Goal: Task Accomplishment & Management: Complete application form

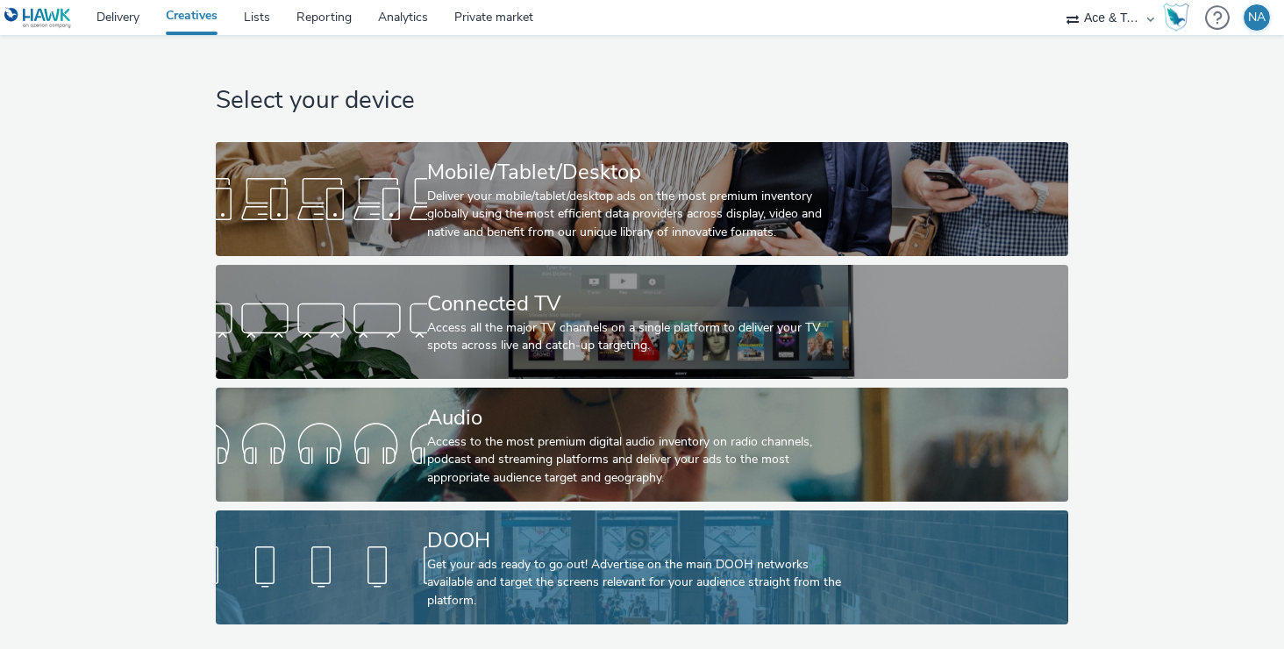
click at [563, 538] on div "DOOH" at bounding box center [638, 540] width 423 height 31
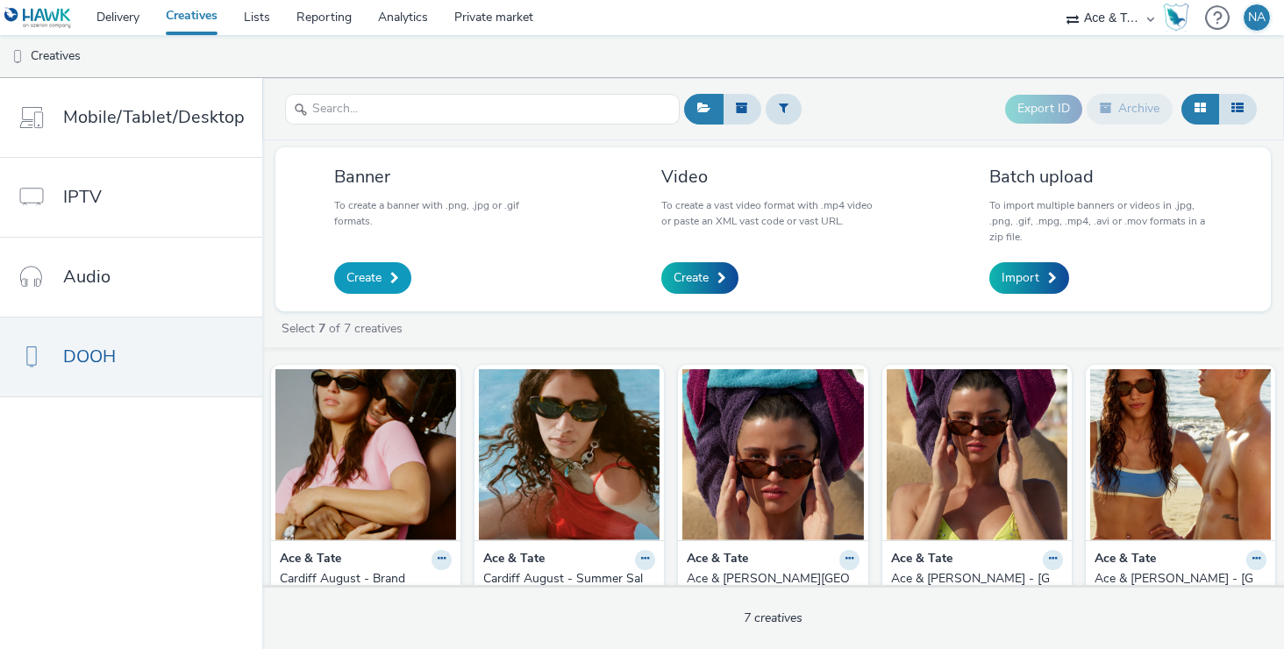
click at [355, 277] on span "Create" at bounding box center [364, 278] width 35 height 18
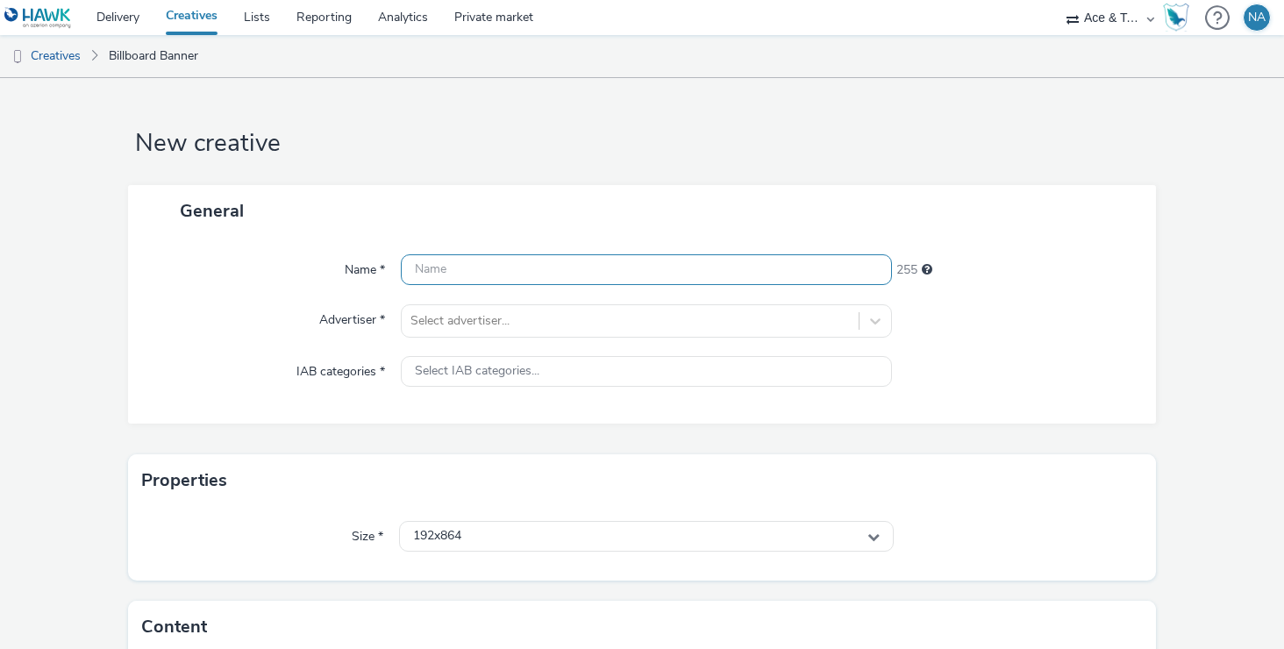
click at [480, 266] on input "text" at bounding box center [647, 269] width 492 height 31
type input "Cardiff - Bundle Offer"
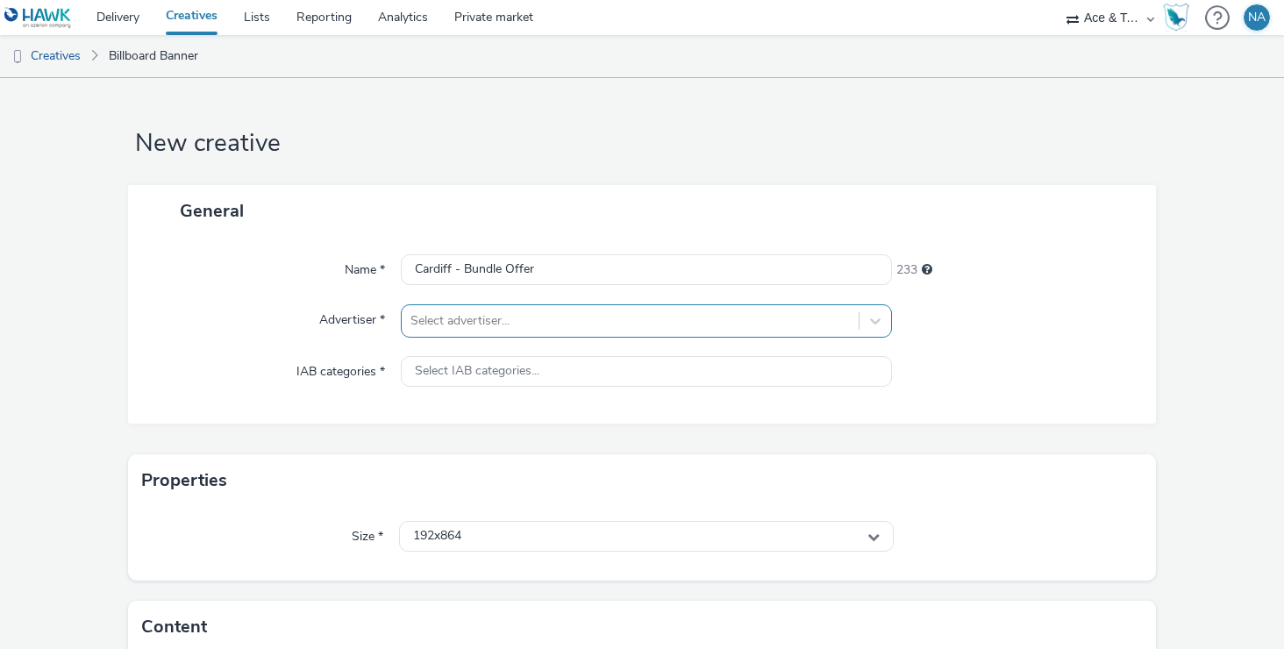
click at [535, 325] on div at bounding box center [631, 321] width 440 height 21
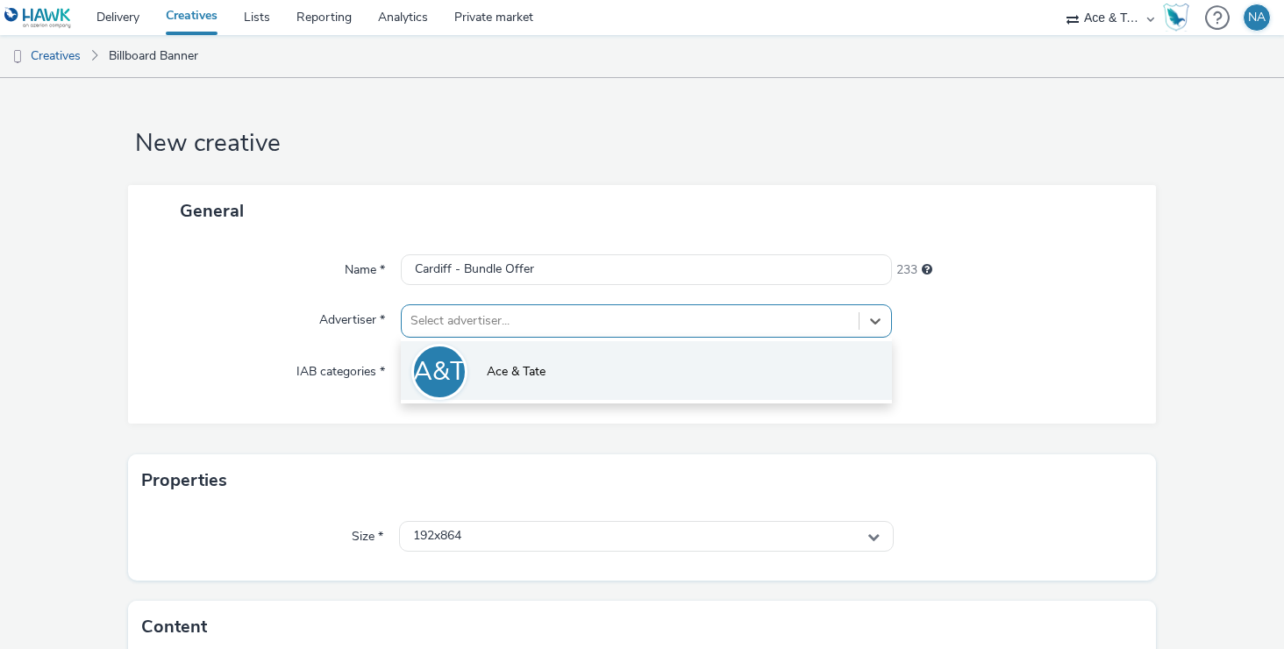
click at [538, 371] on span "Ace & Tate" at bounding box center [516, 372] width 59 height 18
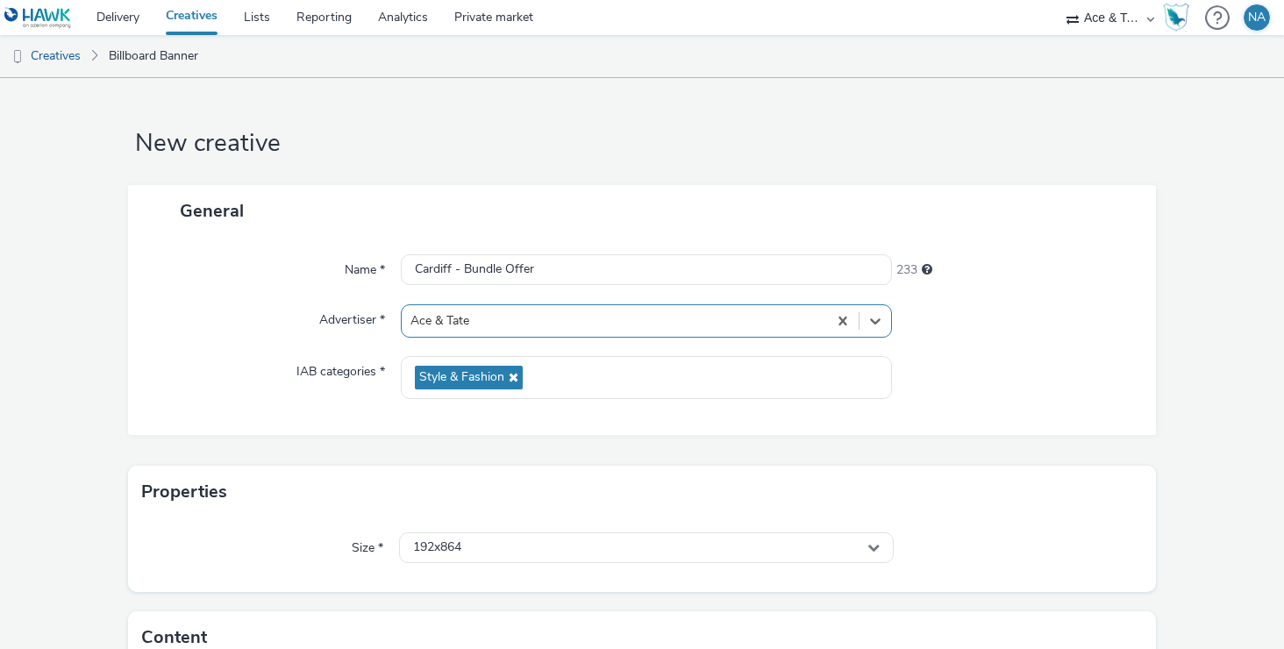
click at [1013, 346] on div "Name * Cardiff - Bundle Offer 233 Advertiser * option Ace & [PERSON_NAME], sele…" at bounding box center [641, 336] width 1027 height 198
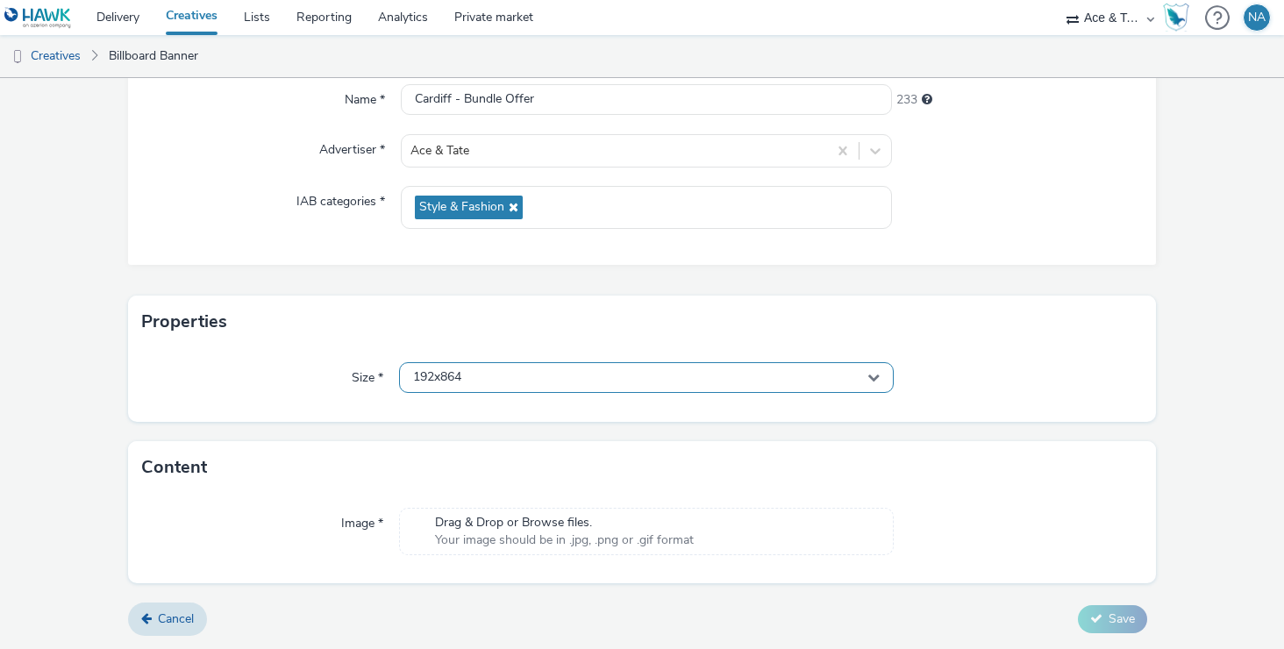
click at [639, 377] on div "192x864" at bounding box center [647, 377] width 496 height 31
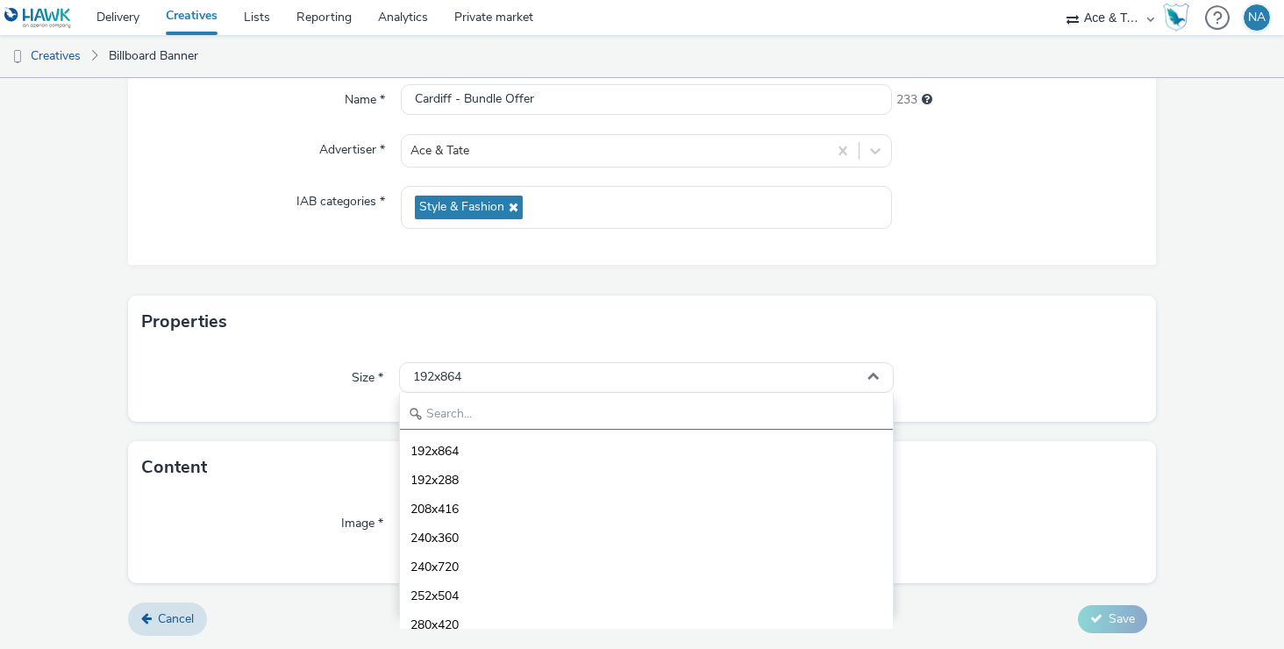
click at [592, 408] on input "text" at bounding box center [647, 414] width 494 height 31
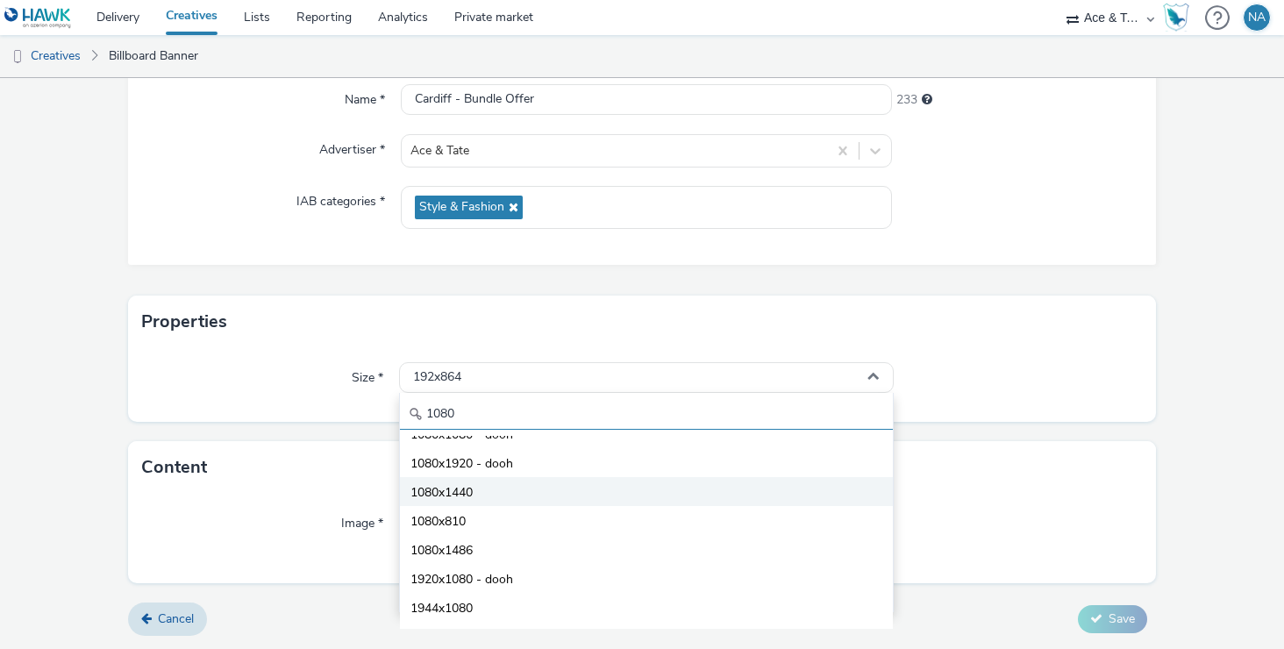
scroll to position [105, 0]
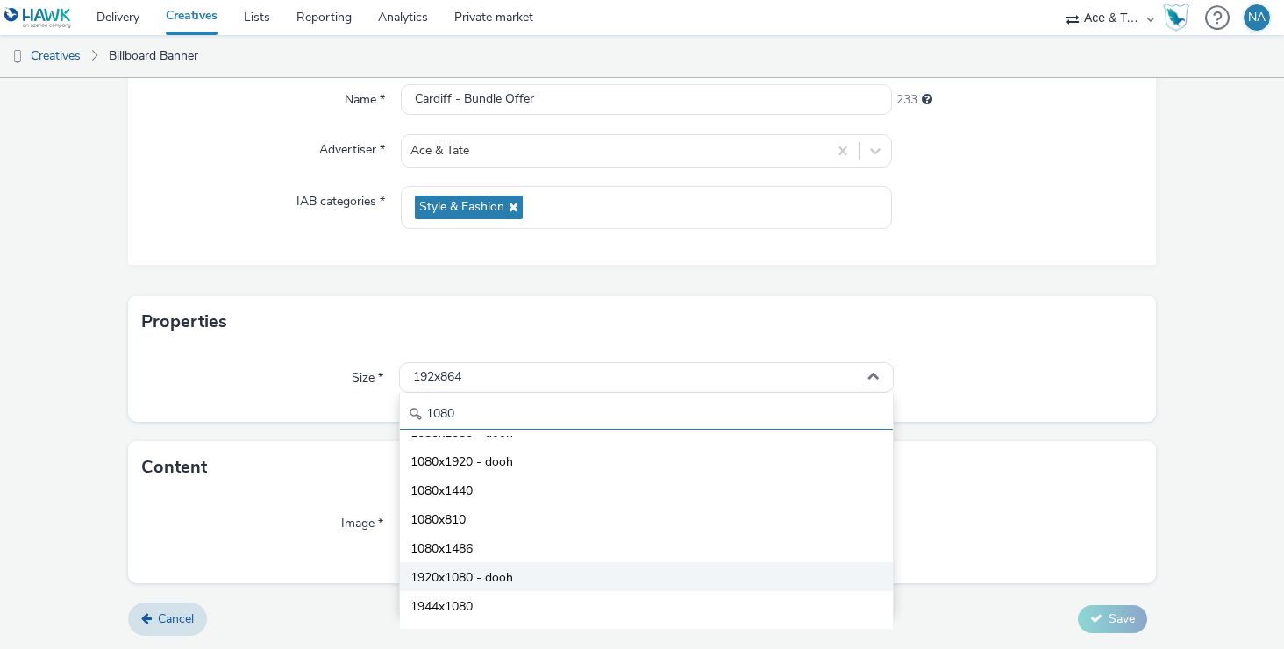
type input "1080"
click at [522, 580] on li "1920x1080 - dooh" at bounding box center [647, 576] width 494 height 29
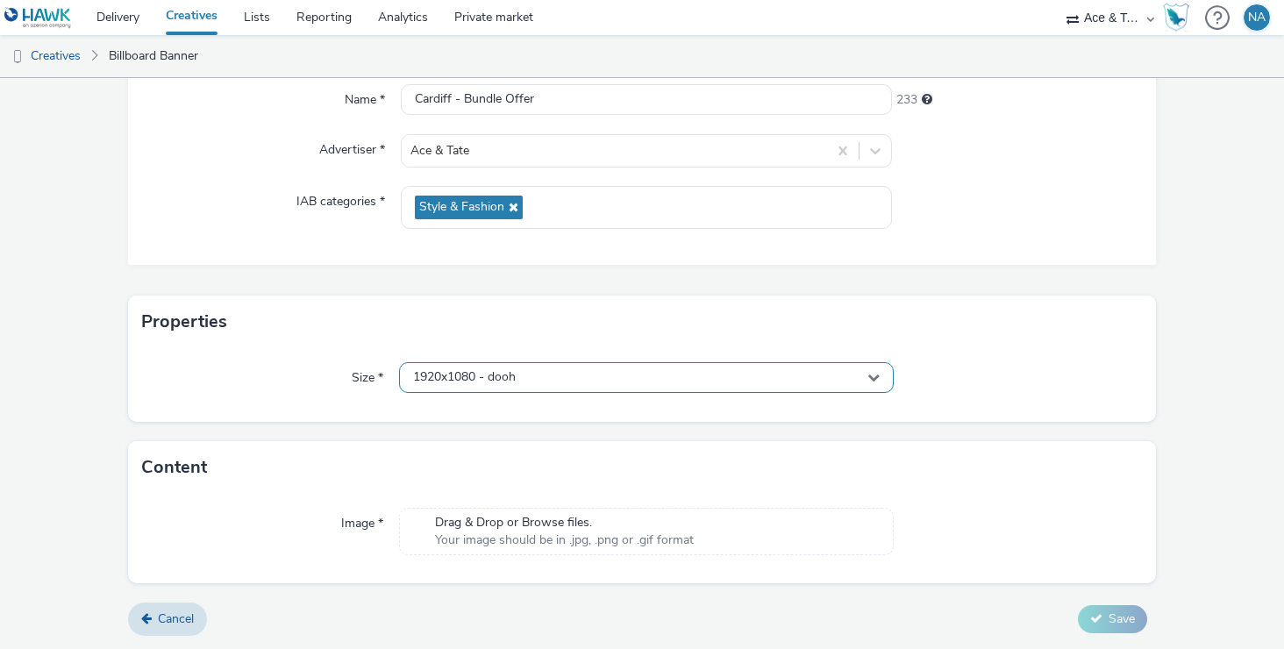
click at [595, 377] on div "1920x1080 - dooh" at bounding box center [647, 377] width 496 height 31
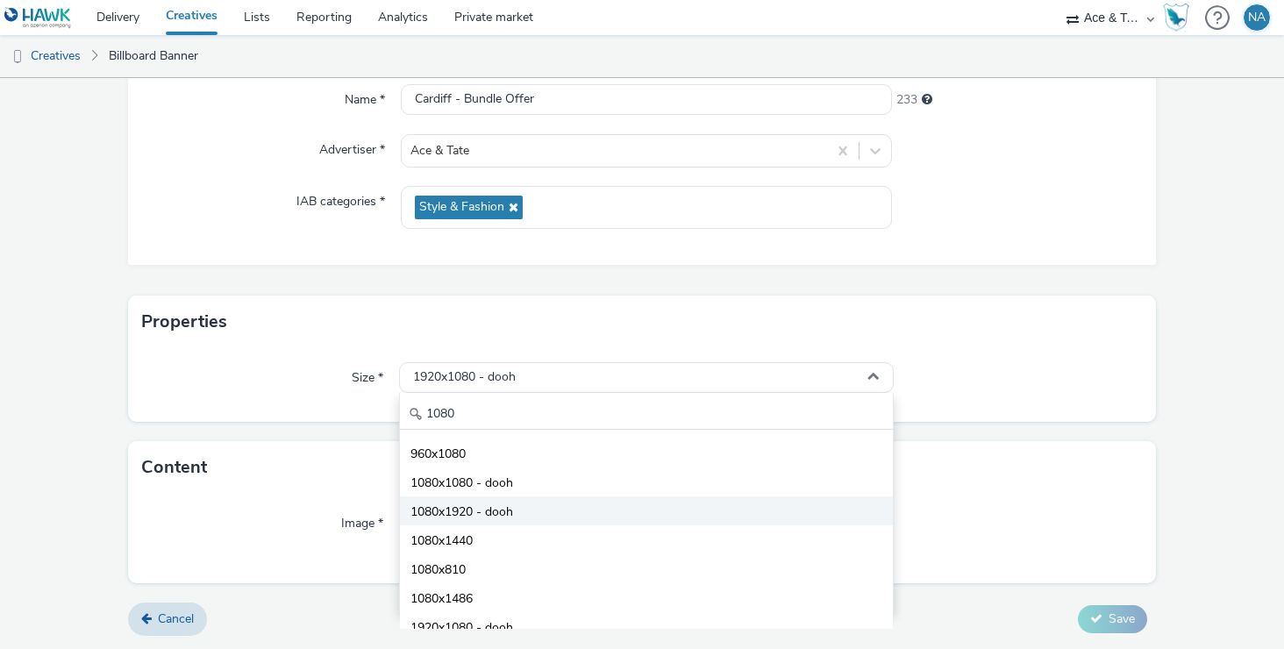
scroll to position [125, 0]
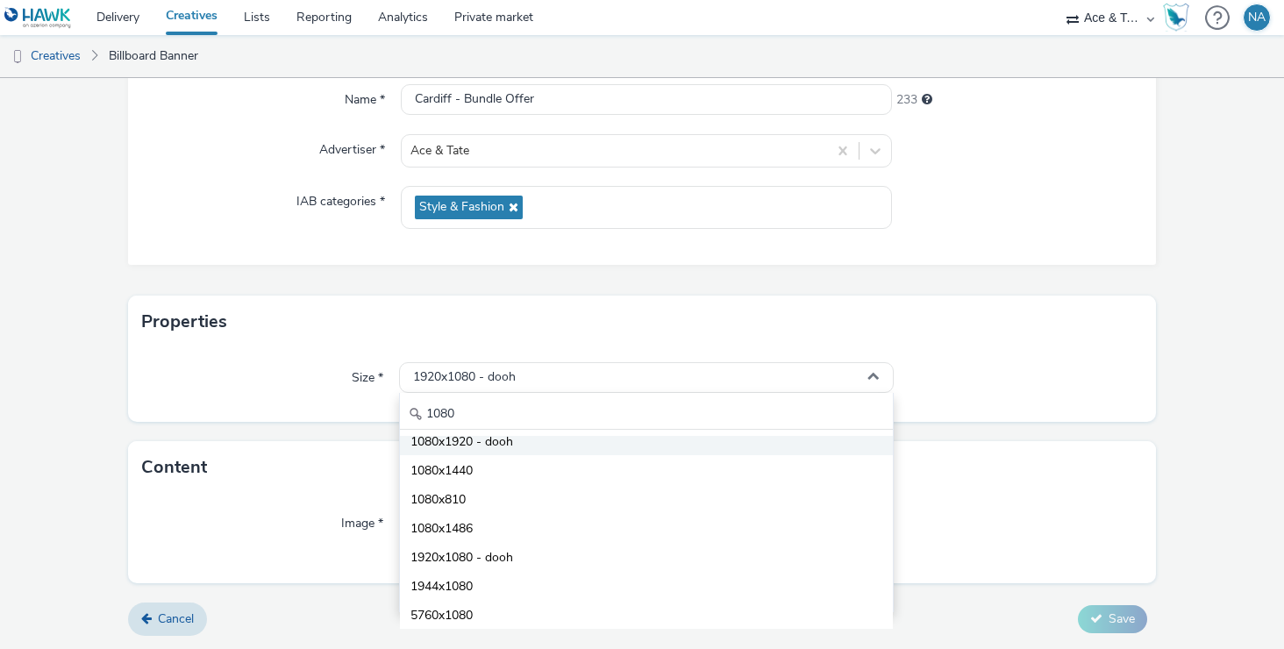
click at [540, 439] on li "1080x1920 - dooh" at bounding box center [647, 440] width 494 height 29
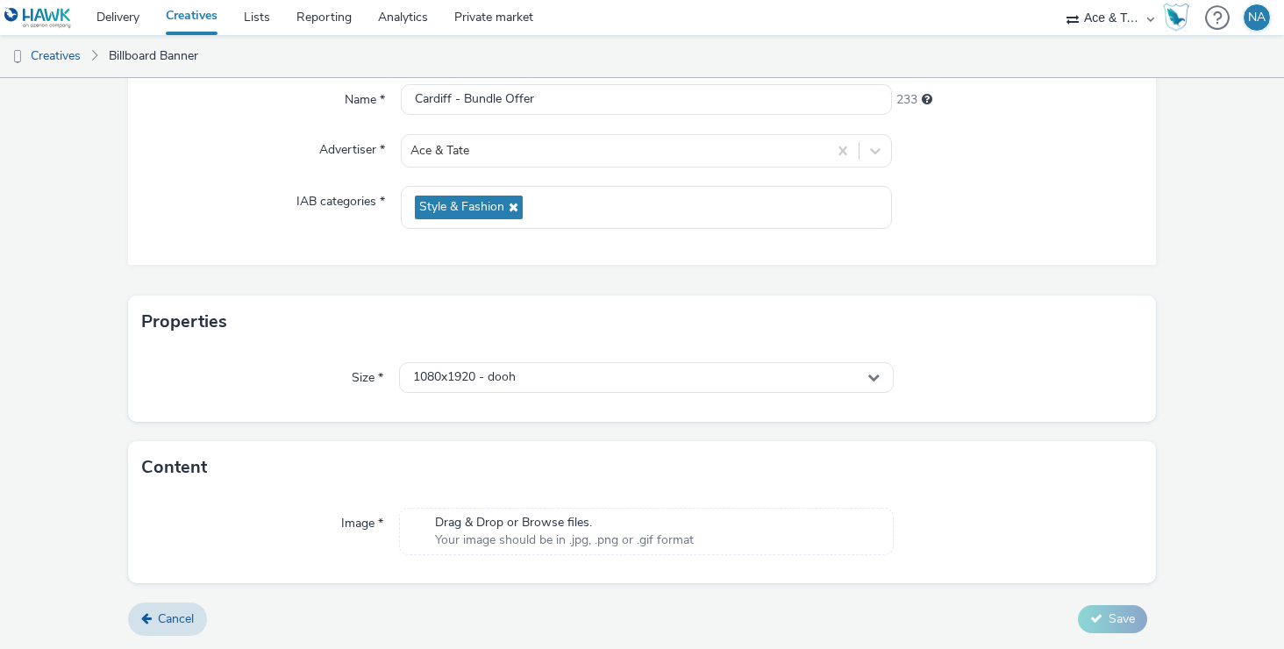
click at [1039, 389] on div at bounding box center [1017, 378] width 247 height 32
click at [570, 536] on span "Your image should be in .jpg, .png or .gif format" at bounding box center [564, 541] width 259 height 18
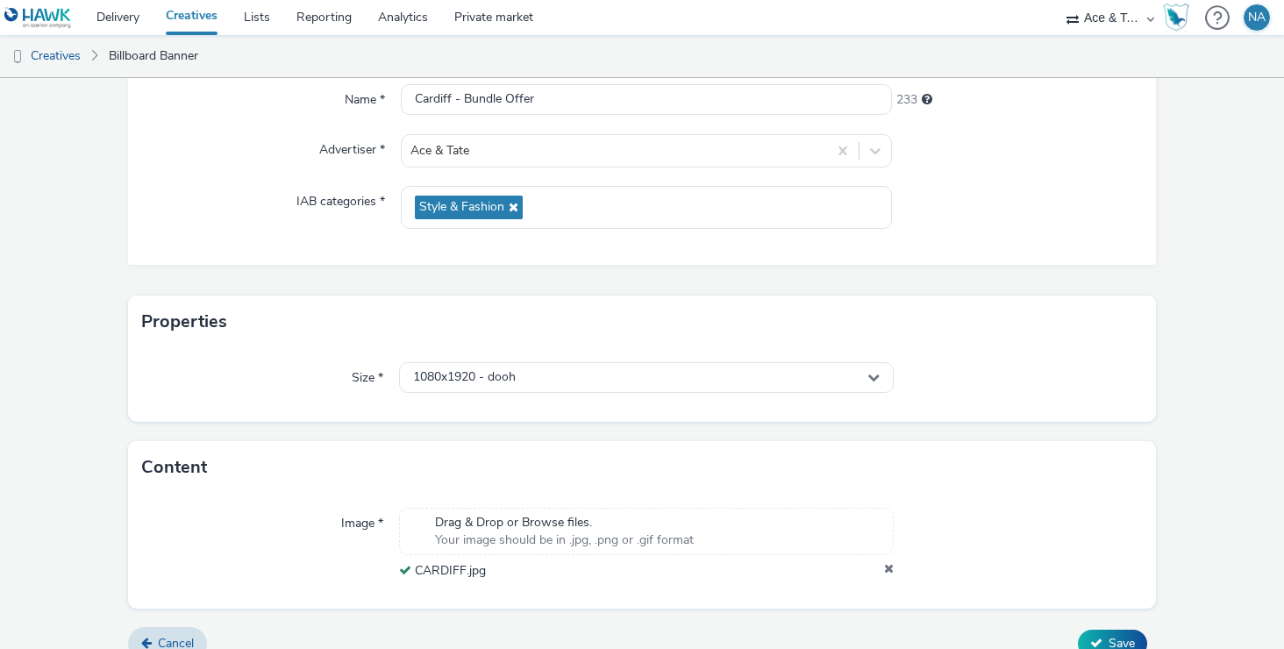
scroll to position [195, 0]
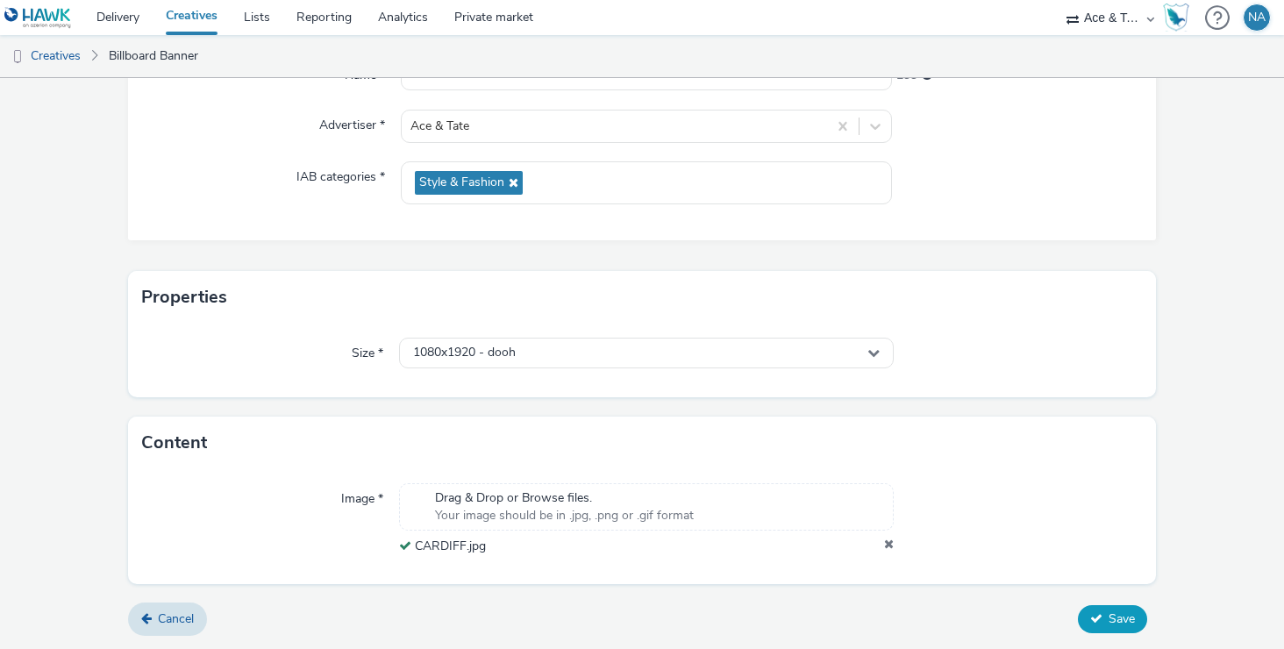
click at [1114, 620] on span "Save" at bounding box center [1122, 619] width 26 height 17
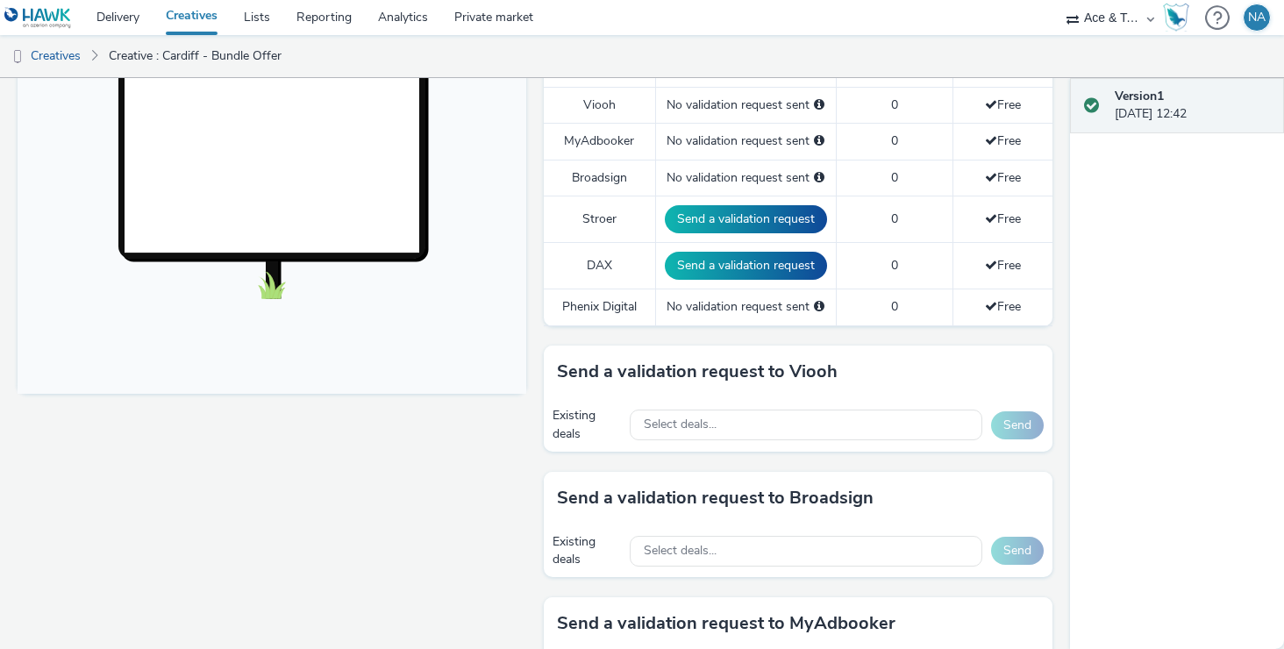
scroll to position [664, 0]
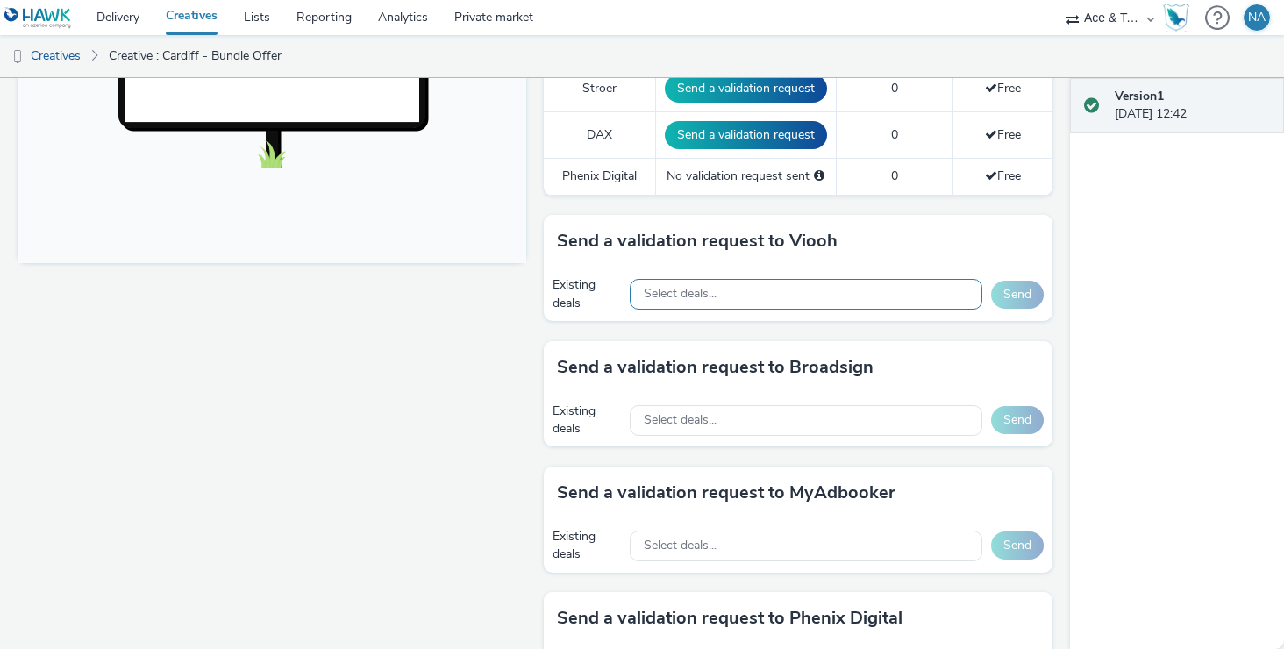
click at [780, 293] on div "Select deals..." at bounding box center [806, 294] width 353 height 31
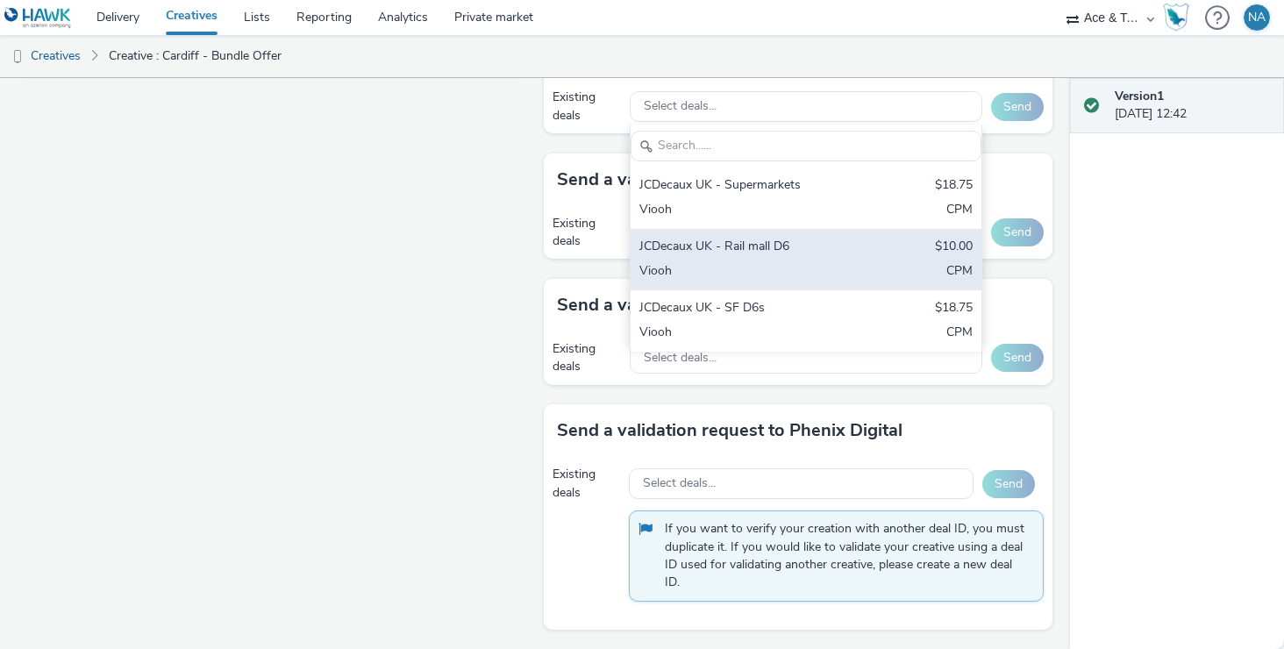
scroll to position [727, 0]
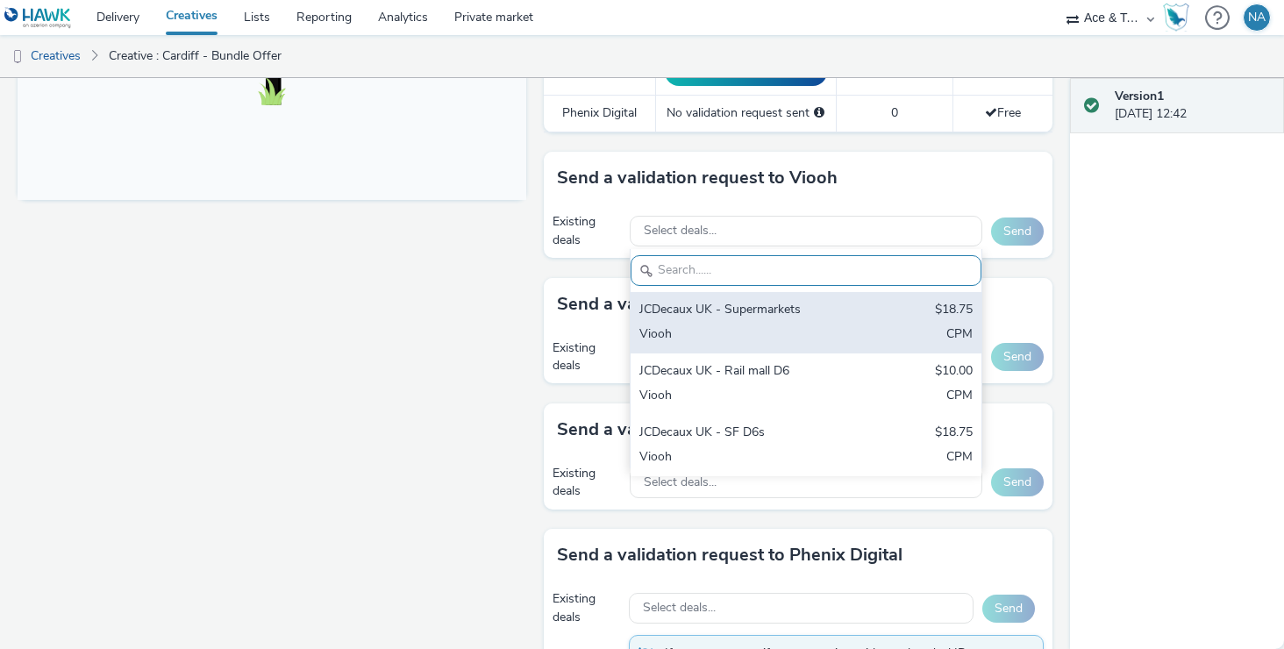
click at [777, 322] on div "JCDecaux UK - Supermarkets $18.75 Viooh CPM" at bounding box center [806, 322] width 351 height 61
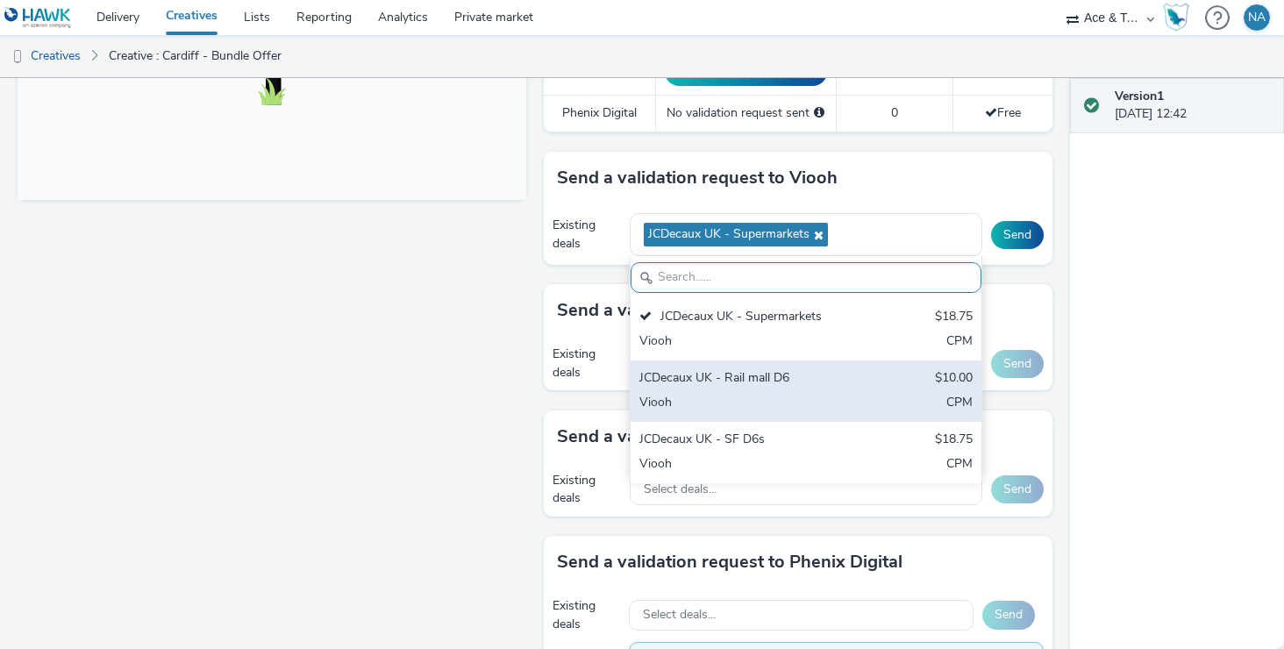
click at [761, 381] on div "JCDecaux UK - Rail mall D6" at bounding box center [749, 379] width 219 height 20
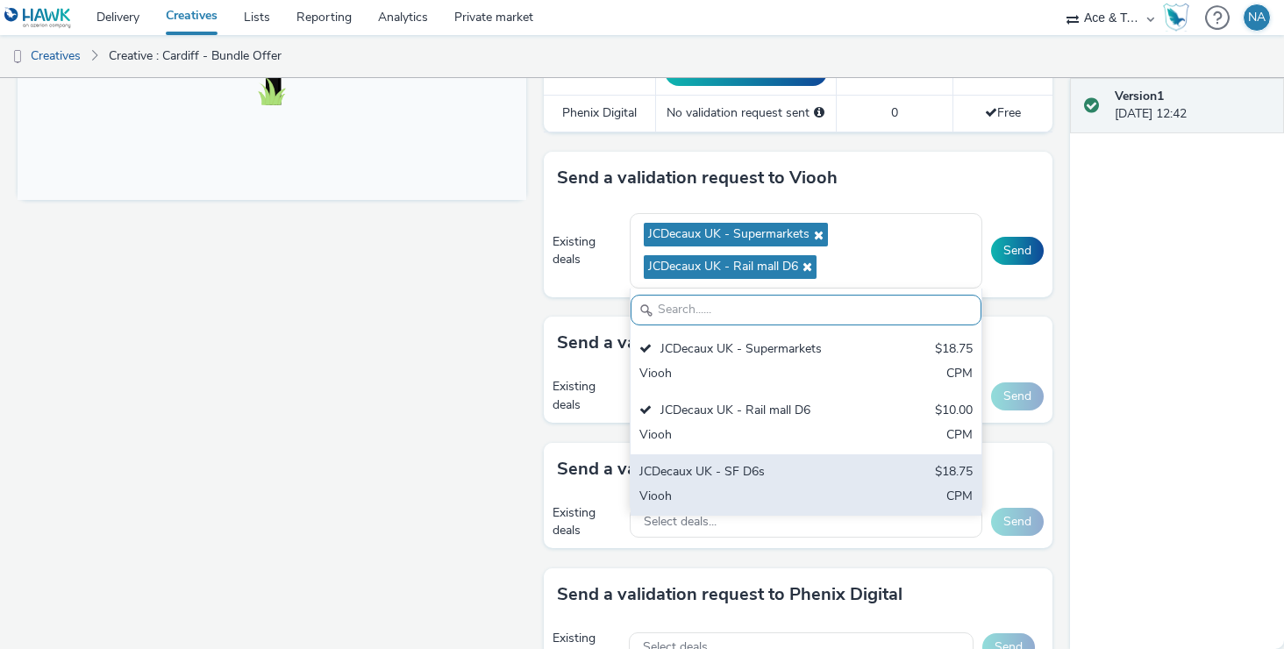
click at [739, 469] on div "JCDecaux UK - SF D6s" at bounding box center [749, 473] width 219 height 20
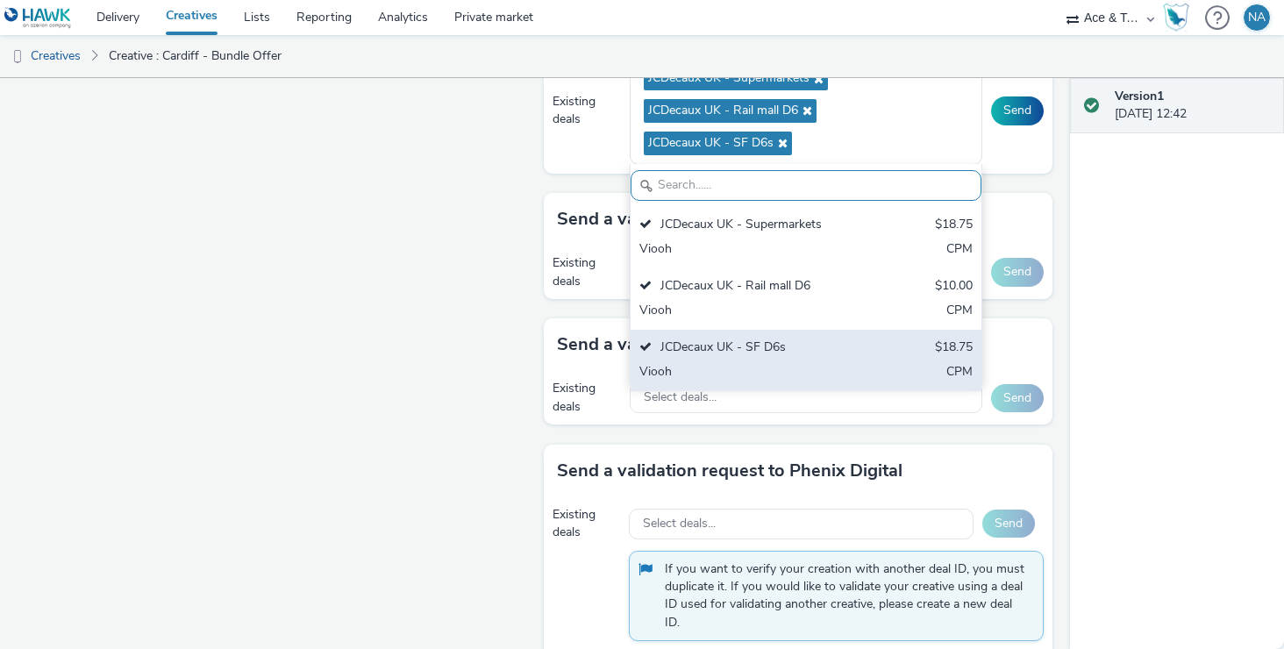
scroll to position [924, 0]
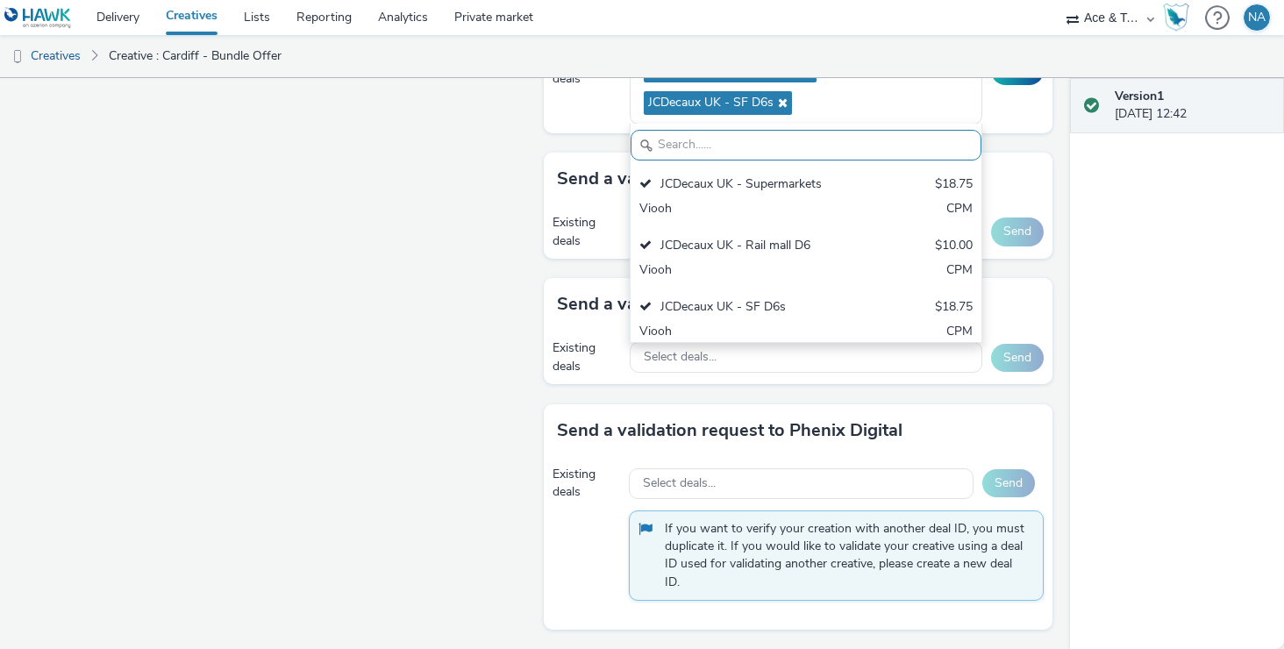
click at [1133, 317] on div "Version 1 [DATE] 12:42" at bounding box center [1177, 363] width 214 height 571
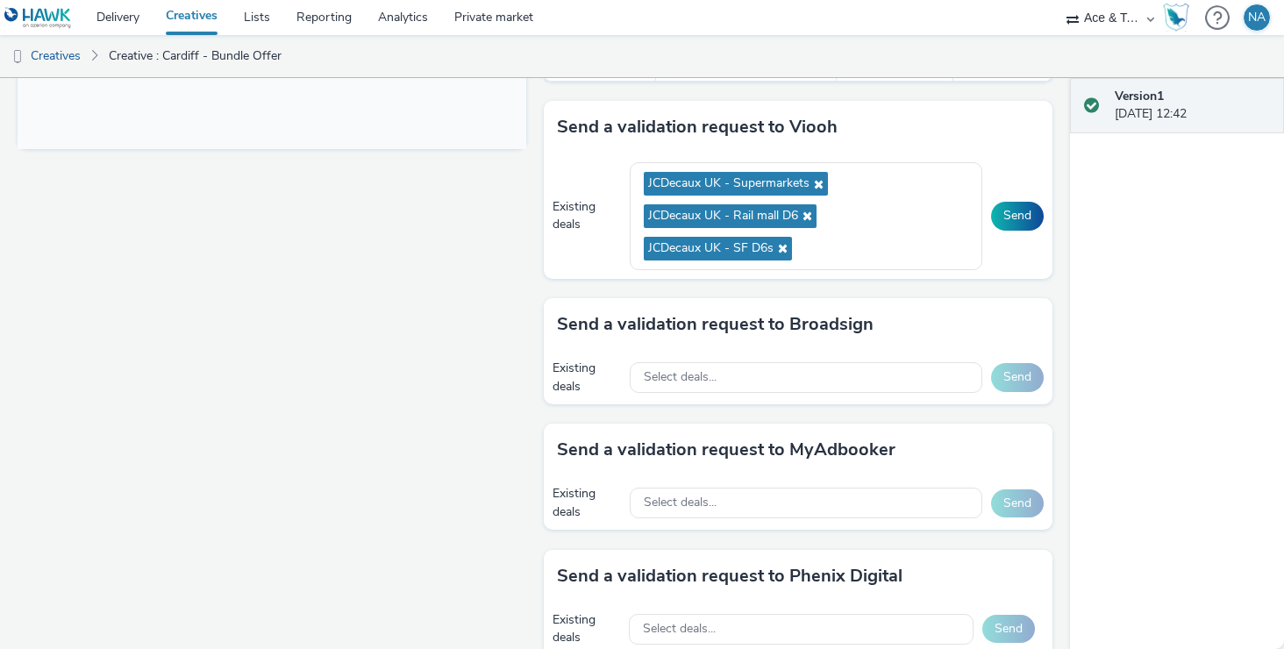
scroll to position [775, 0]
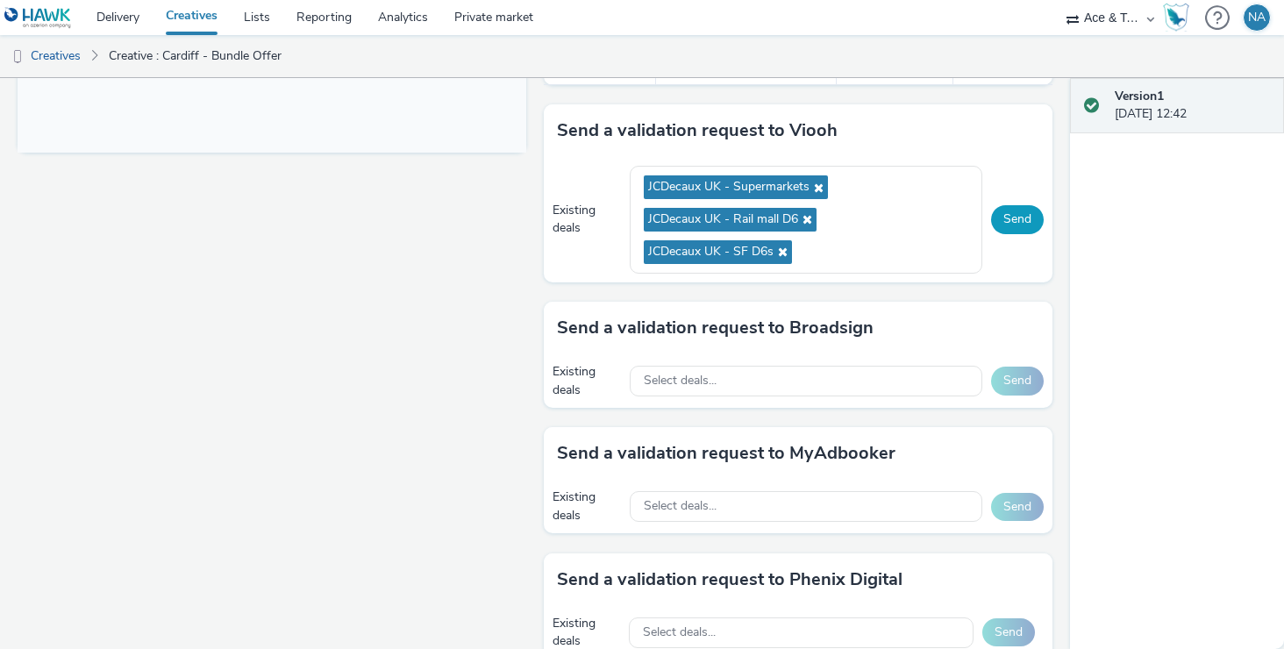
click at [1007, 222] on button "Send" at bounding box center [1017, 219] width 53 height 28
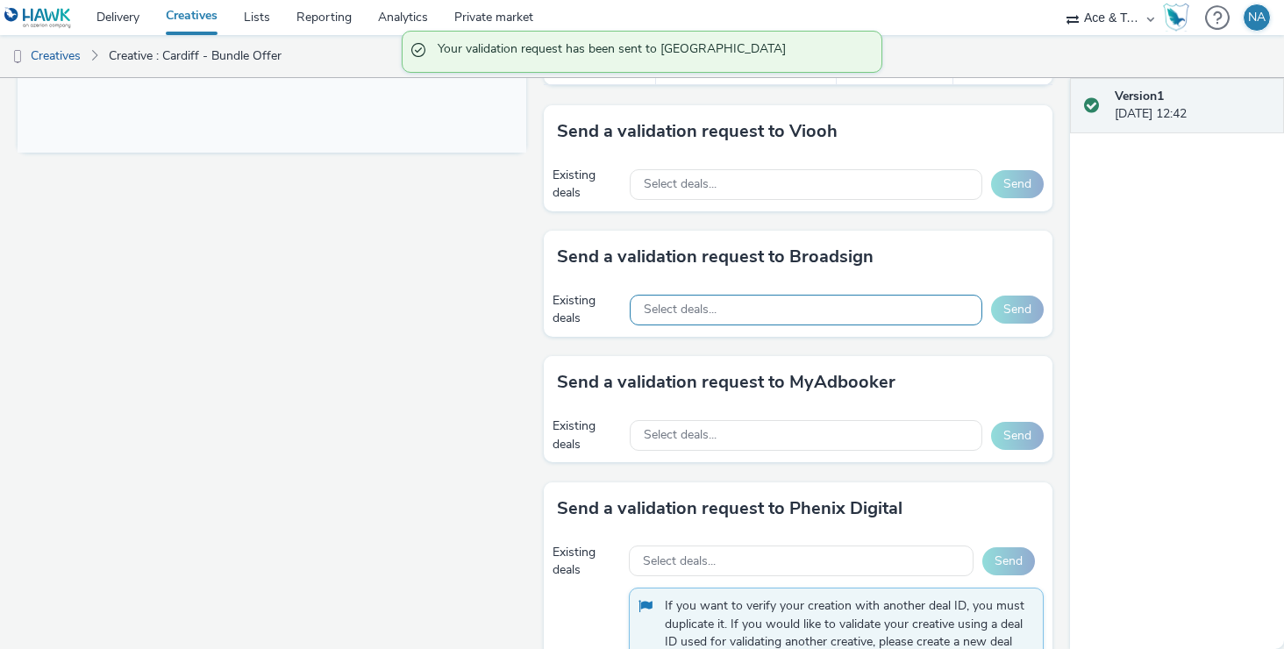
click at [720, 304] on div "Select deals..." at bounding box center [806, 310] width 353 height 31
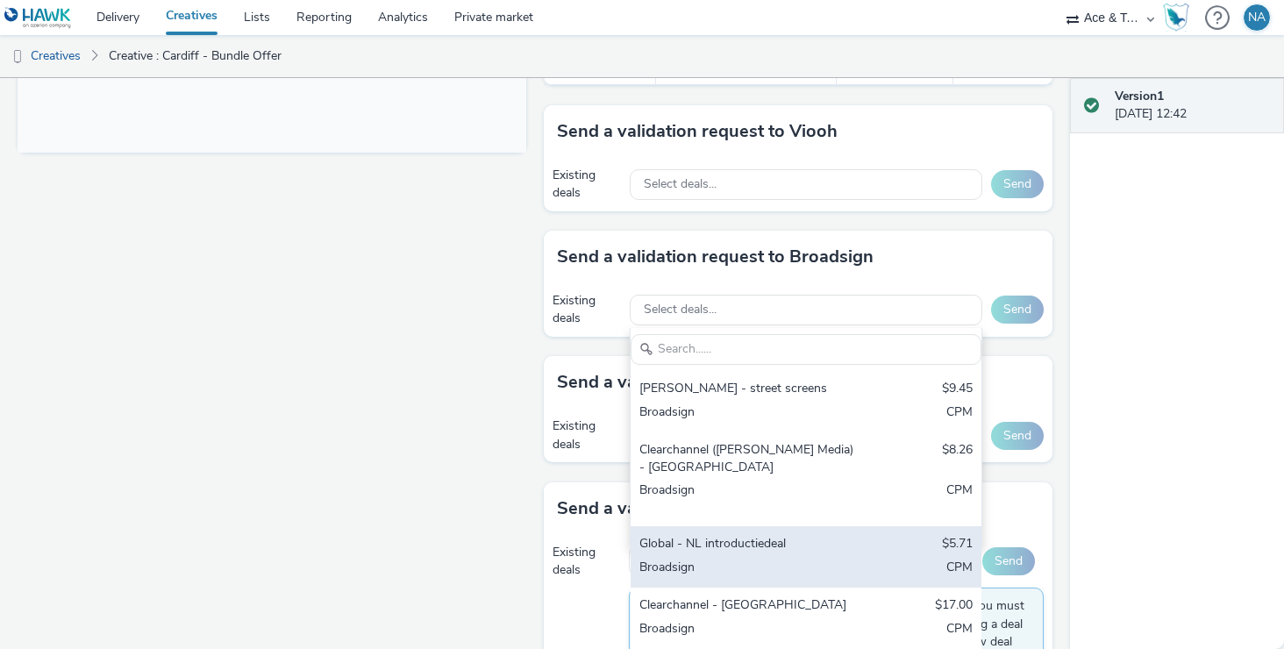
scroll to position [26, 0]
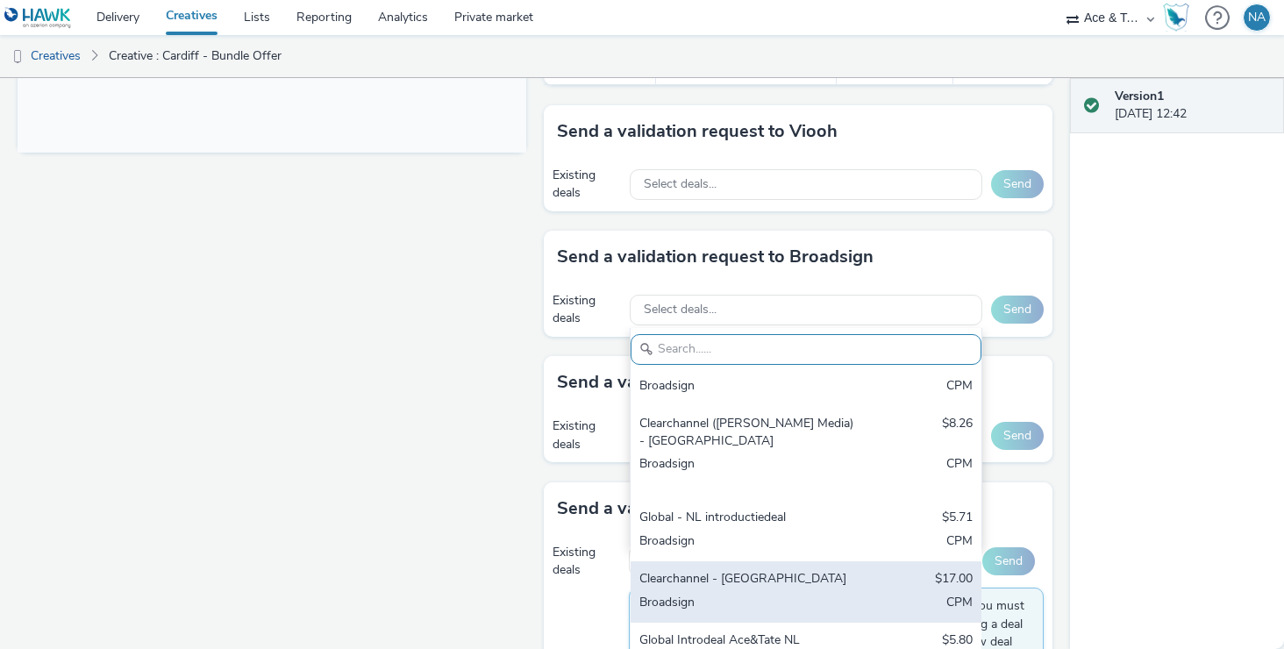
click at [747, 570] on div "Clearchannel - [GEOGRAPHIC_DATA]" at bounding box center [749, 580] width 219 height 20
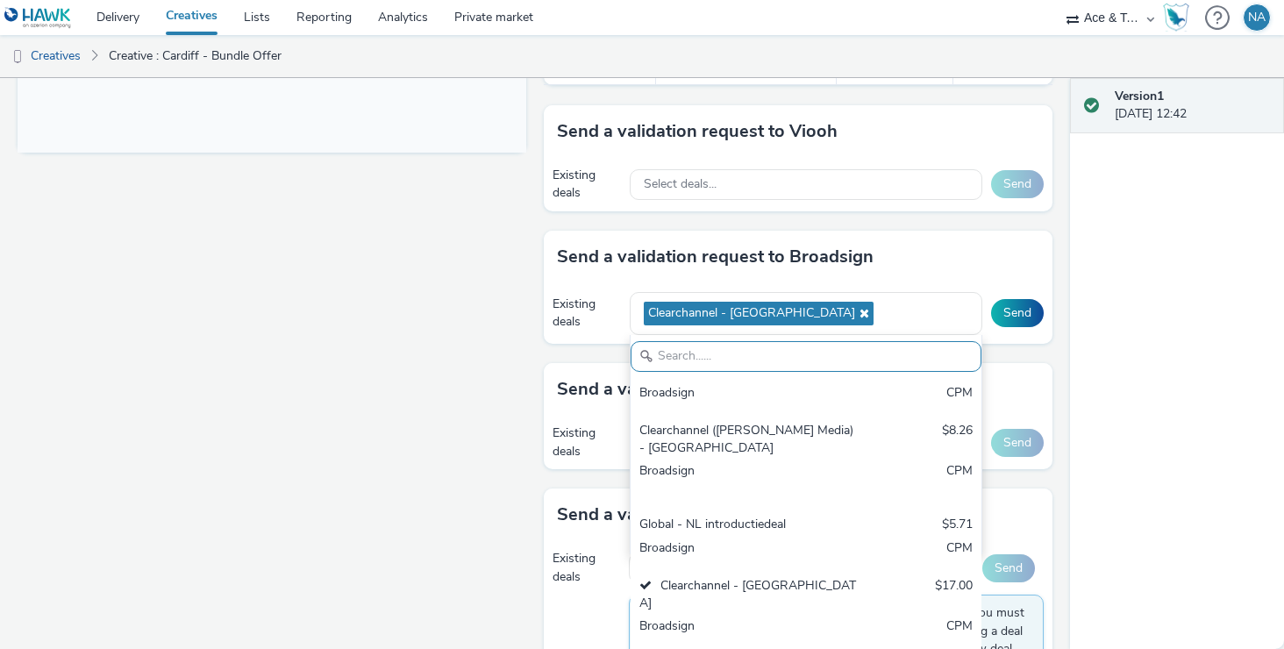
click at [1129, 397] on div "Version 1 [DATE] 12:42" at bounding box center [1177, 363] width 214 height 571
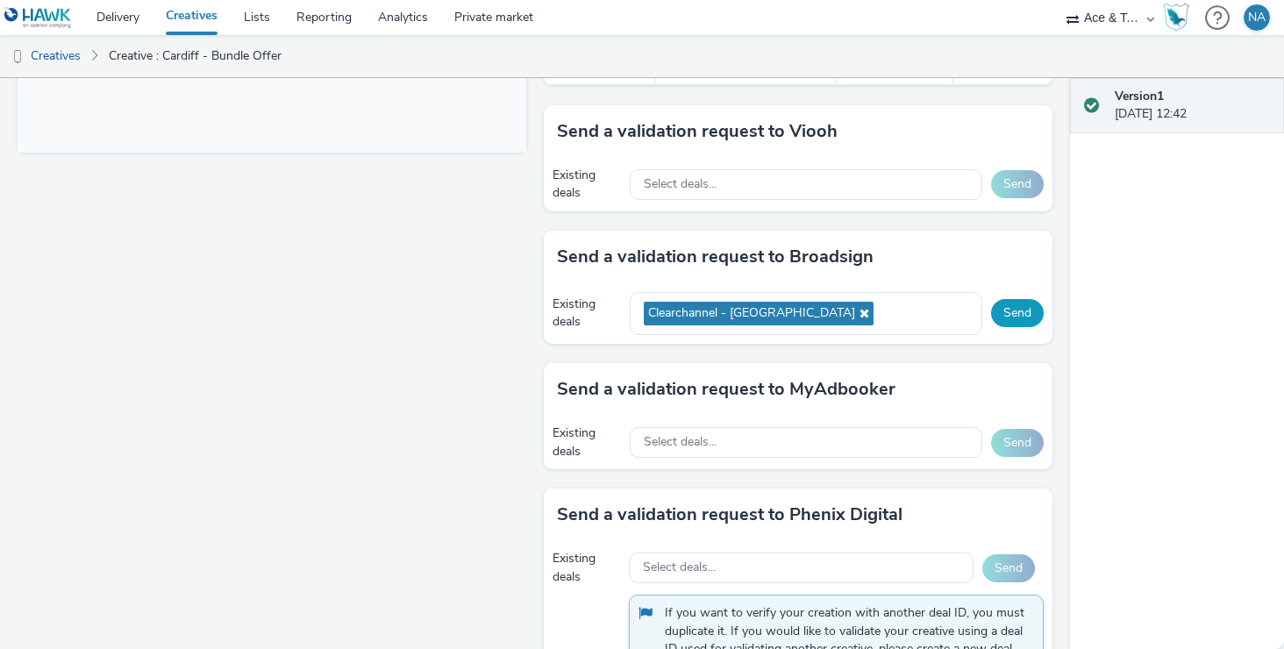
click at [1020, 318] on button "Send" at bounding box center [1017, 313] width 53 height 28
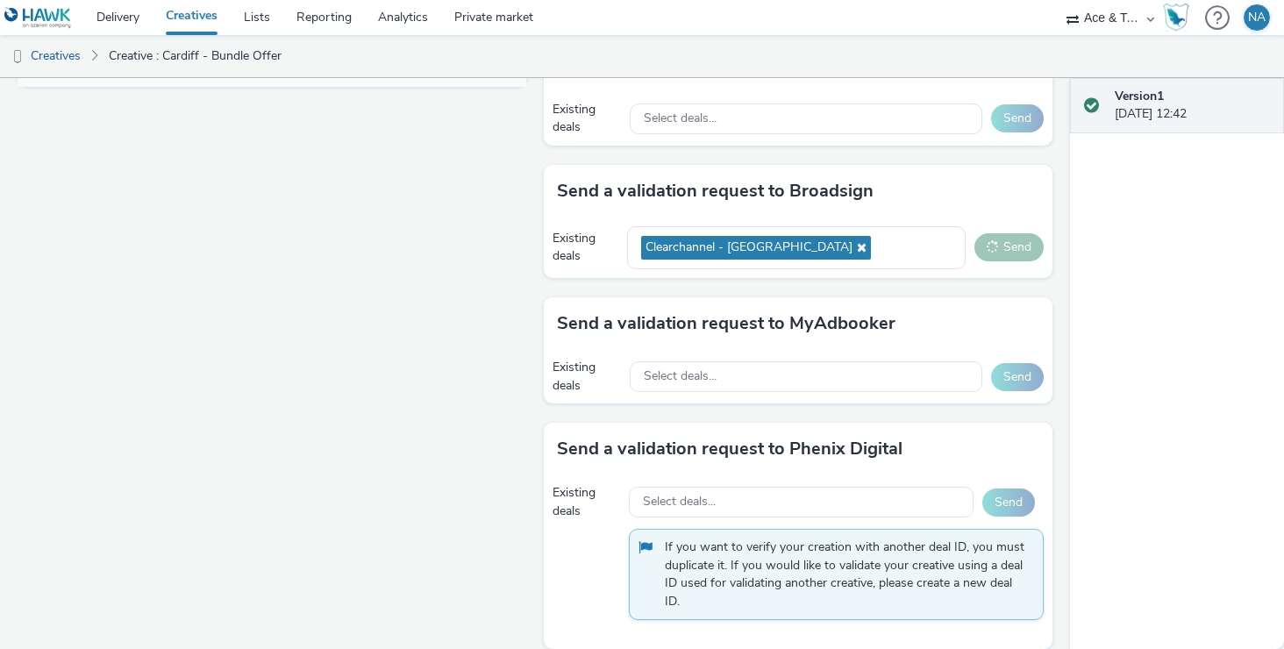
scroll to position [860, 0]
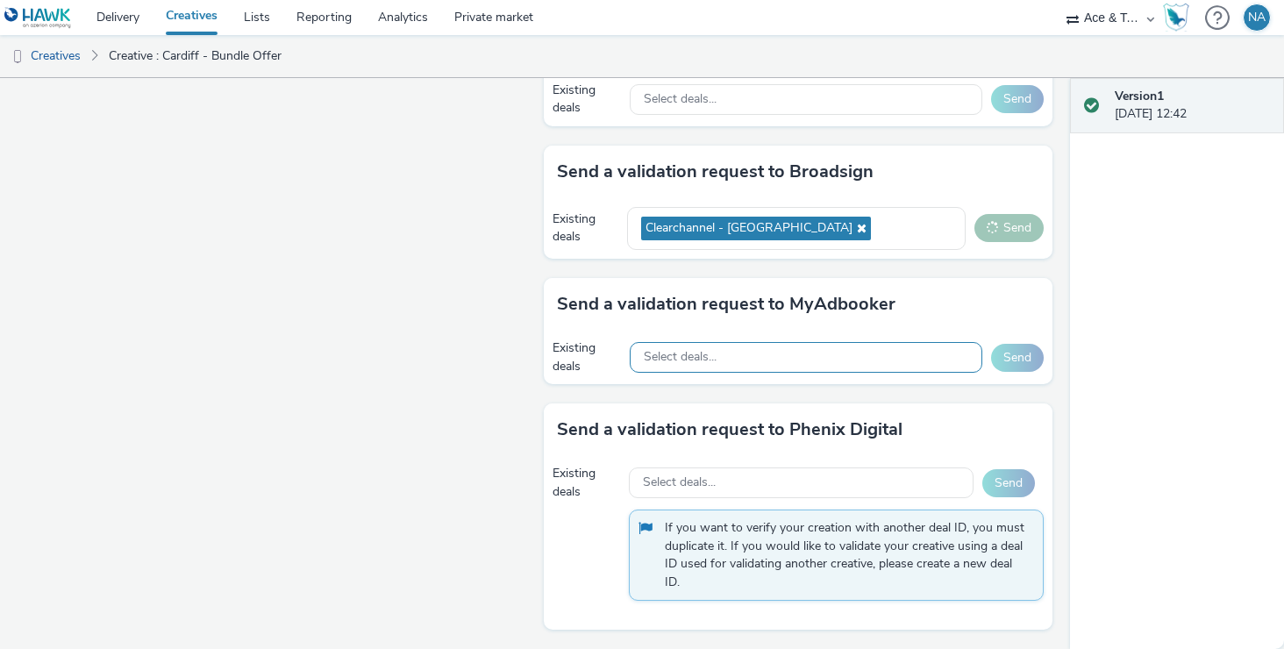
click at [938, 361] on div "Select deals..." at bounding box center [806, 357] width 353 height 31
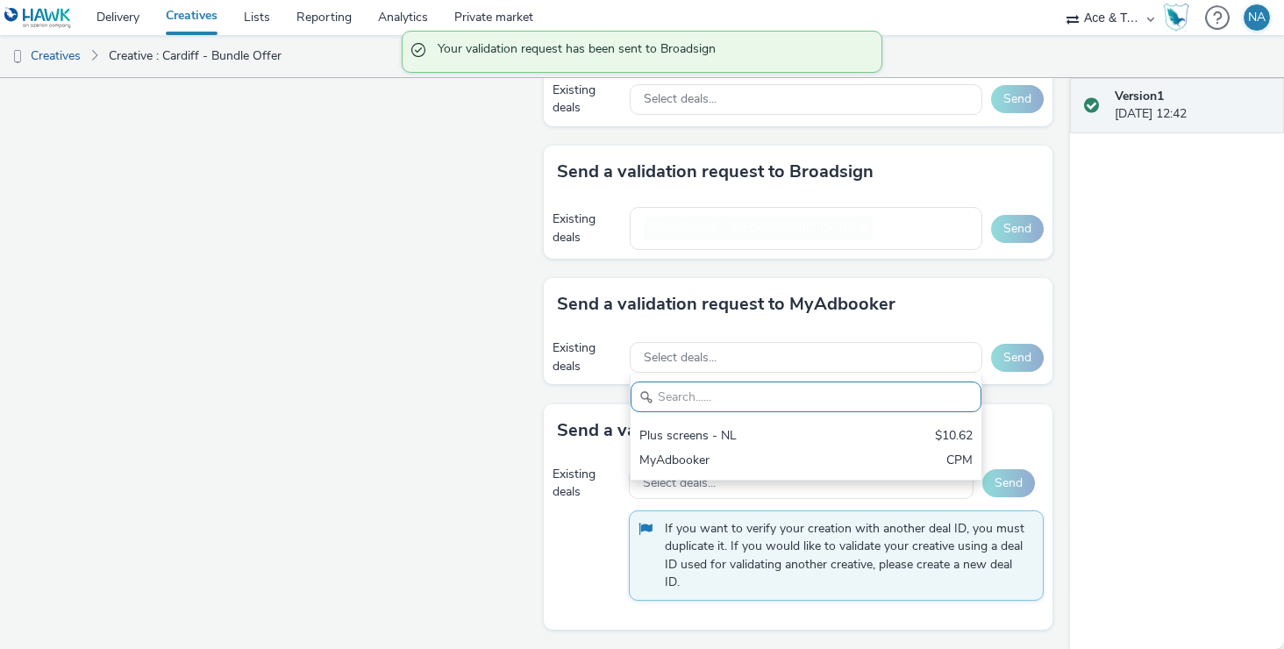
scroll to position [854, 0]
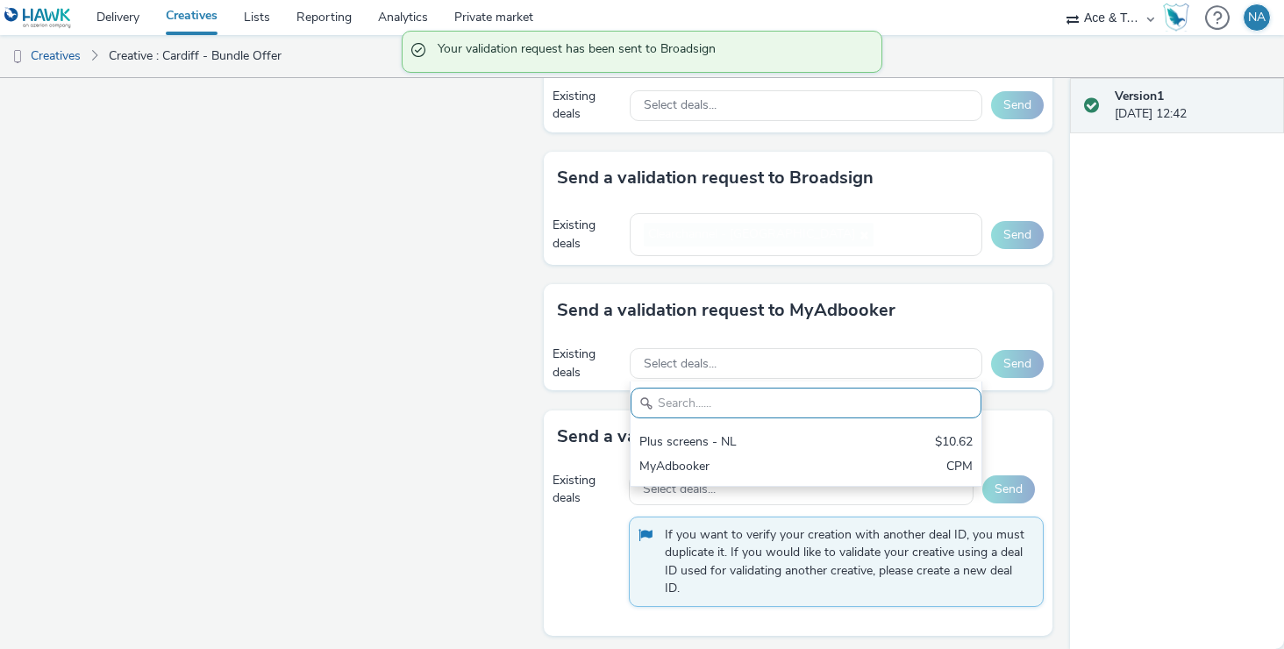
click at [1194, 408] on div "Version 1 [DATE] 12:42" at bounding box center [1177, 363] width 214 height 571
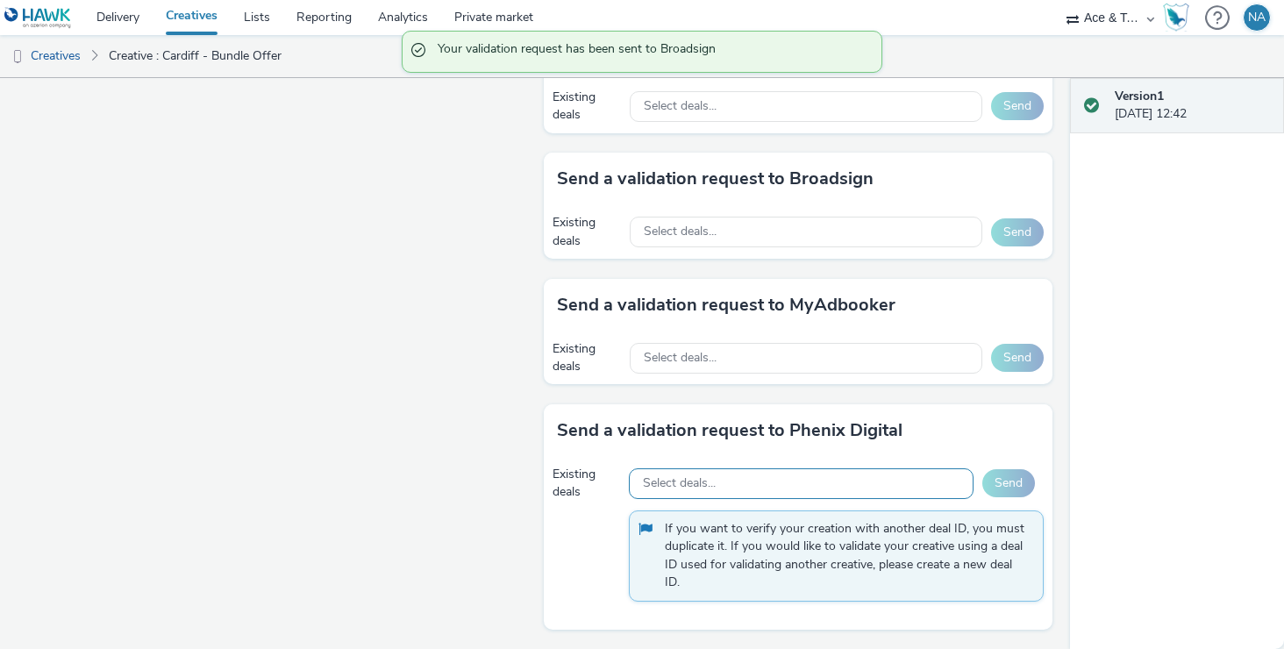
click at [912, 495] on div "Select deals..." at bounding box center [801, 483] width 345 height 31
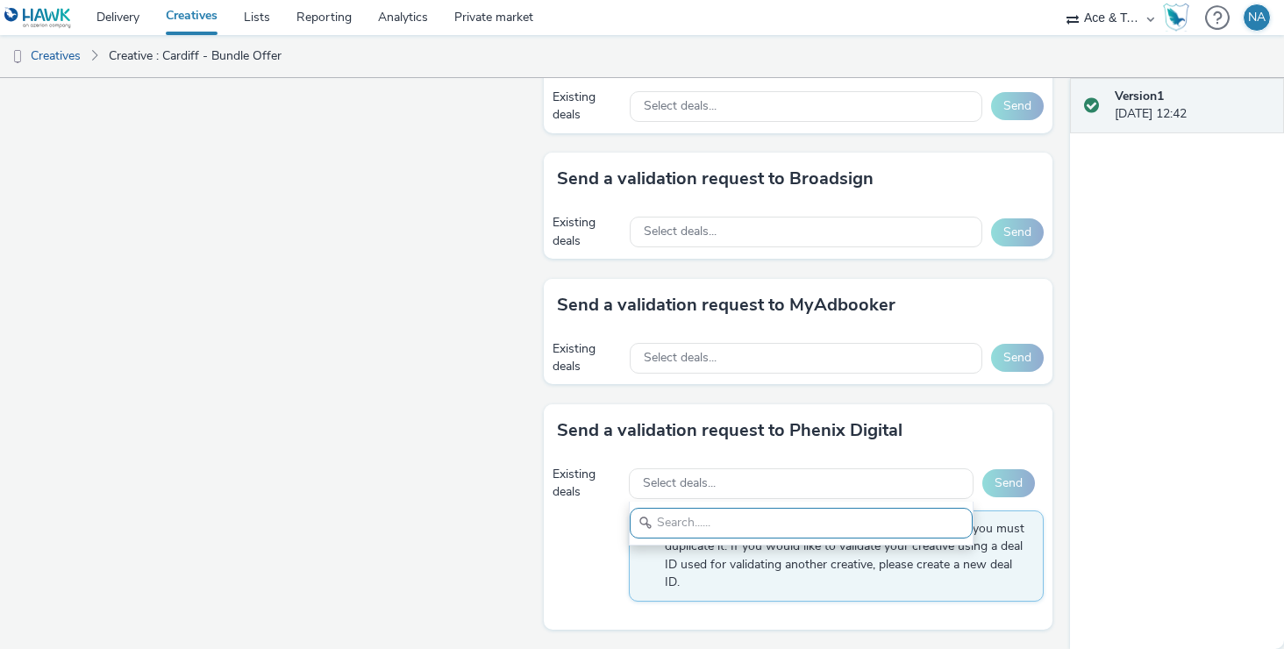
click at [1095, 430] on div "Version 1 [DATE] 12:42" at bounding box center [1177, 363] width 214 height 571
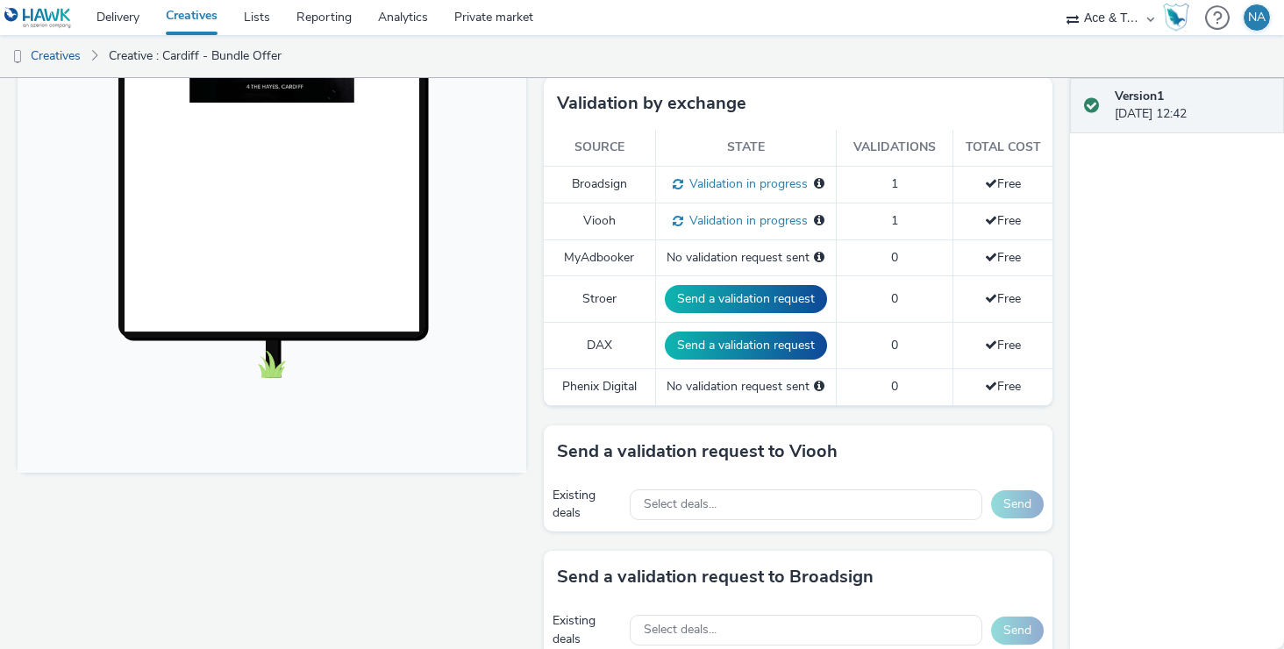
scroll to position [454, 0]
click at [790, 350] on button "Send a validation request" at bounding box center [746, 346] width 162 height 28
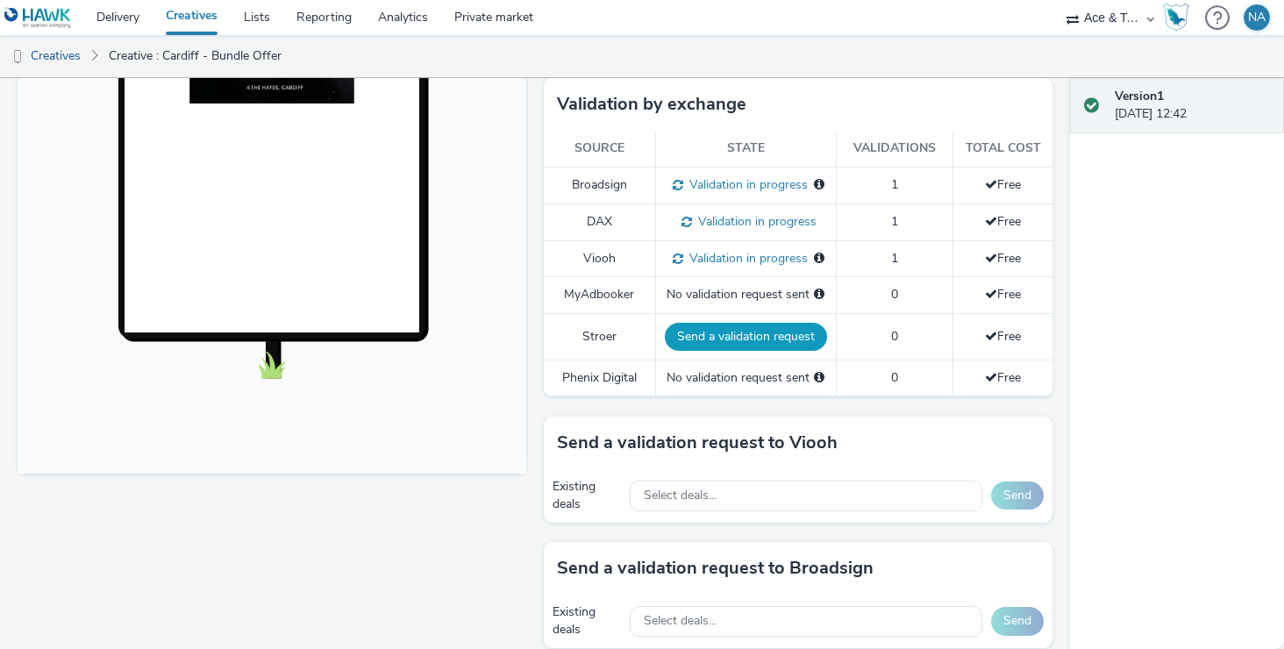
click at [754, 345] on button "Send a validation request" at bounding box center [746, 337] width 162 height 28
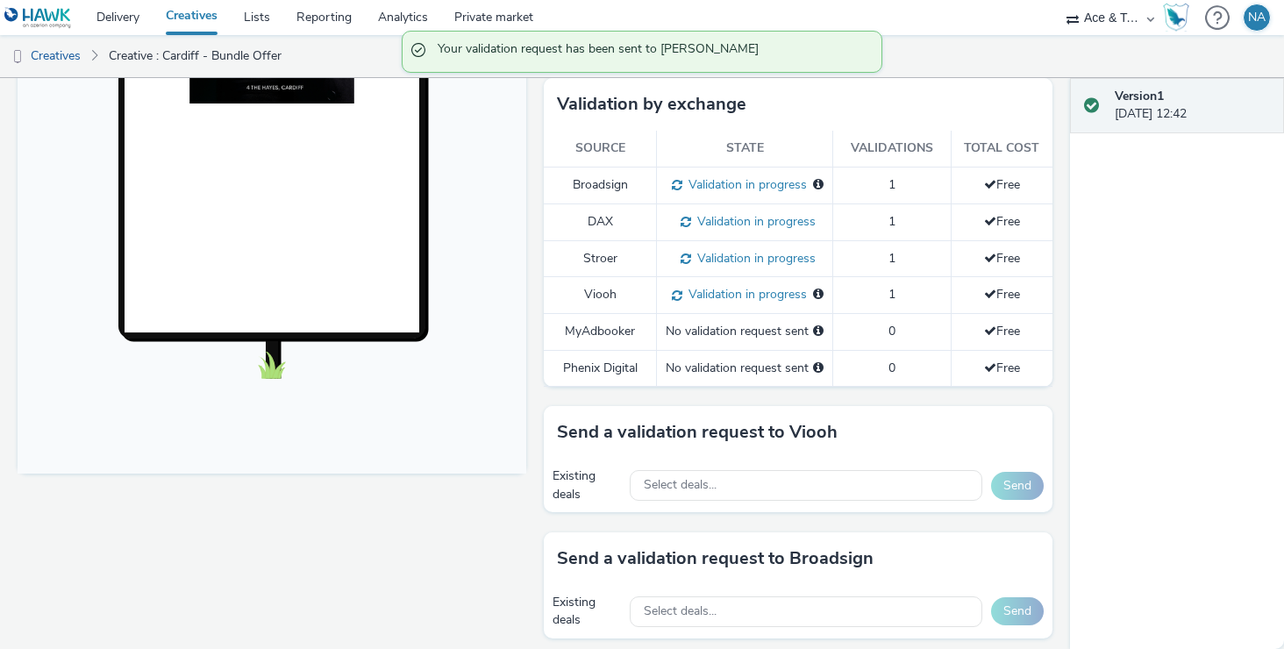
click at [1162, 355] on div "Version 1 [DATE] 12:42" at bounding box center [1177, 363] width 214 height 571
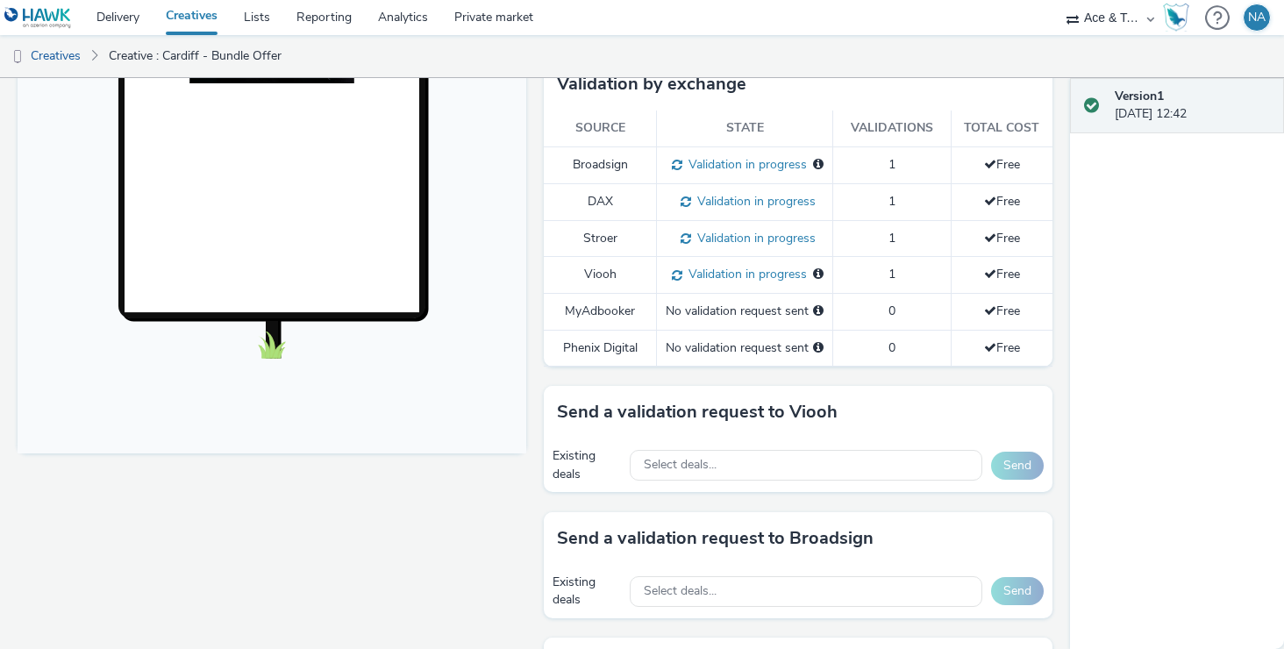
scroll to position [0, 0]
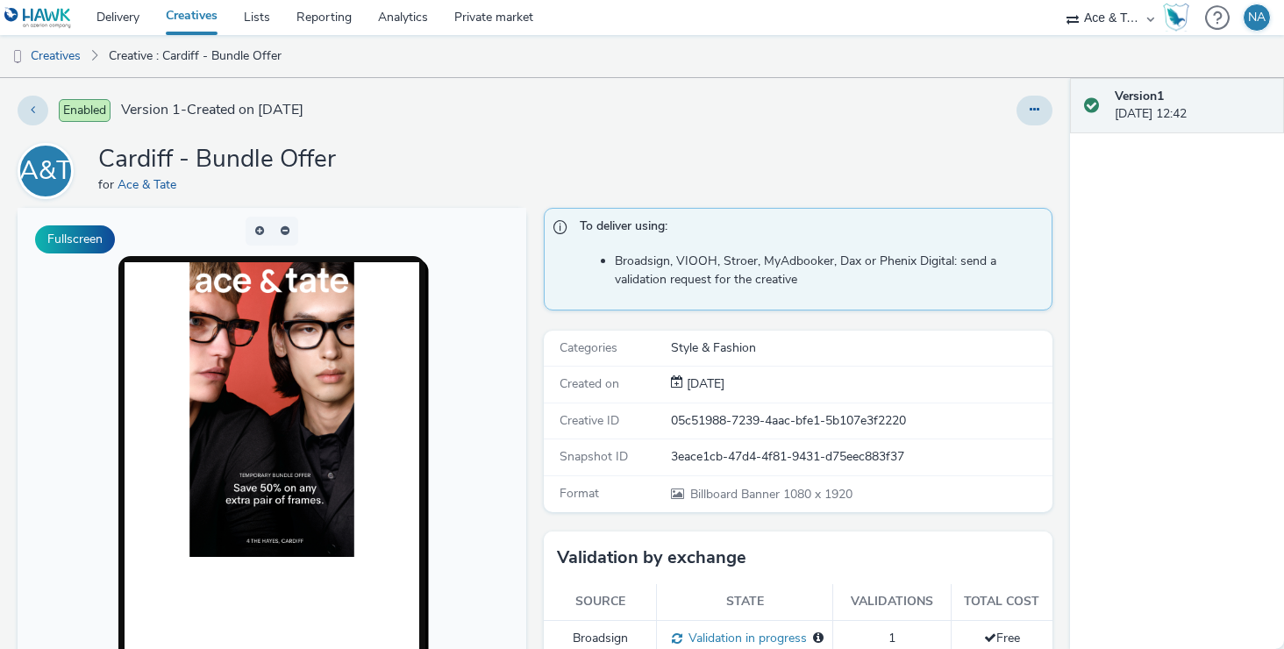
click at [197, 15] on link "Creatives" at bounding box center [192, 17] width 78 height 35
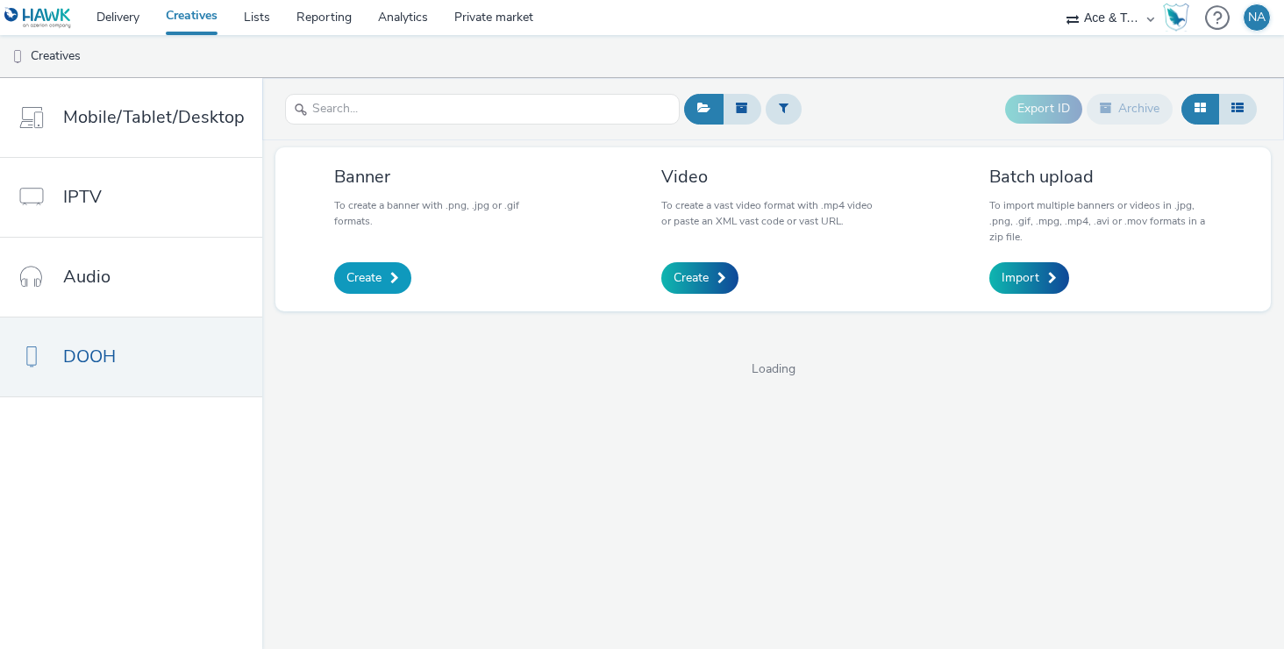
click at [358, 282] on span "Create" at bounding box center [364, 278] width 35 height 18
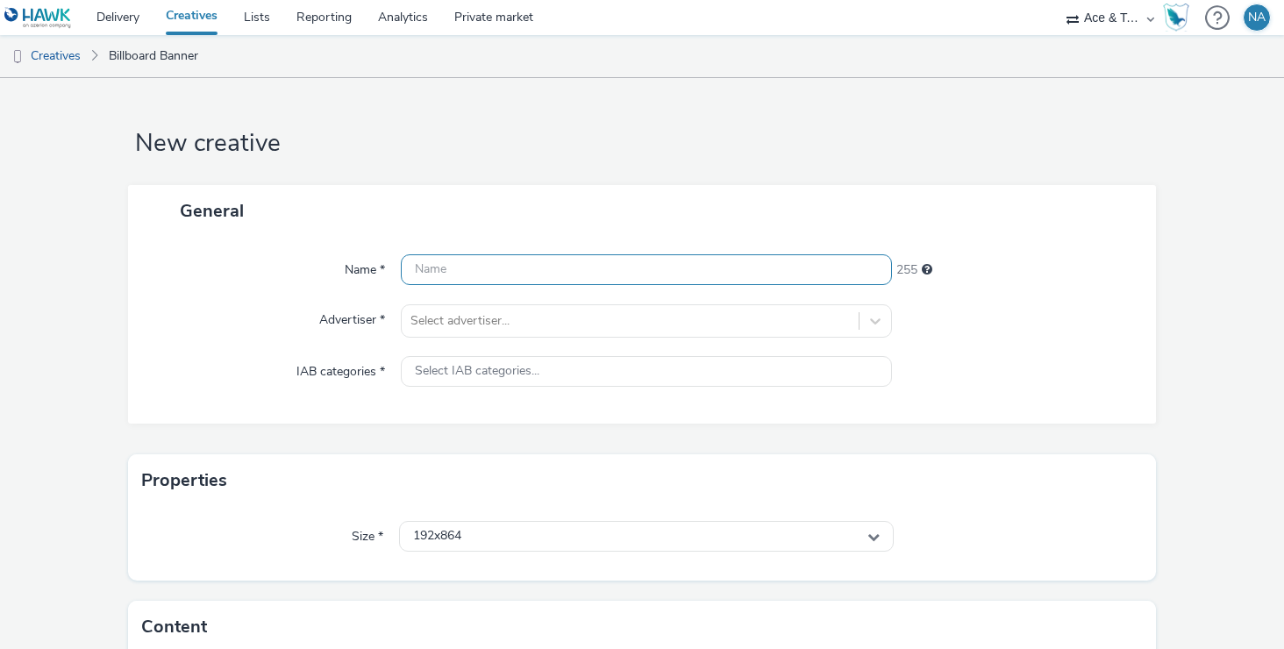
click at [493, 275] on input "text" at bounding box center [647, 269] width 492 height 31
type input "Leeds - Bundle Offer"
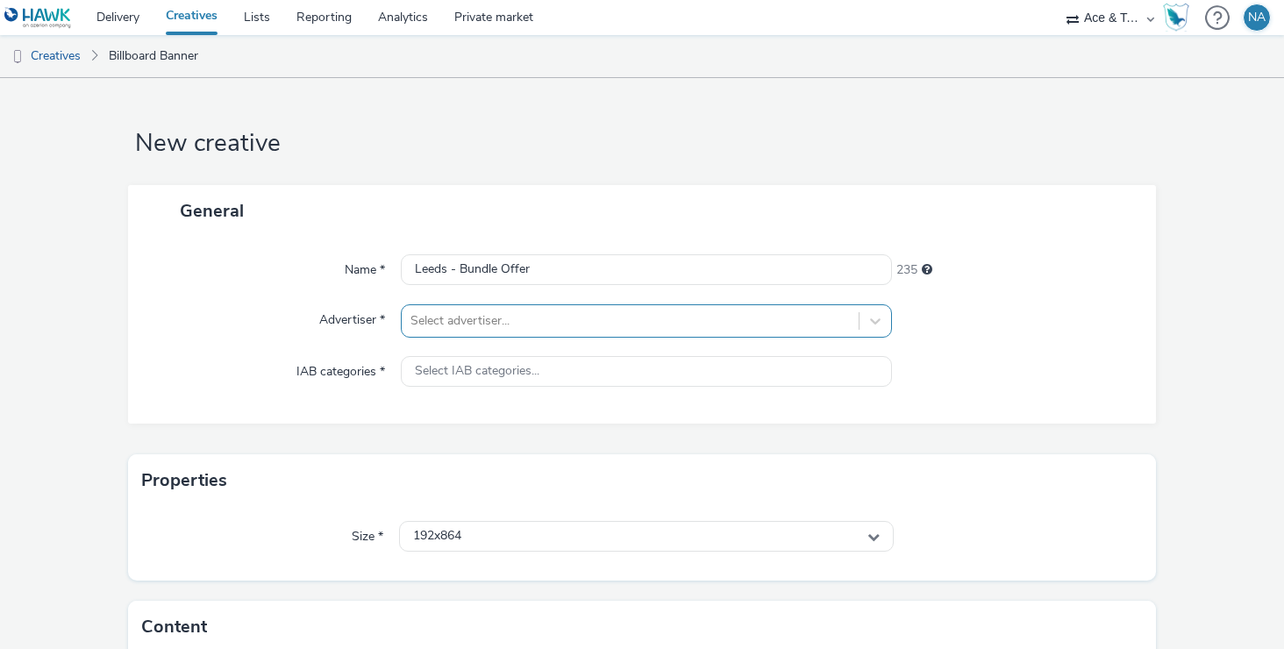
click at [524, 309] on div "Select advertiser..." at bounding box center [631, 321] width 458 height 28
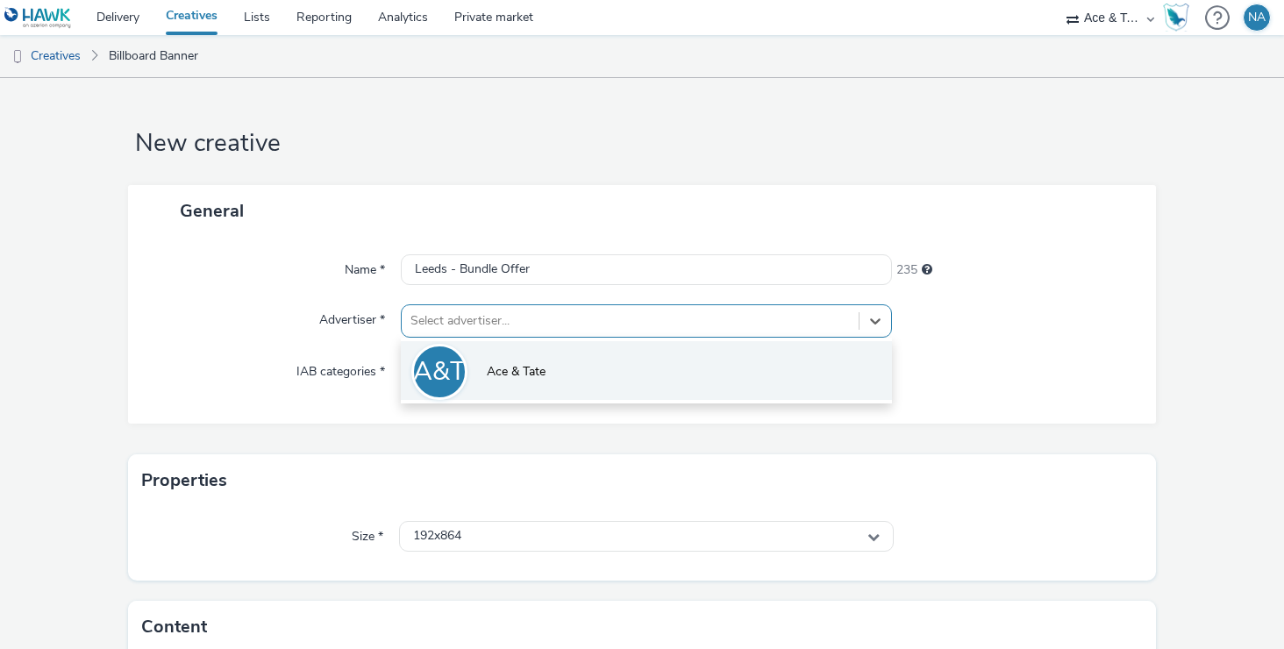
click at [515, 362] on li "A&T Ace & [PERSON_NAME]" at bounding box center [647, 370] width 492 height 59
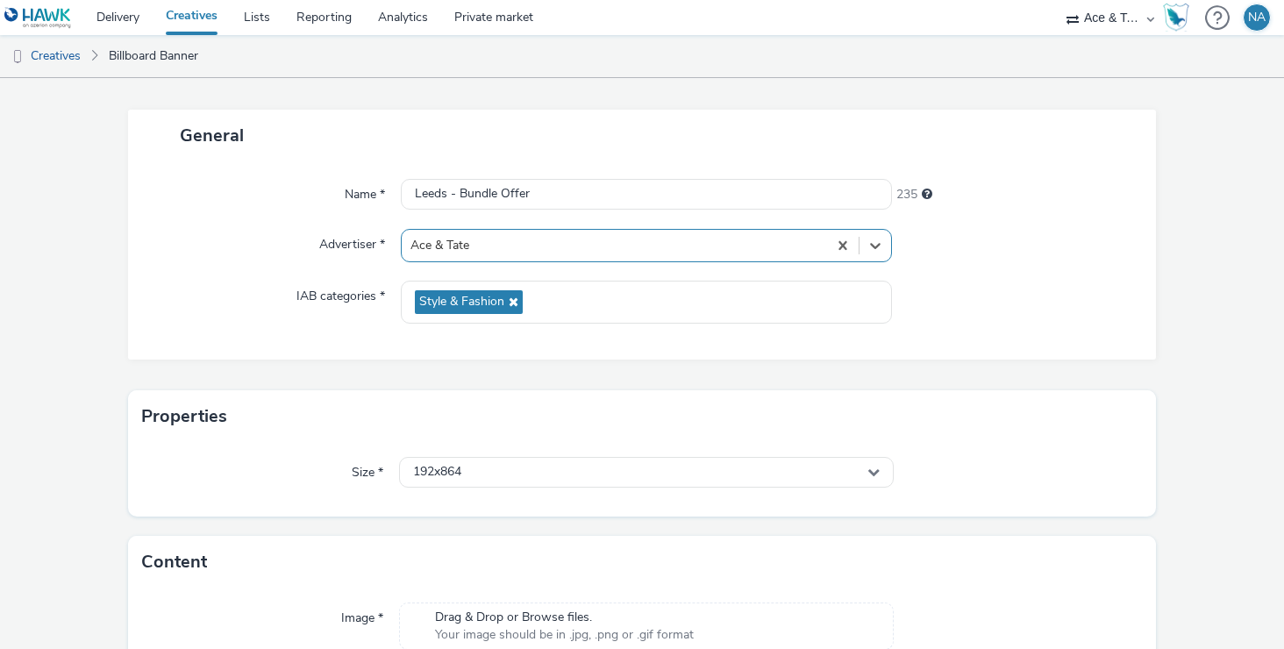
scroll to position [170, 0]
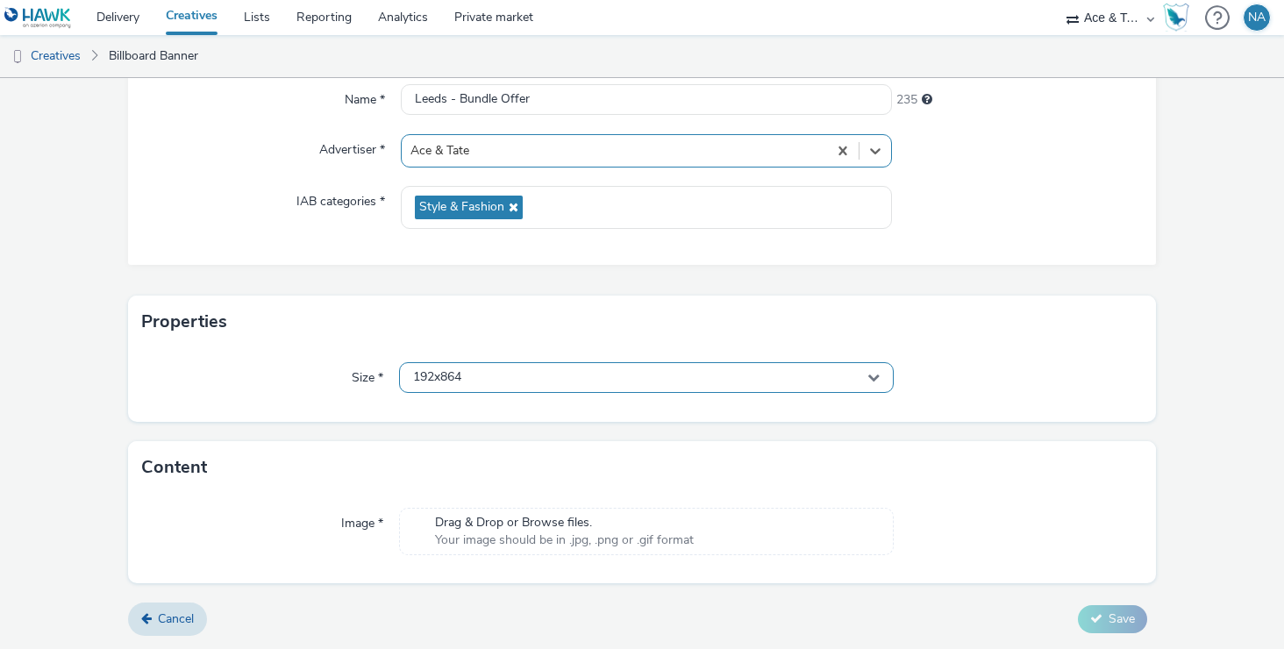
click at [490, 379] on div "192x864" at bounding box center [647, 377] width 496 height 31
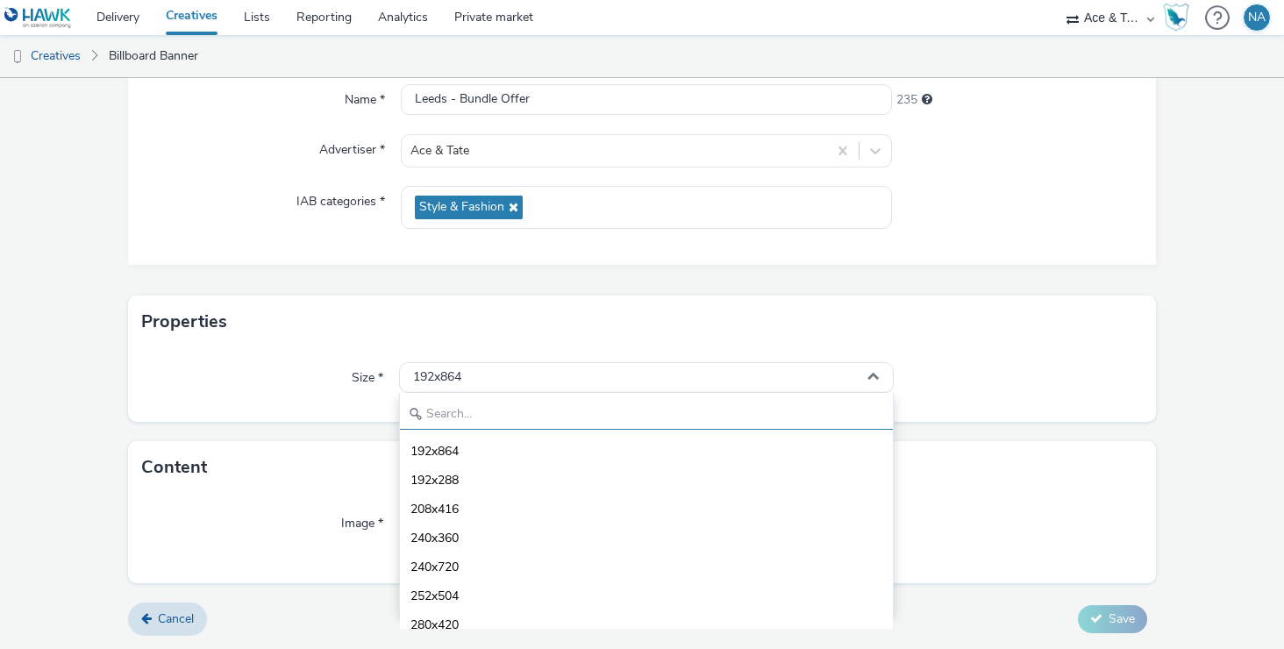
click at [484, 413] on input "text" at bounding box center [647, 414] width 494 height 31
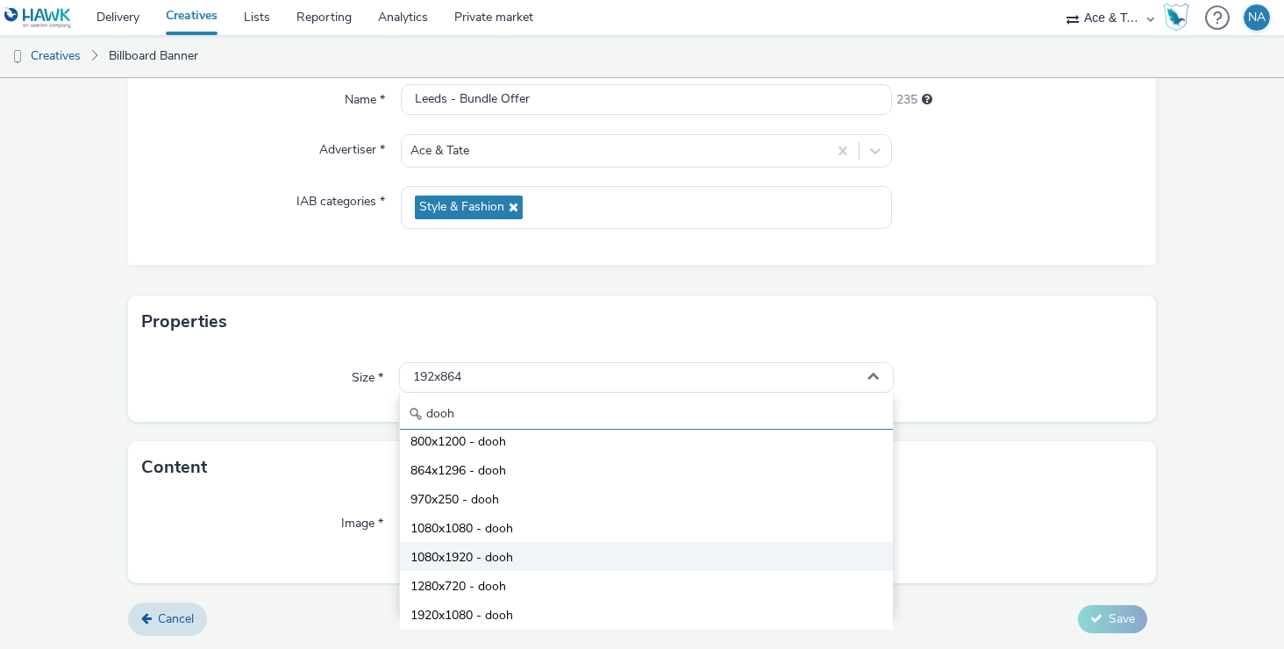
type input "dooh"
click at [511, 561] on span "1080x1920 - dooh" at bounding box center [462, 558] width 103 height 18
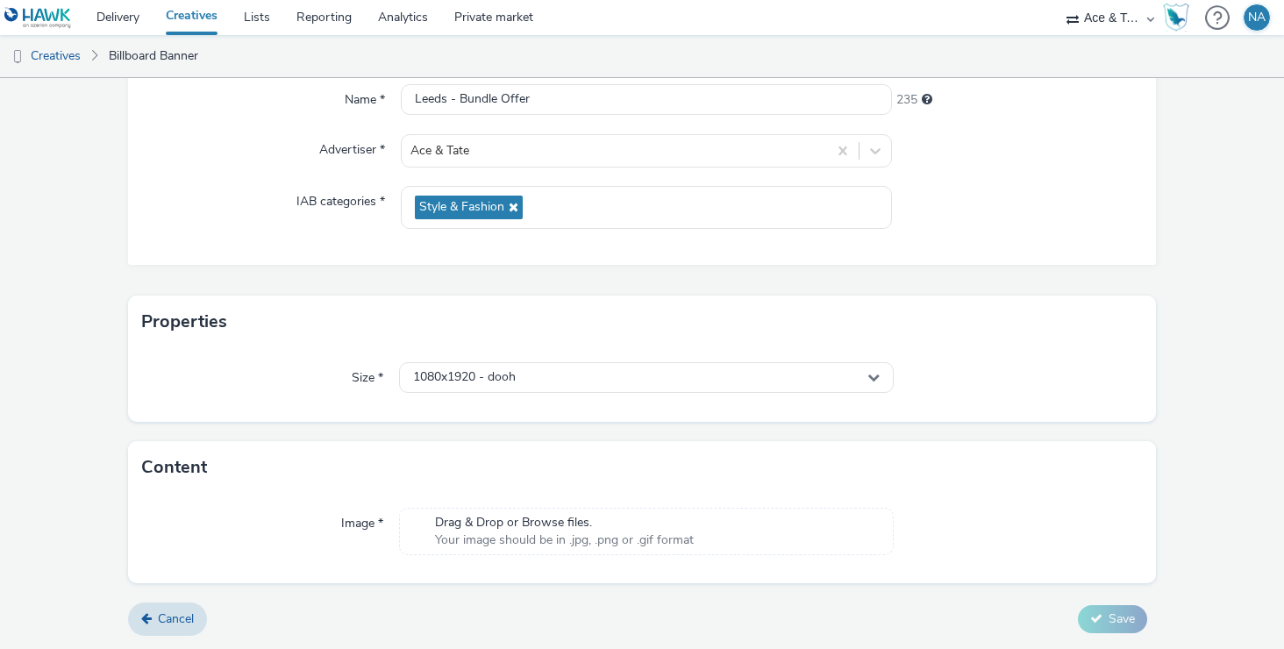
click at [647, 524] on span "Drag & Drop or Browse files." at bounding box center [564, 523] width 259 height 18
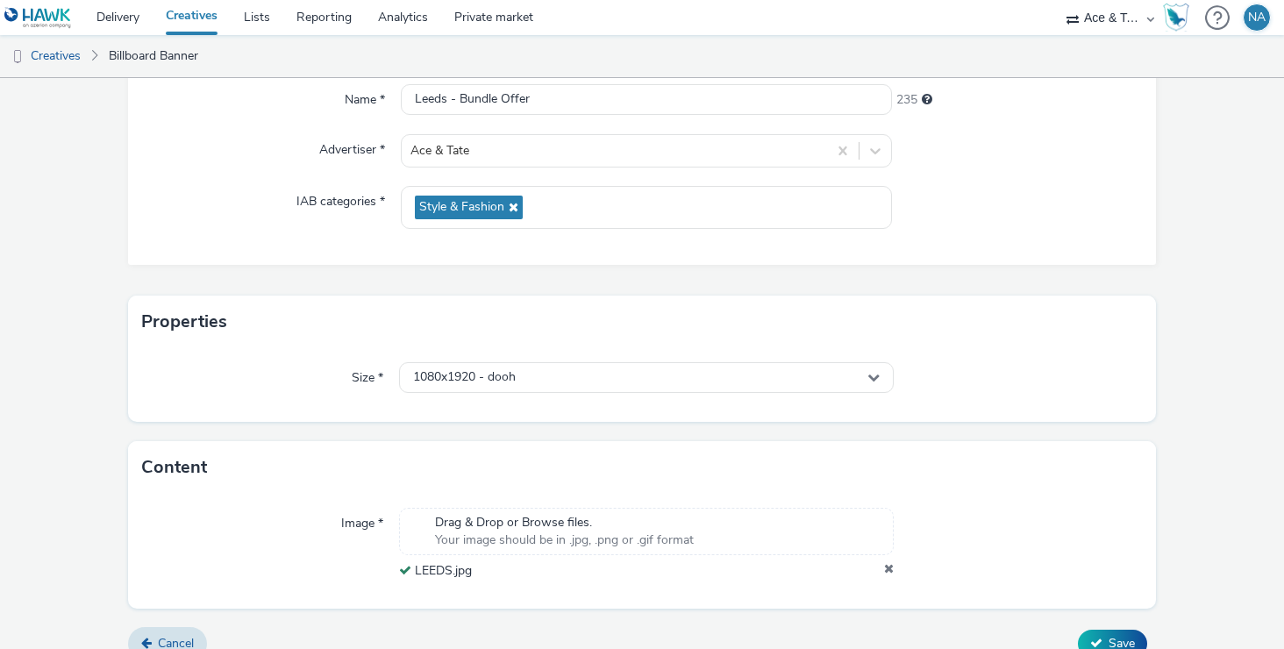
scroll to position [195, 0]
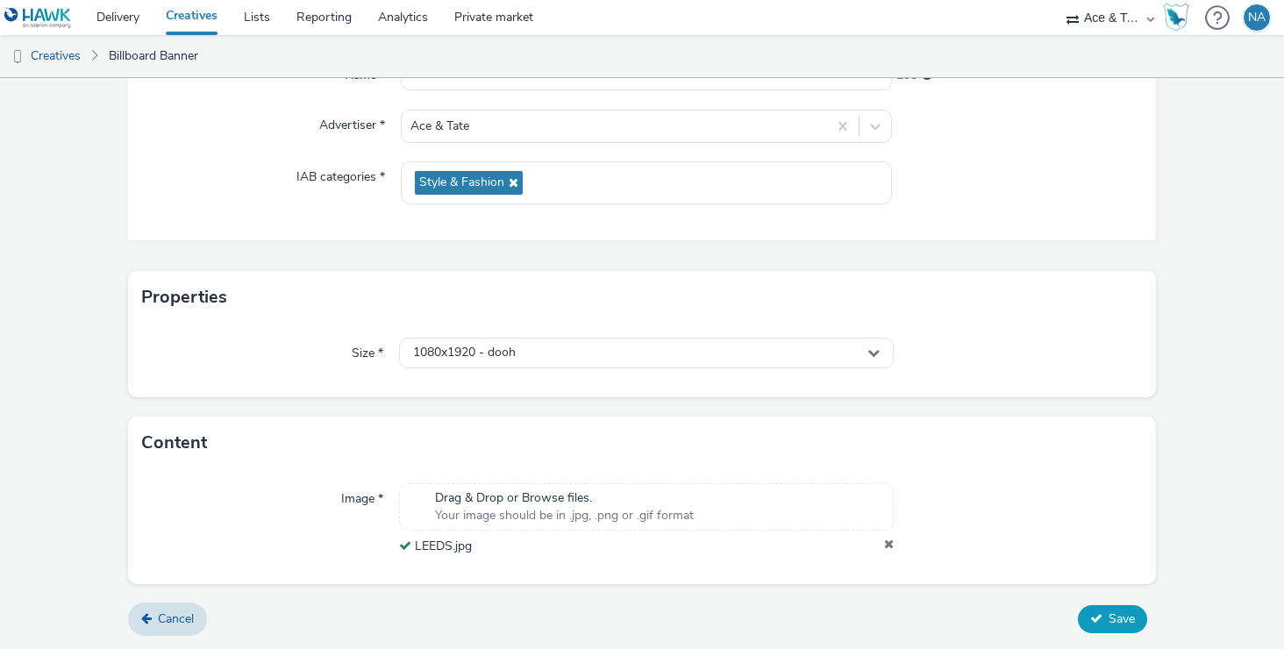
click at [1105, 622] on button "Save" at bounding box center [1112, 619] width 69 height 28
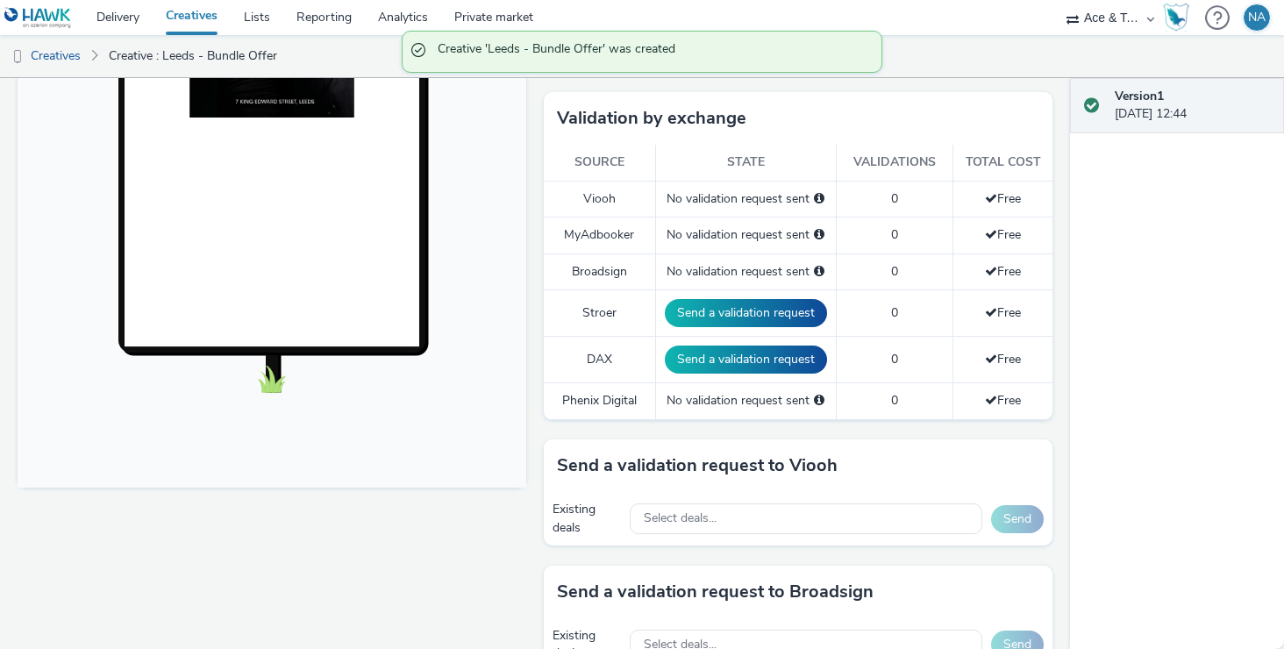
scroll to position [468, 0]
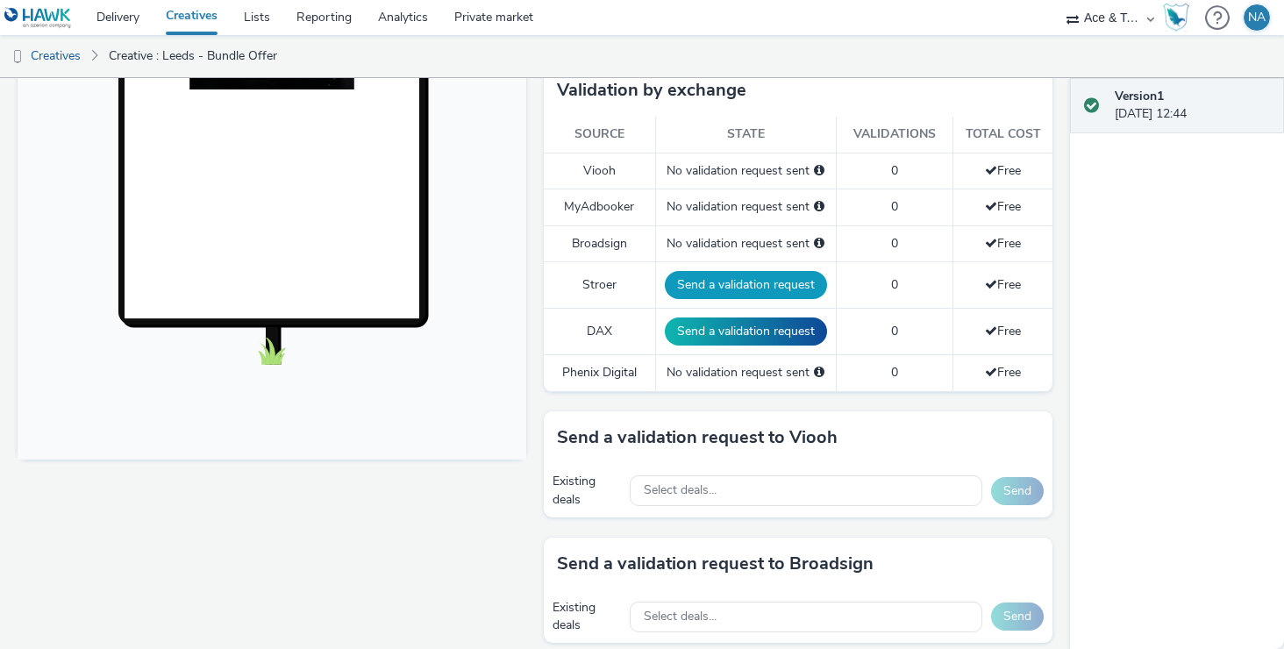
click at [753, 284] on button "Send a validation request" at bounding box center [746, 285] width 162 height 28
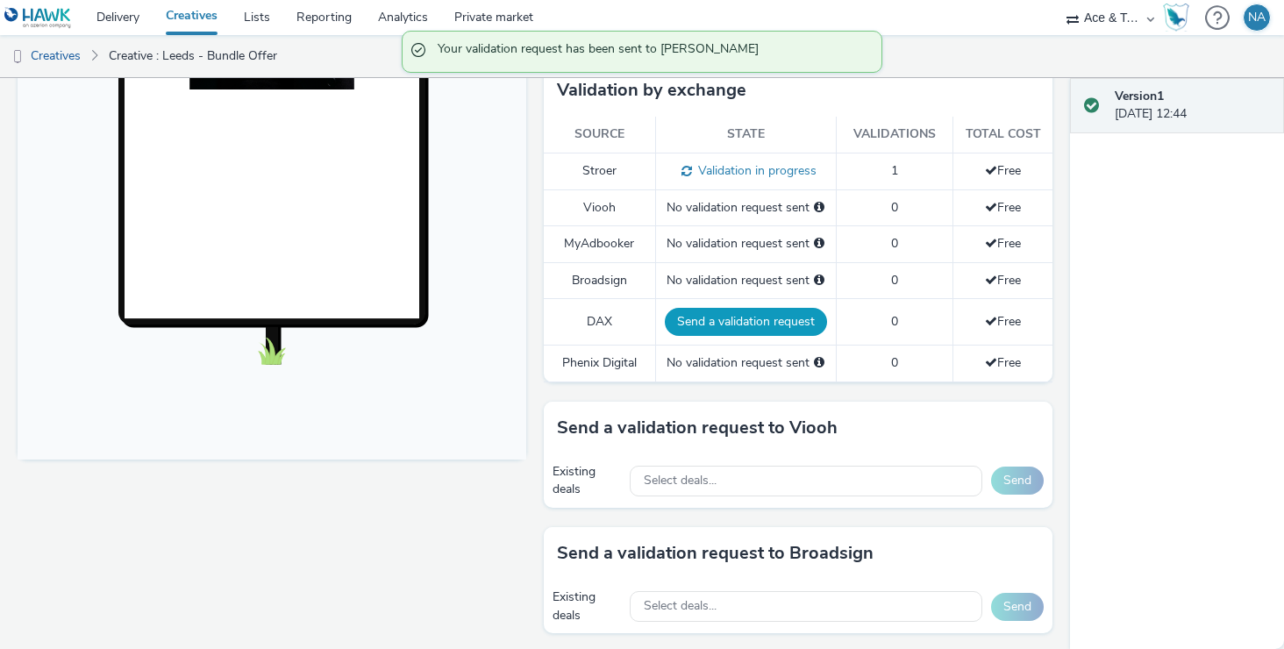
click at [762, 319] on button "Send a validation request" at bounding box center [746, 322] width 162 height 28
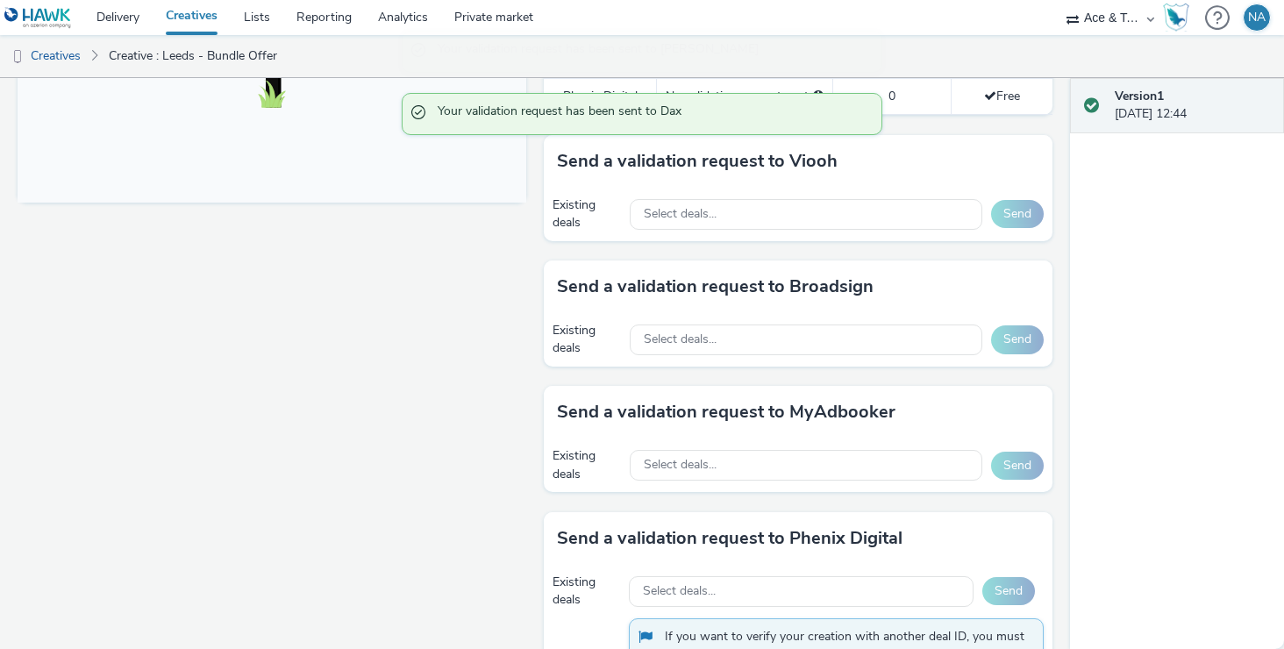
scroll to position [727, 0]
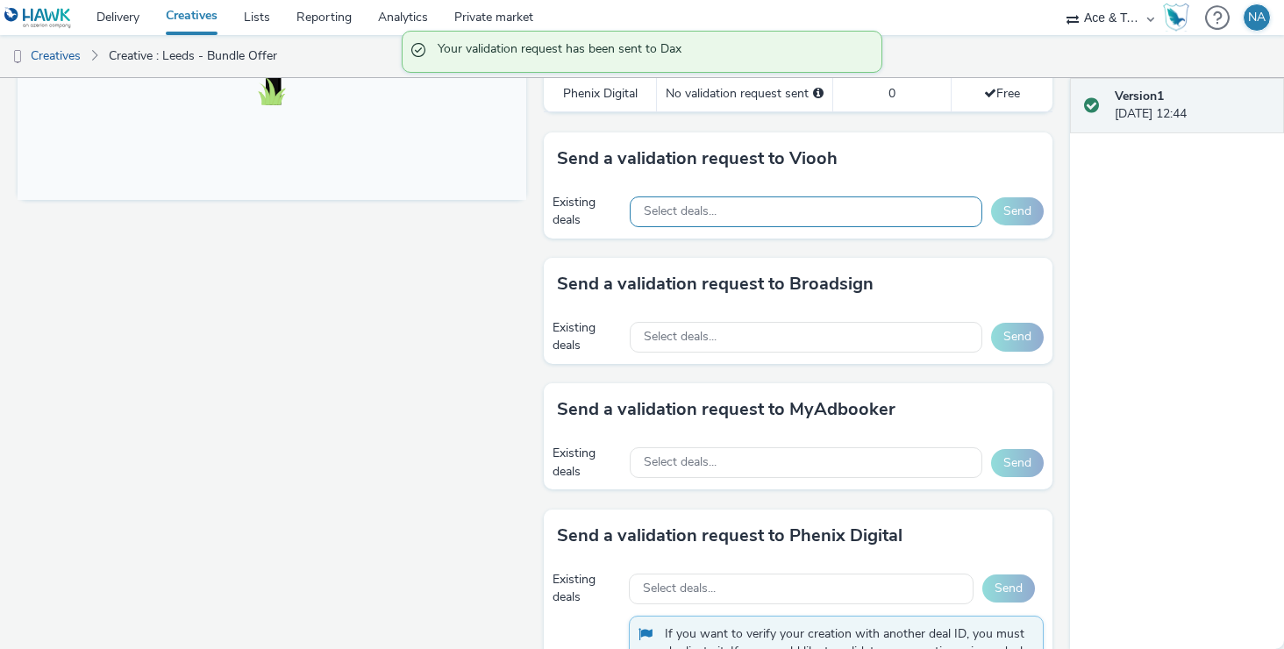
click at [773, 206] on div "Select deals..." at bounding box center [806, 212] width 353 height 31
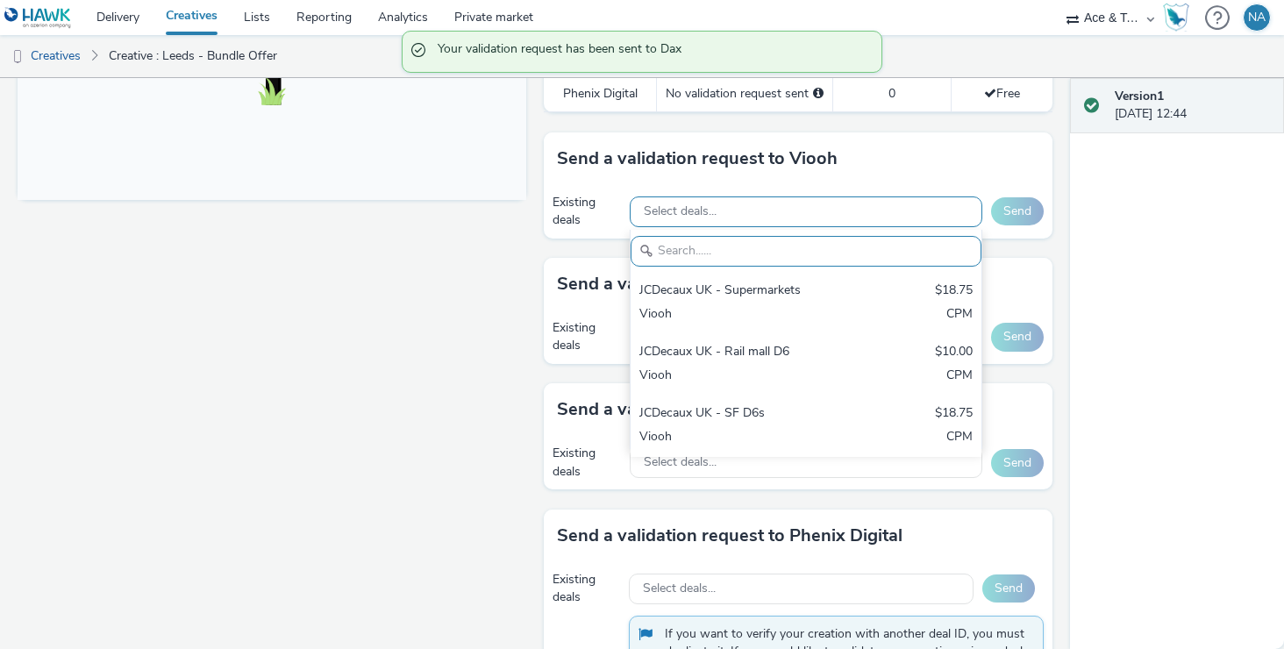
scroll to position [0, 0]
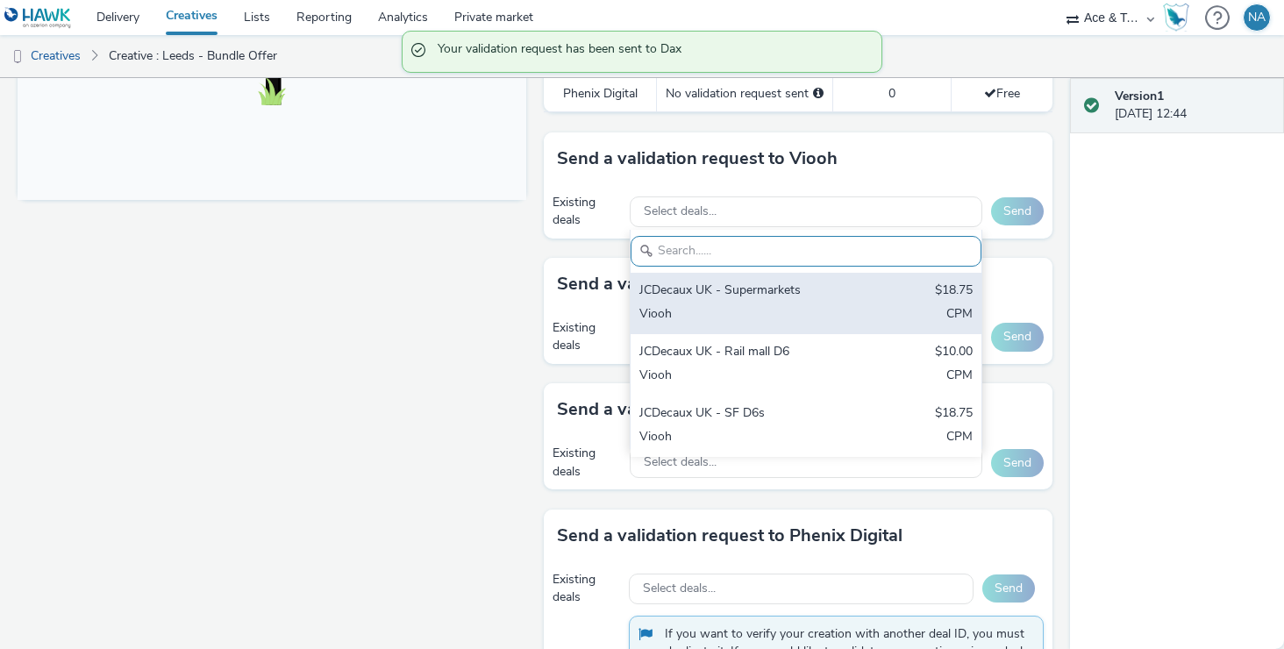
click at [741, 293] on div "JCDecaux UK - Supermarkets" at bounding box center [749, 292] width 219 height 20
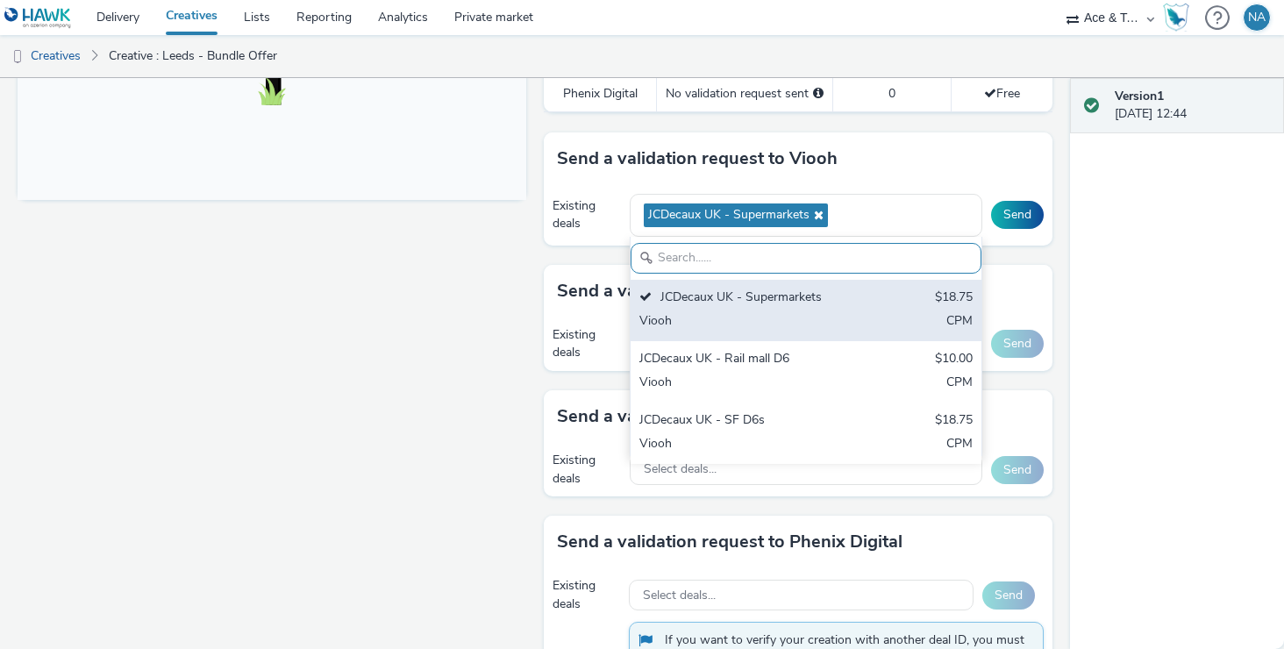
click at [731, 311] on div "JCDecaux UK - Supermarkets $18.75 Viooh CPM" at bounding box center [806, 310] width 351 height 61
click at [731, 312] on div "Viooh" at bounding box center [749, 322] width 219 height 20
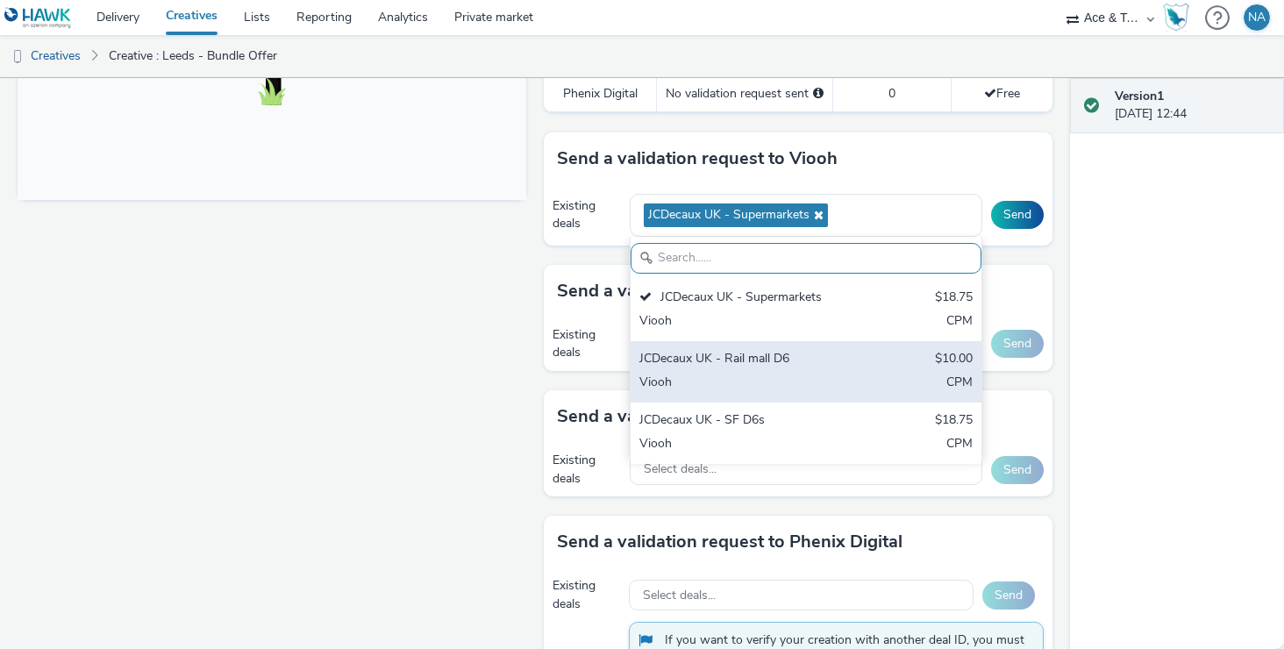
click at [733, 363] on div "JCDecaux UK - Rail mall D6" at bounding box center [749, 360] width 219 height 20
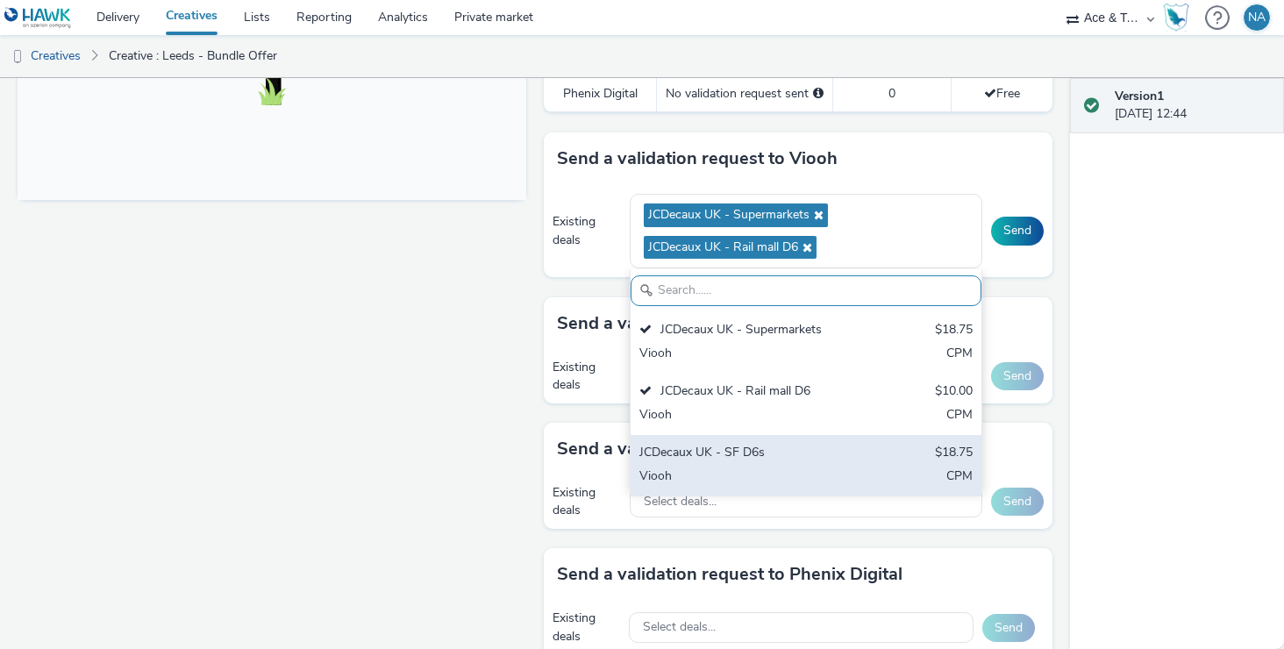
click at [726, 454] on div "JCDecaux UK - SF D6s" at bounding box center [749, 454] width 219 height 20
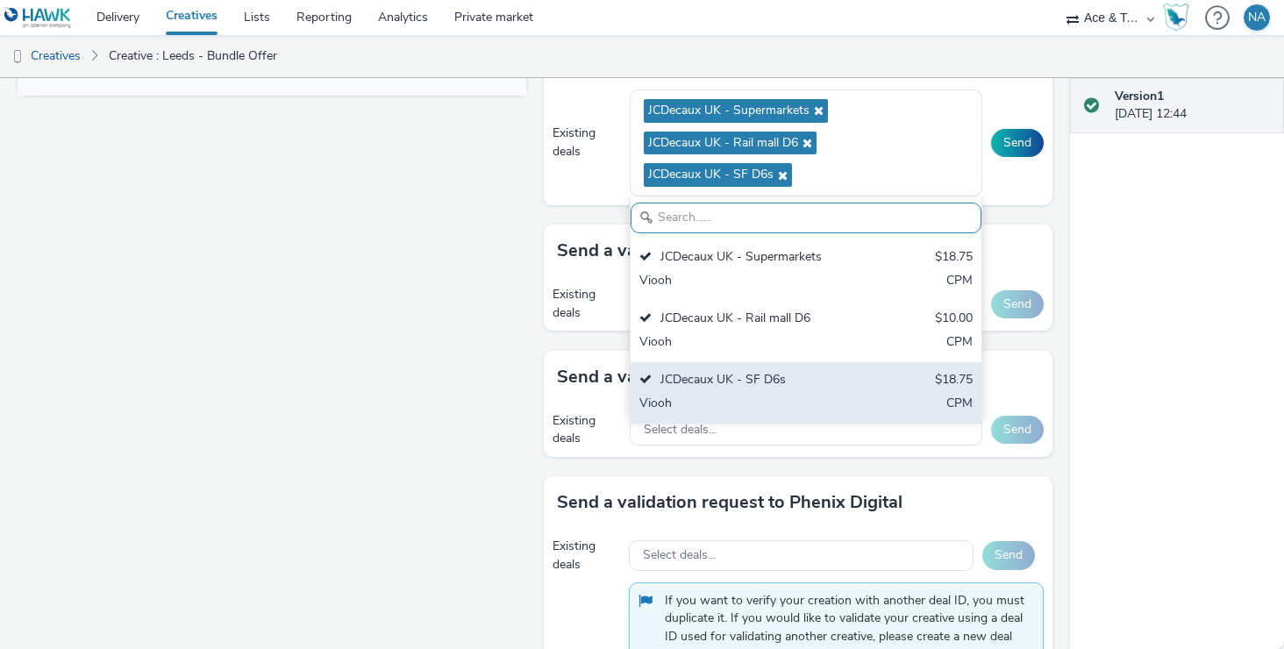
scroll to position [904, 0]
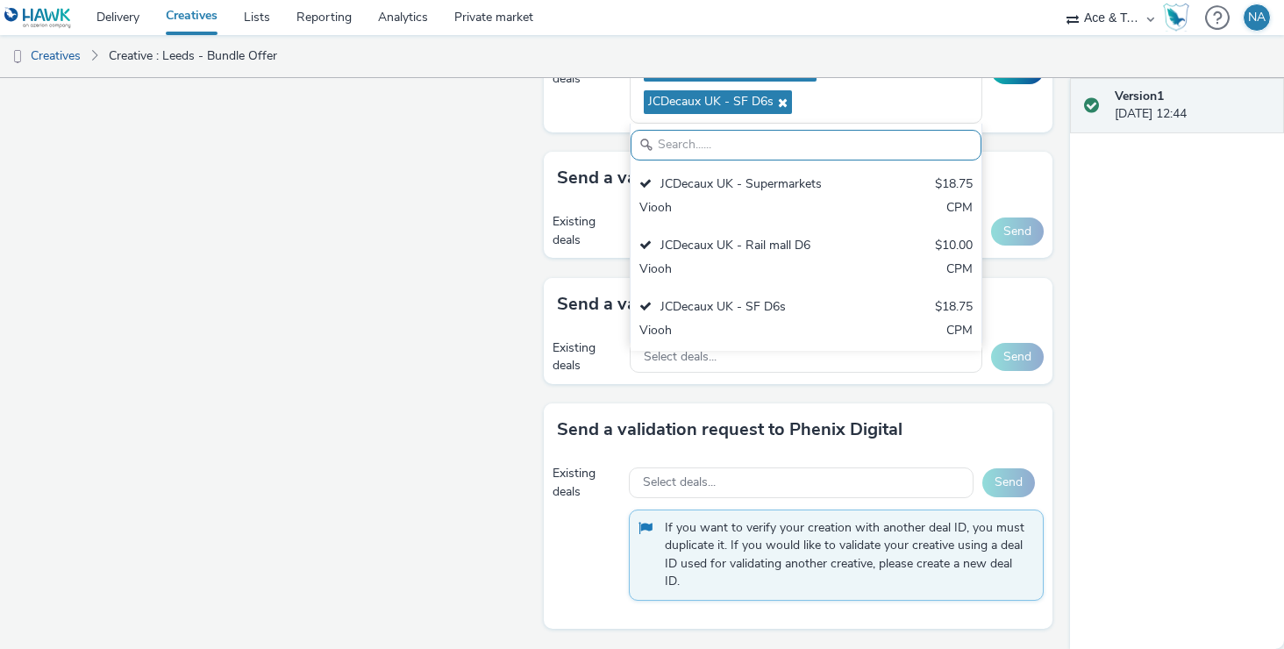
click at [1070, 274] on div "Version 1 [DATE] 12:44" at bounding box center [1177, 363] width 214 height 571
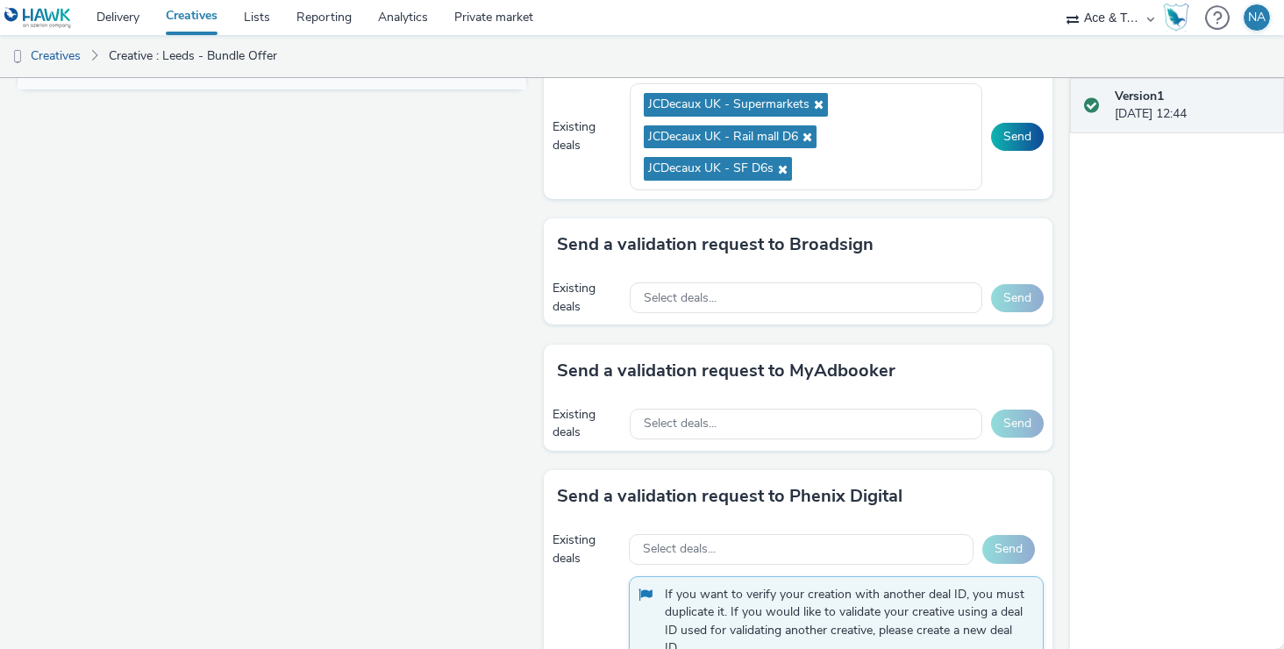
scroll to position [828, 0]
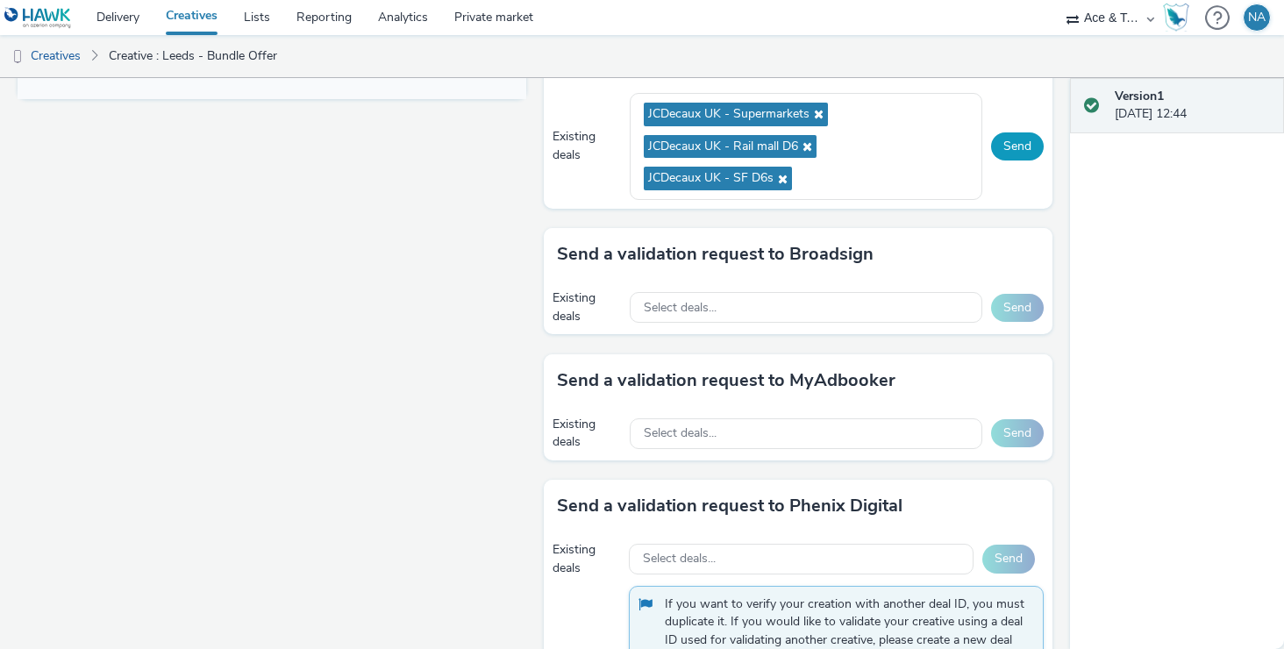
click at [1012, 143] on button "Send" at bounding box center [1017, 146] width 53 height 28
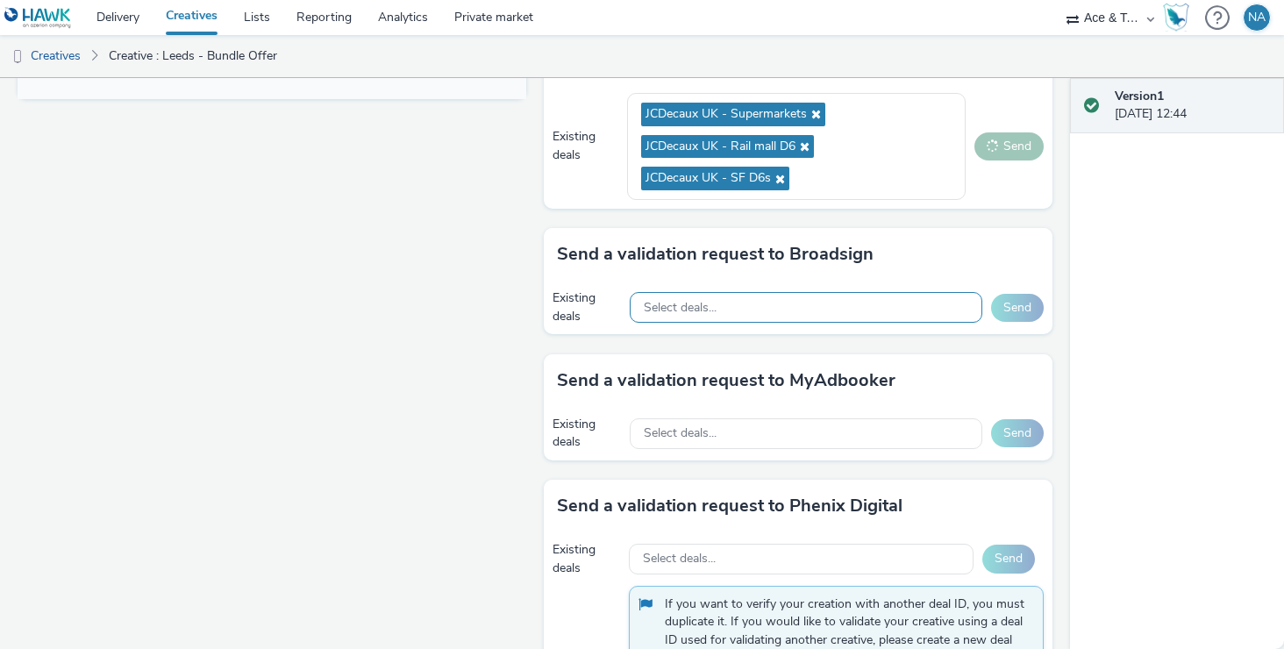
click at [769, 302] on div "Select deals..." at bounding box center [806, 307] width 353 height 31
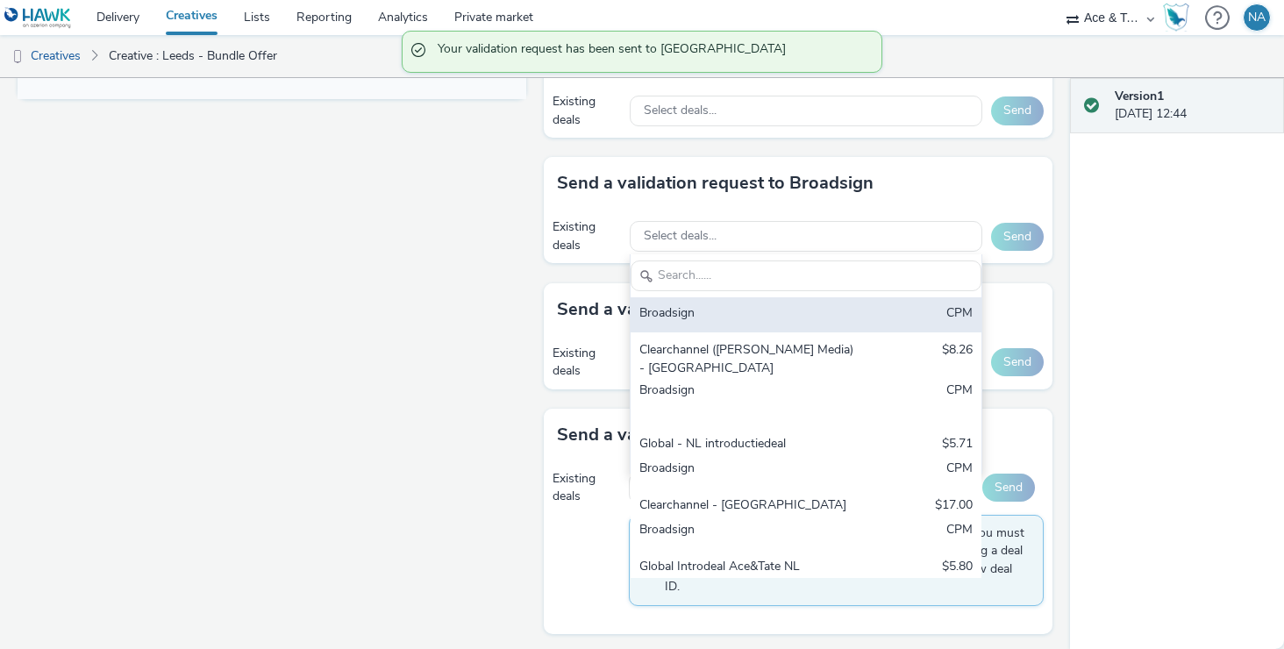
scroll to position [0, 0]
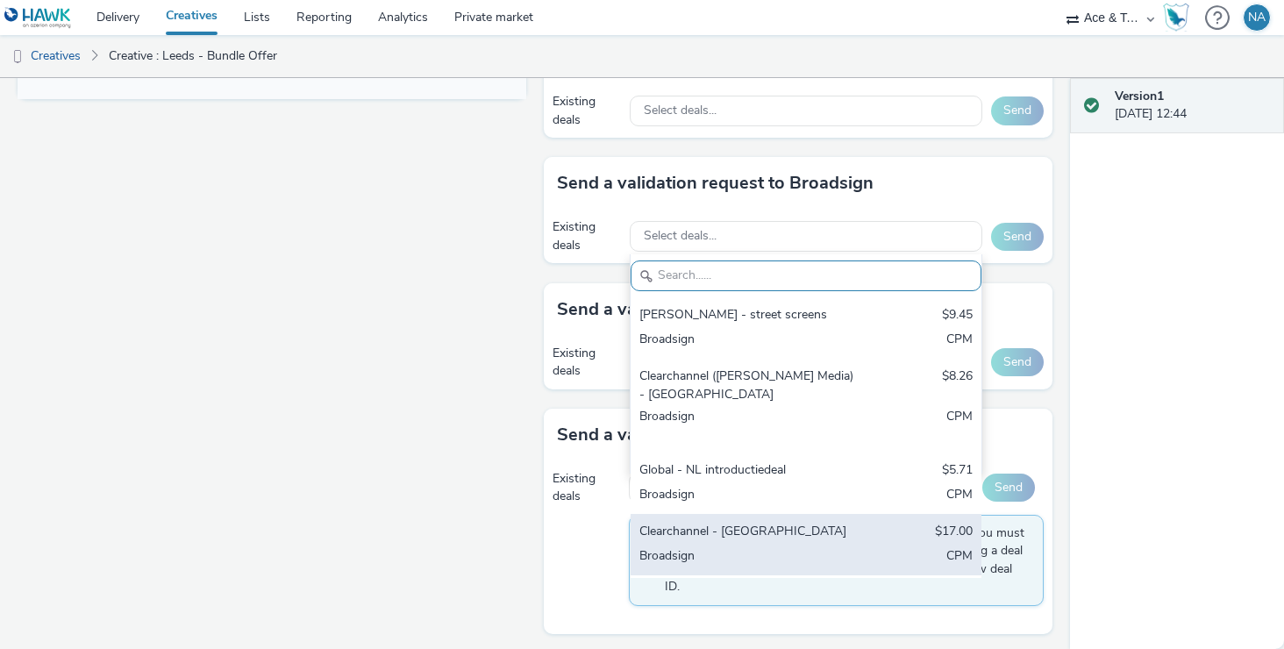
click at [773, 523] on div "Clearchannel - [GEOGRAPHIC_DATA]" at bounding box center [749, 533] width 219 height 20
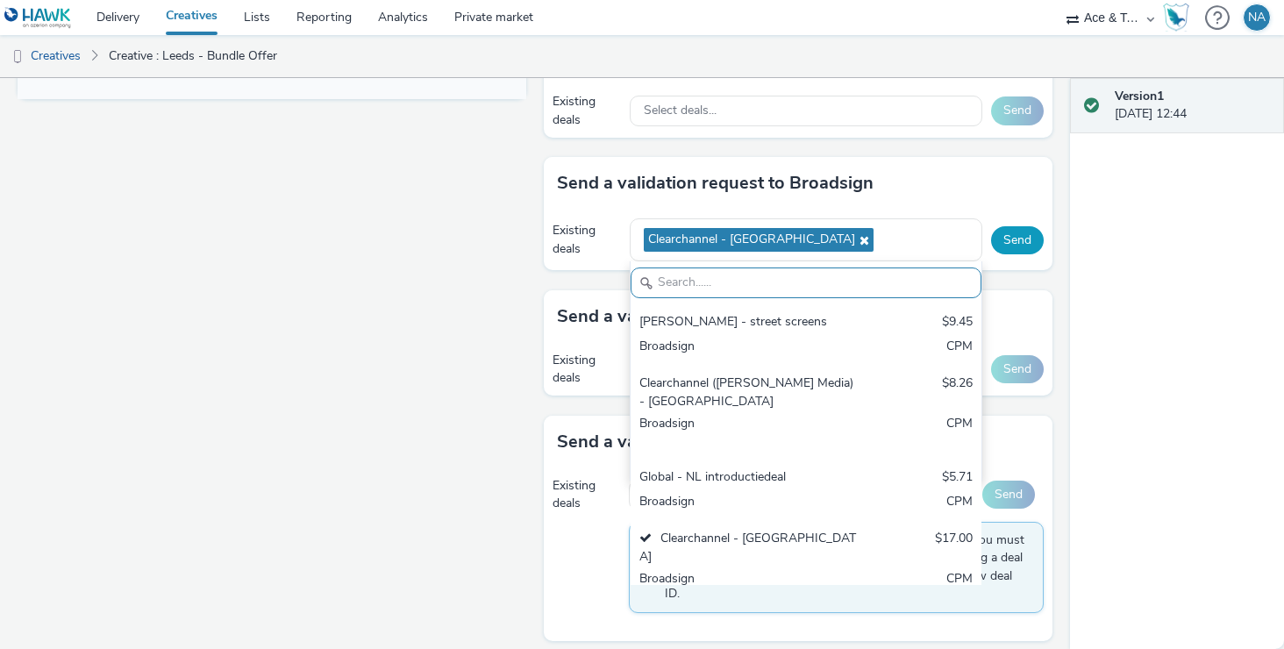
click at [1019, 254] on button "Send" at bounding box center [1017, 240] width 53 height 28
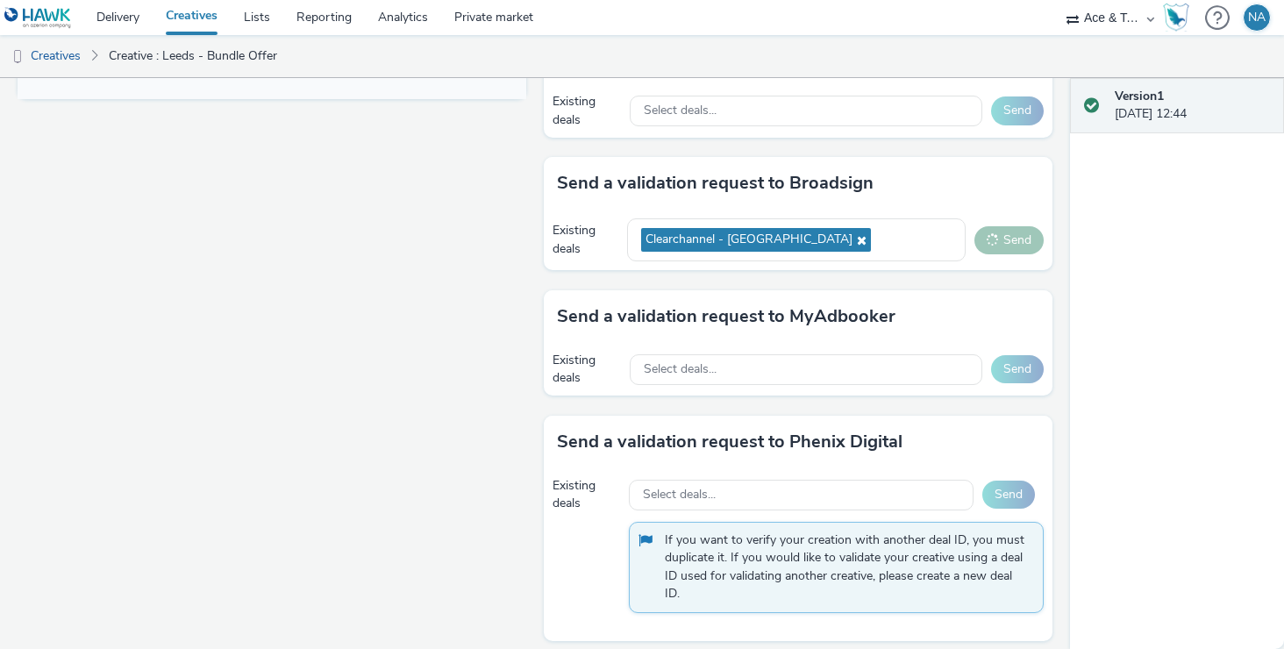
scroll to position [859, 0]
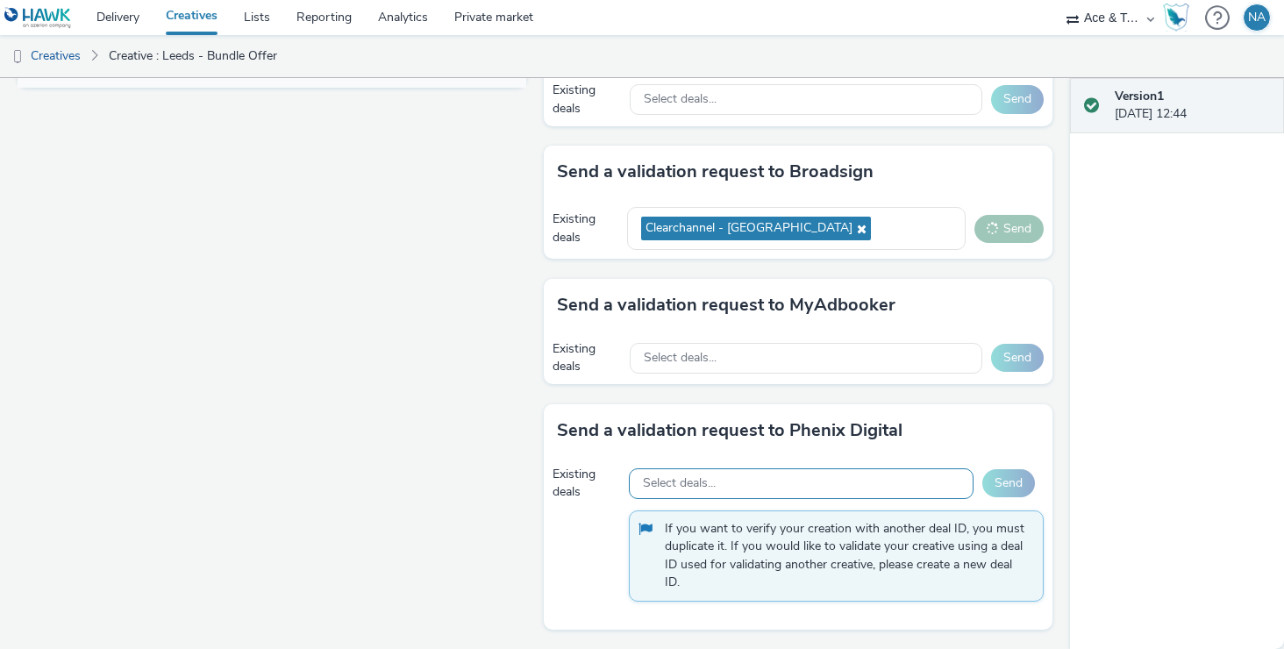
click at [889, 483] on div "Select deals..." at bounding box center [801, 483] width 345 height 31
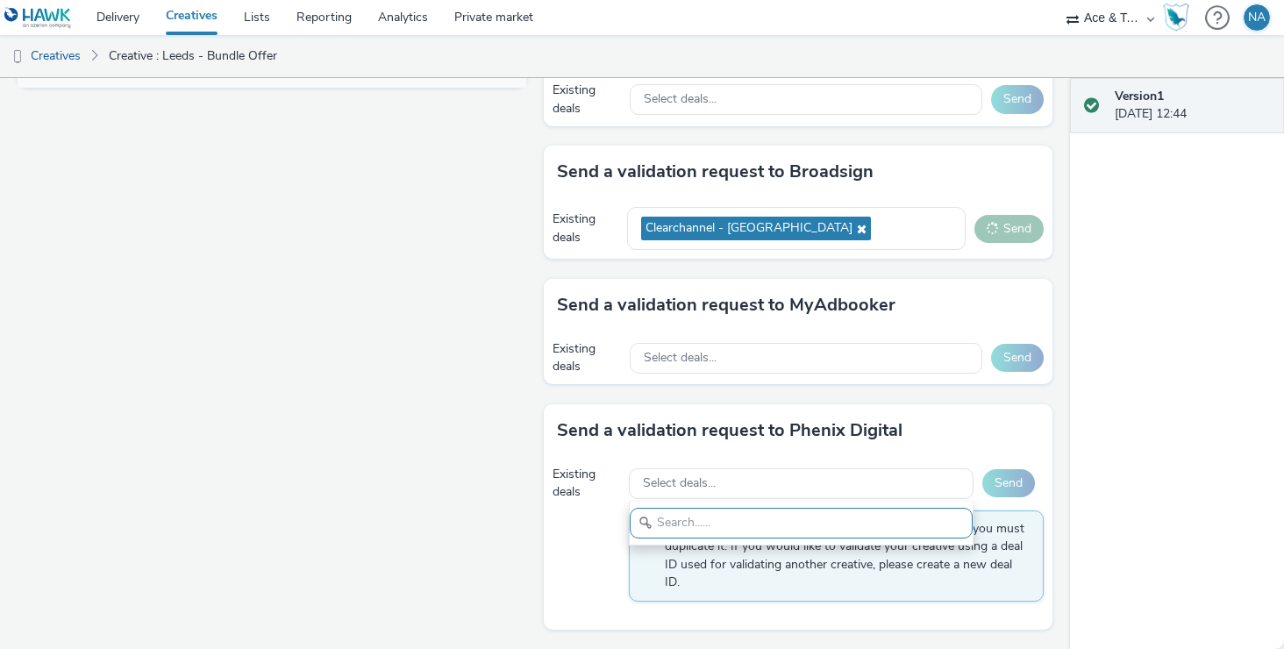
click at [1134, 406] on div "Version 1 [DATE] 12:44" at bounding box center [1177, 363] width 214 height 571
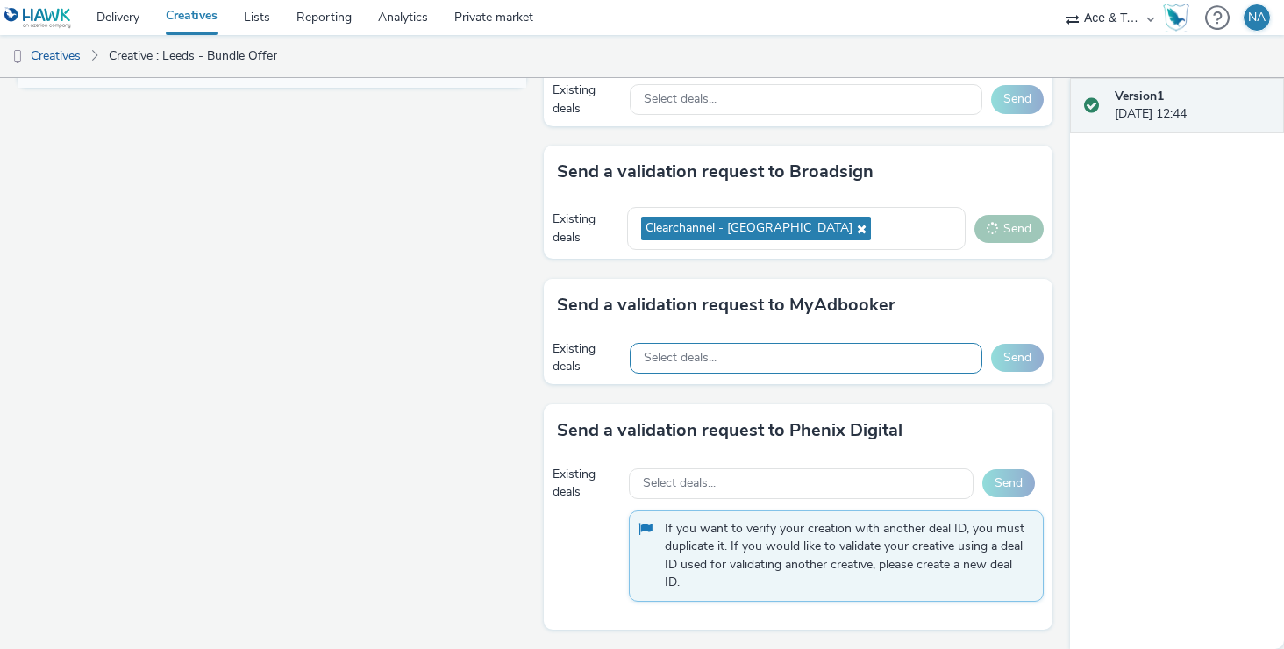
click at [897, 347] on div "Select deals..." at bounding box center [806, 358] width 353 height 31
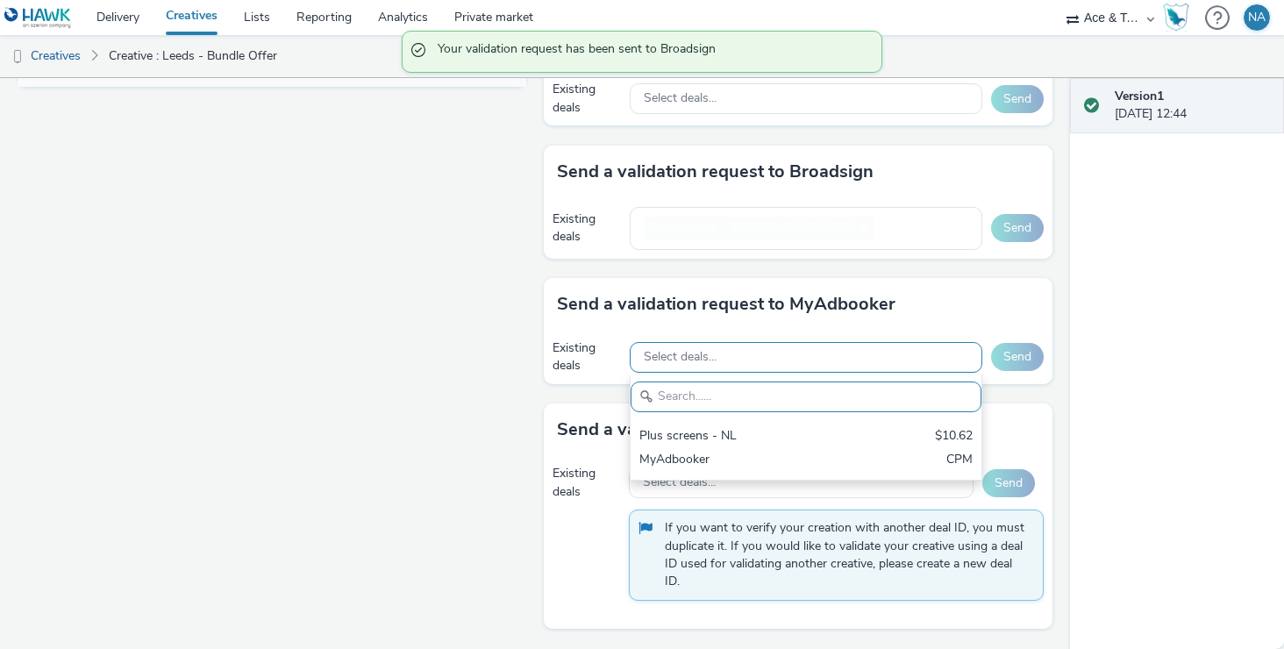
click at [897, 347] on div "Send a validation request to MyAdbooker Existing deals Select deals... Plus scr…" at bounding box center [798, 331] width 509 height 106
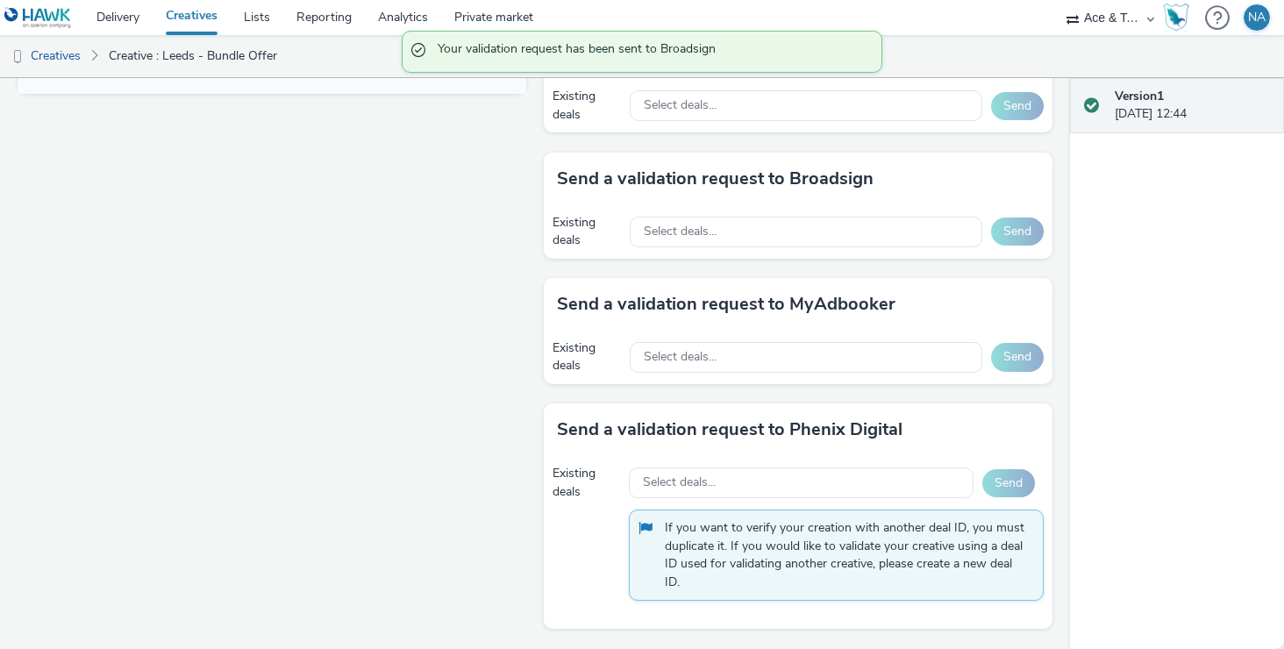
click at [1085, 253] on div "Version 1 [DATE] 12:44" at bounding box center [1177, 363] width 214 height 571
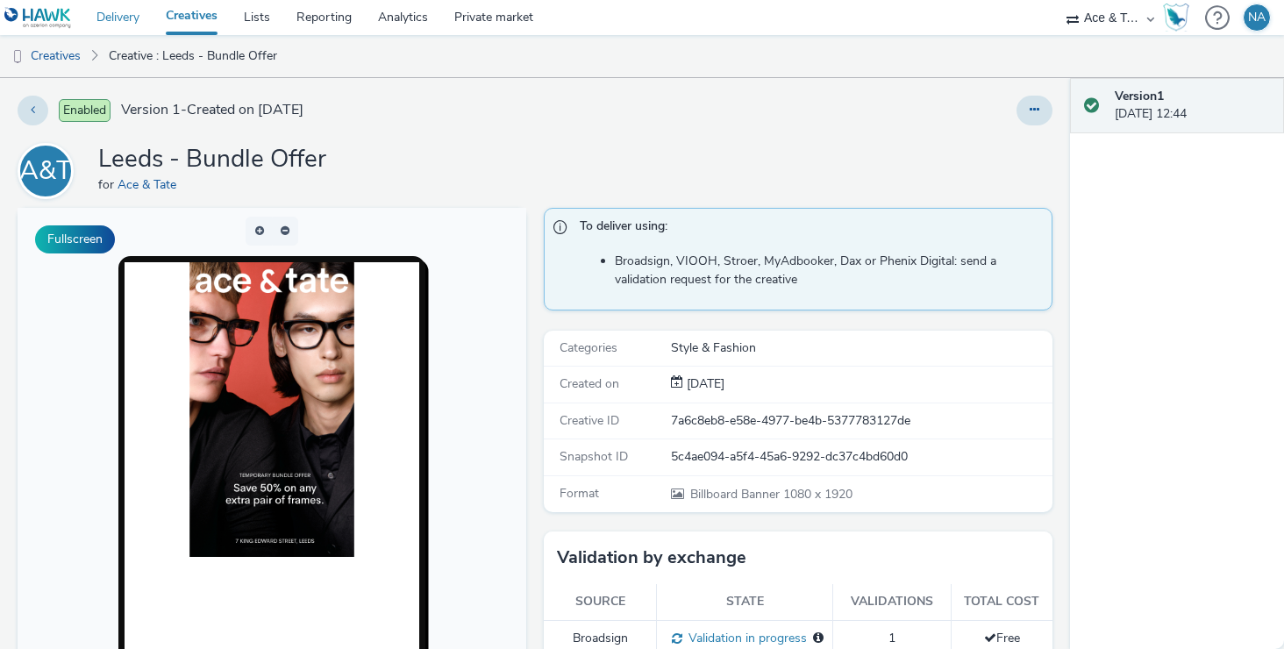
click at [127, 12] on link "Delivery" at bounding box center [117, 17] width 69 height 35
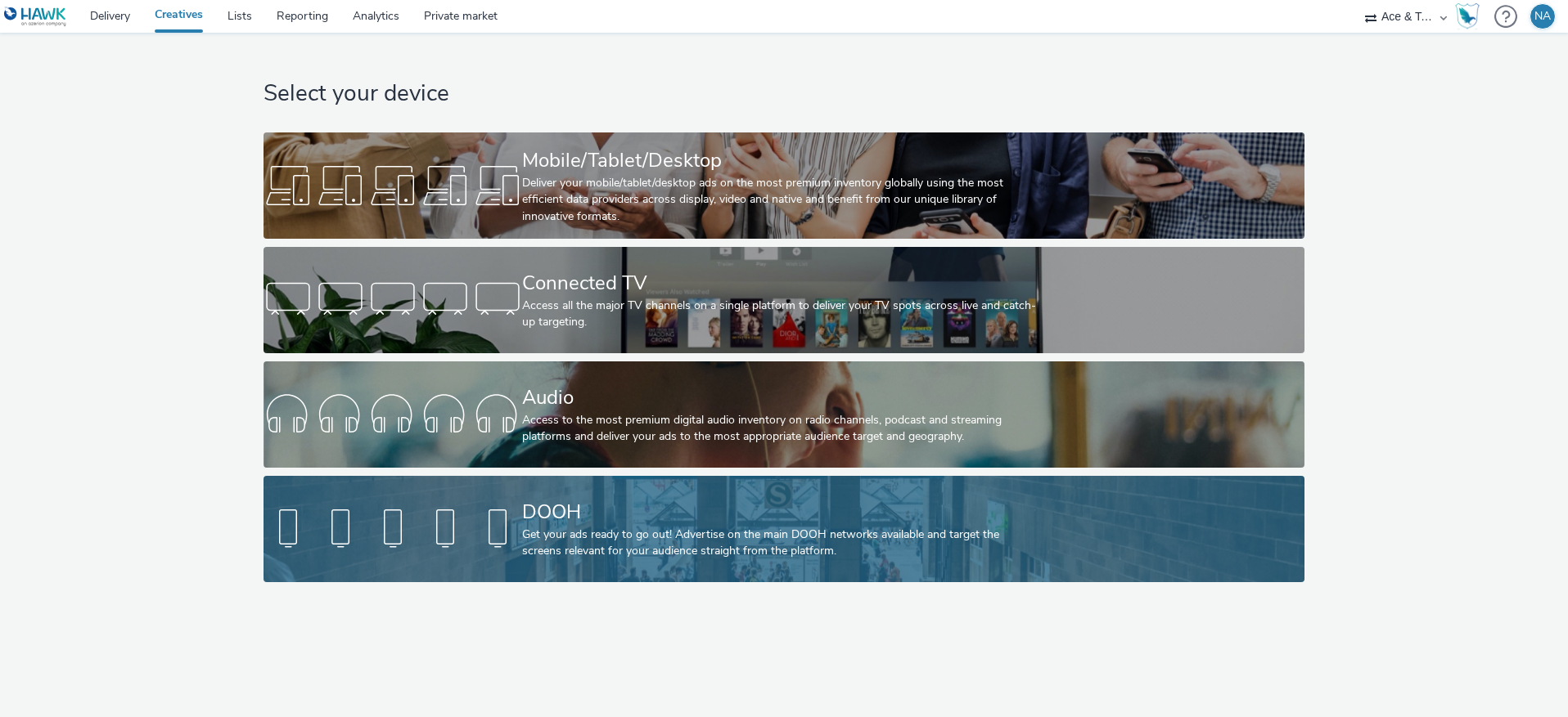
click at [641, 524] on div "DOOH" at bounding box center [781, 512] width 517 height 29
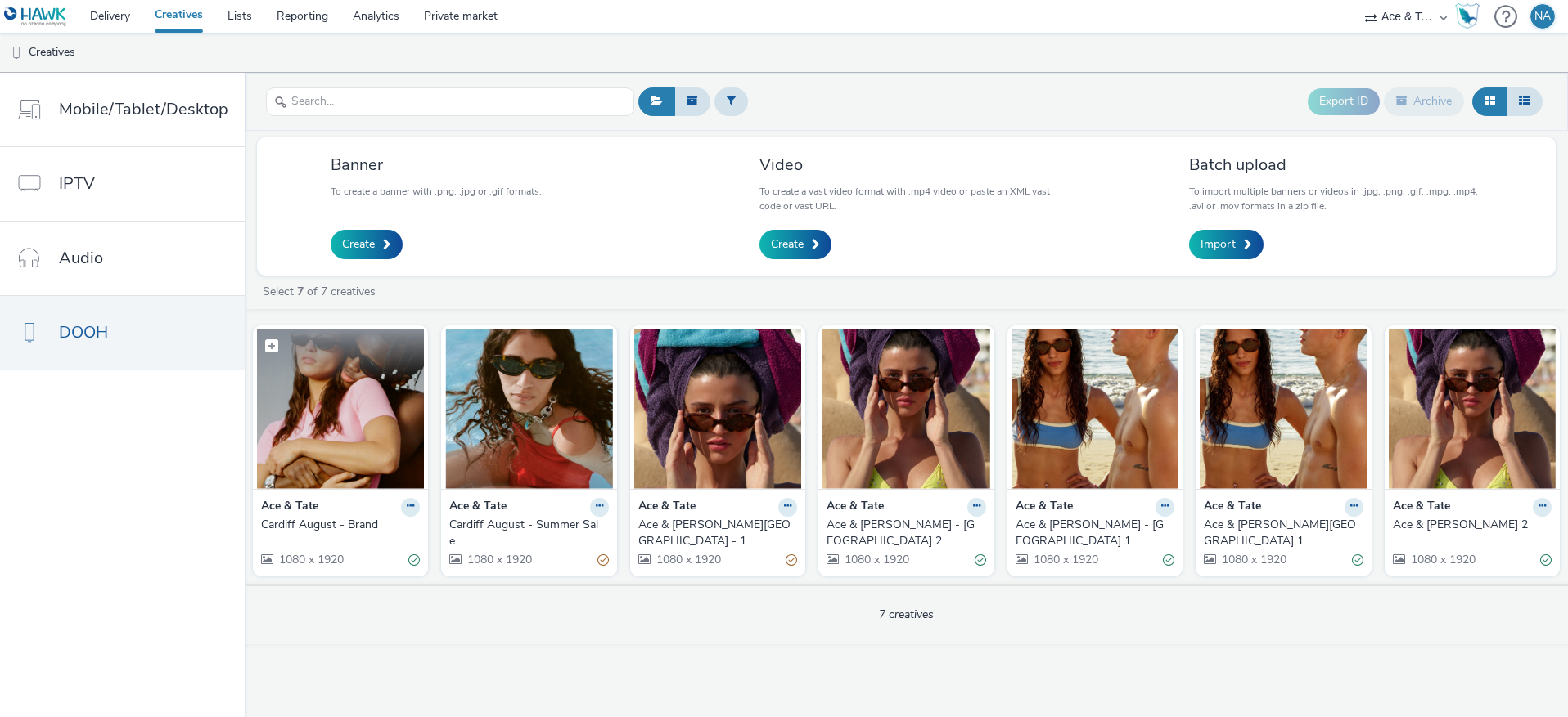
click at [337, 430] on img at bounding box center [340, 409] width 167 height 159
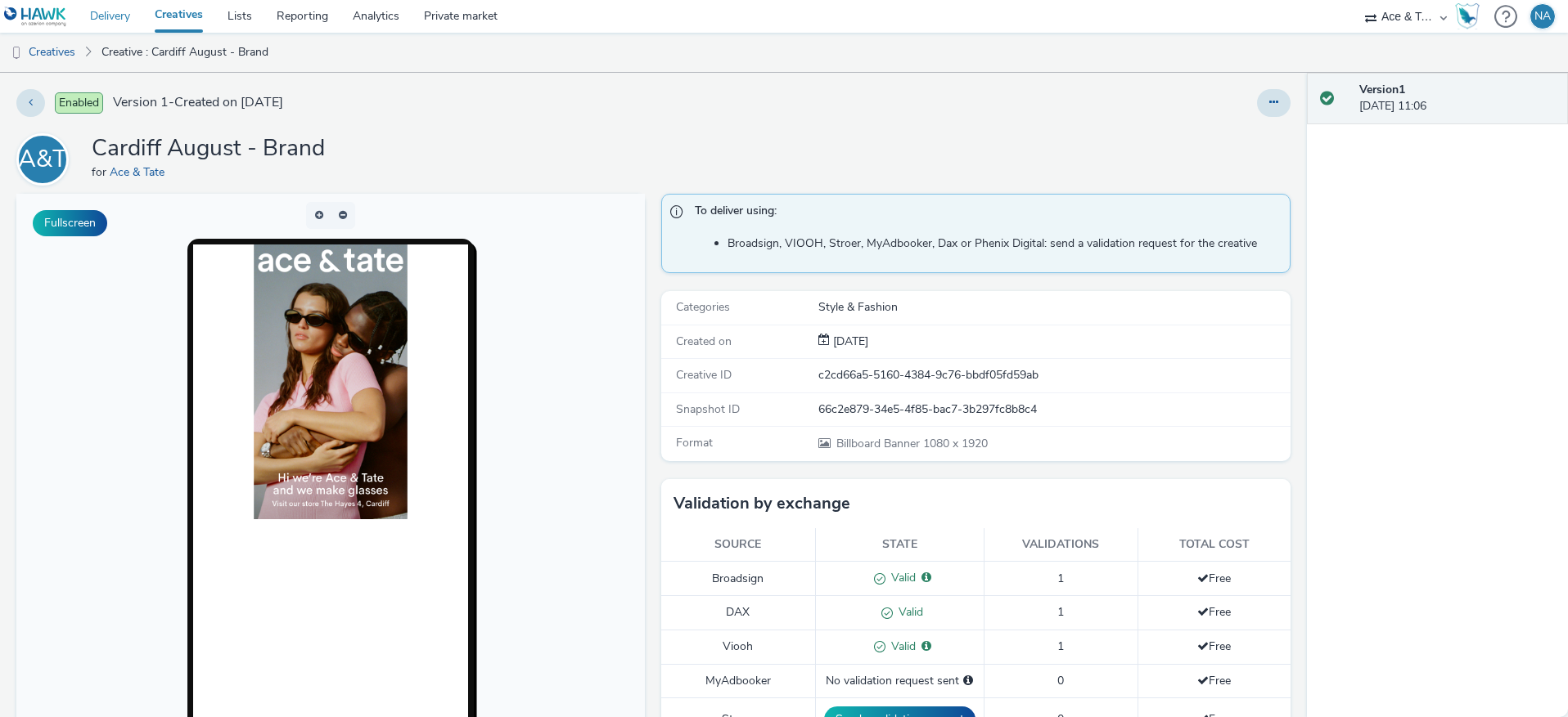
click at [120, 18] on link "Delivery" at bounding box center [109, 16] width 64 height 33
